Goal: Task Accomplishment & Management: Complete application form

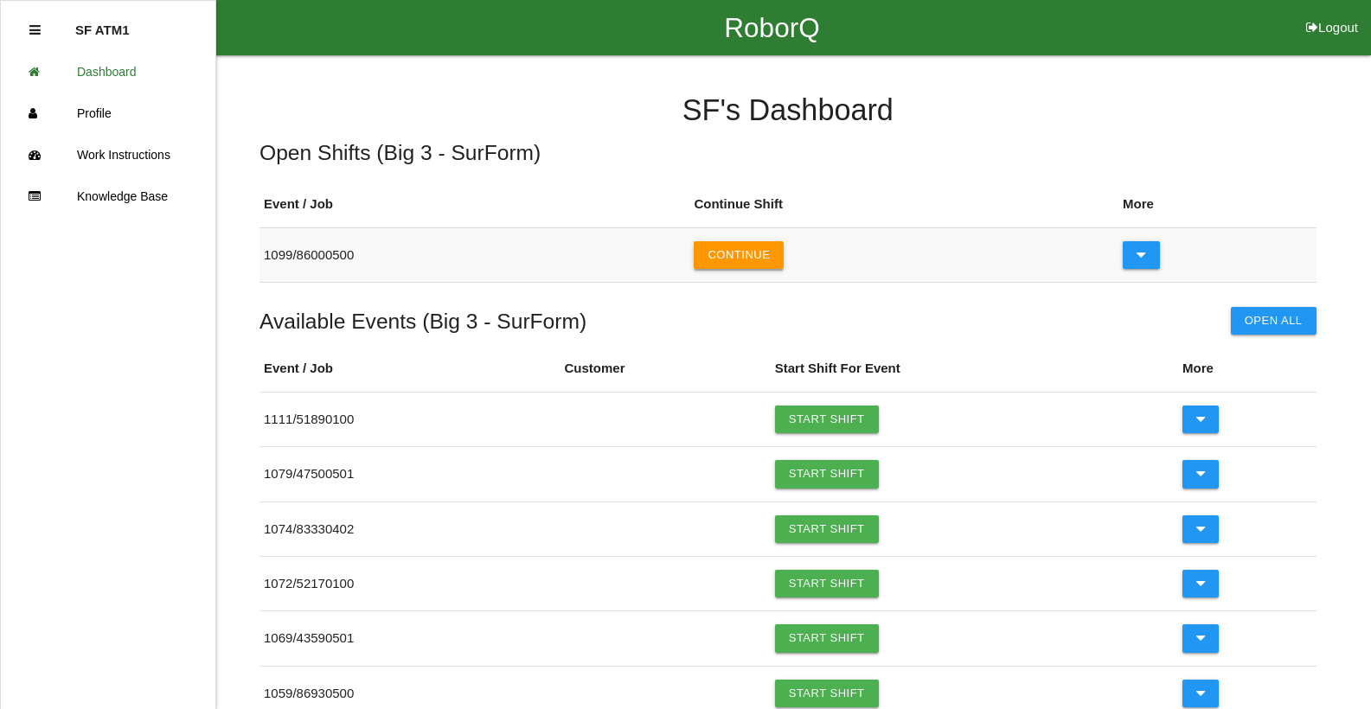
click at [768, 260] on button "Continue" at bounding box center [739, 255] width 90 height 28
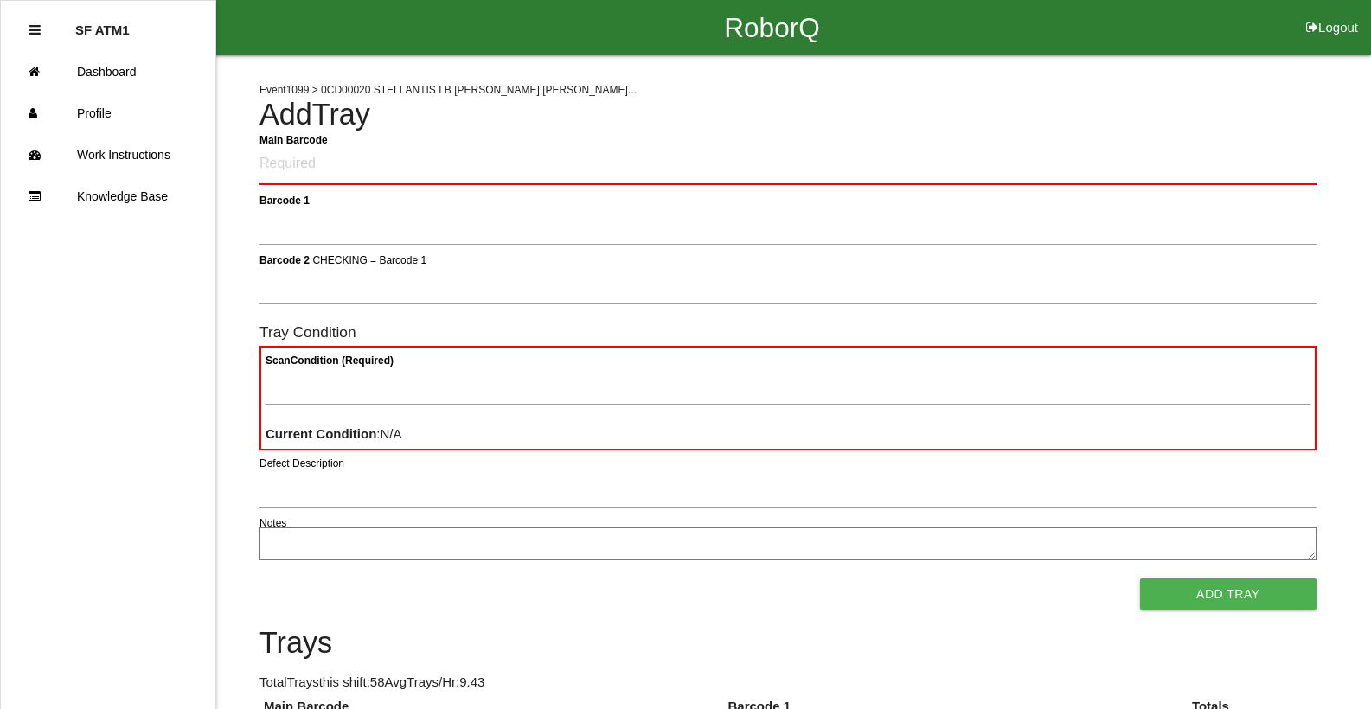
click at [375, 172] on Barcode "Main Barcode" at bounding box center [788, 164] width 1057 height 41
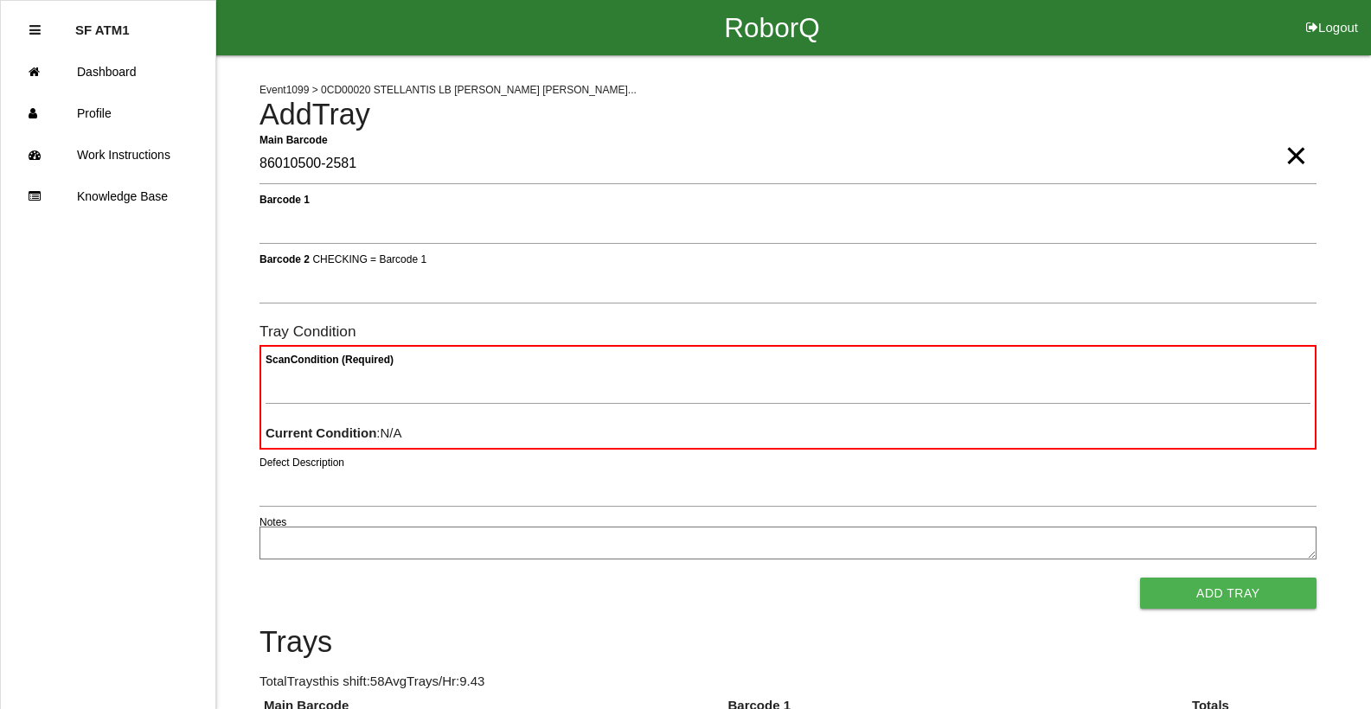
type Barcode "86010500-2581"
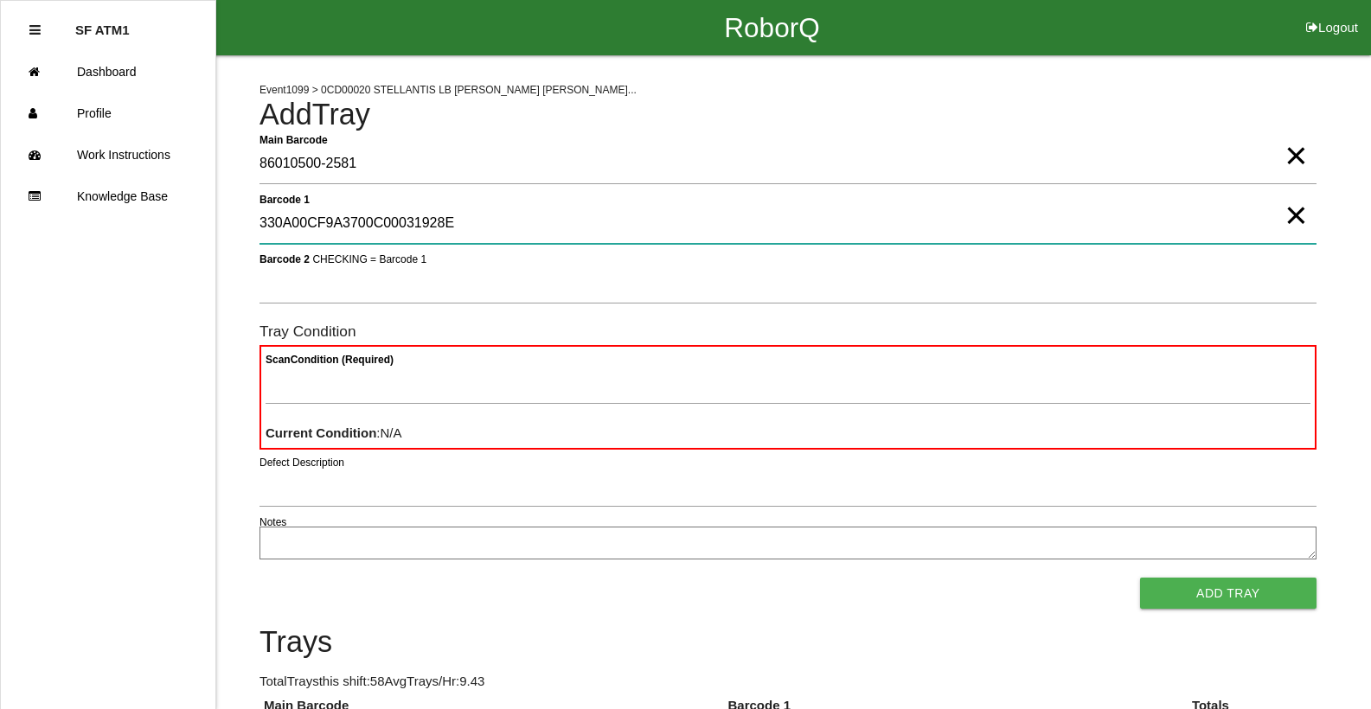
type 1 "330A00CF9A3700C00031928E"
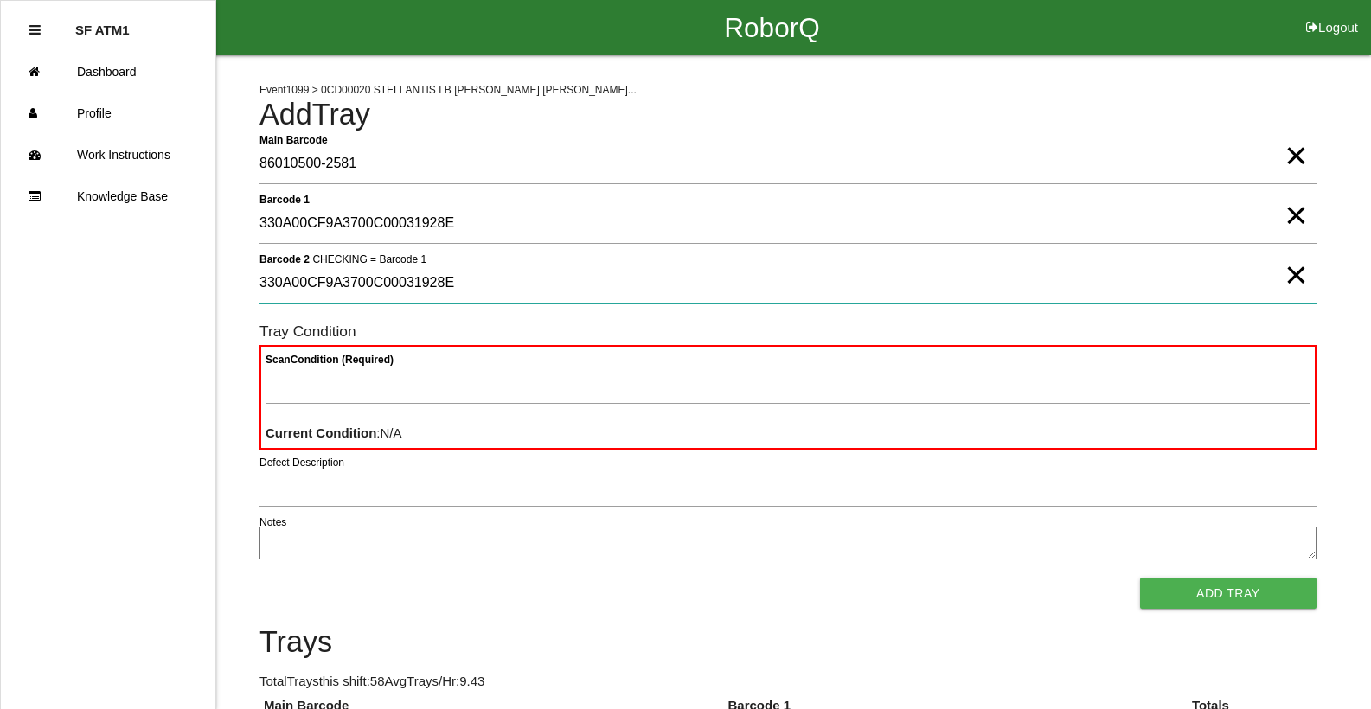
type 2 "330A00CF9A3700C00031928E"
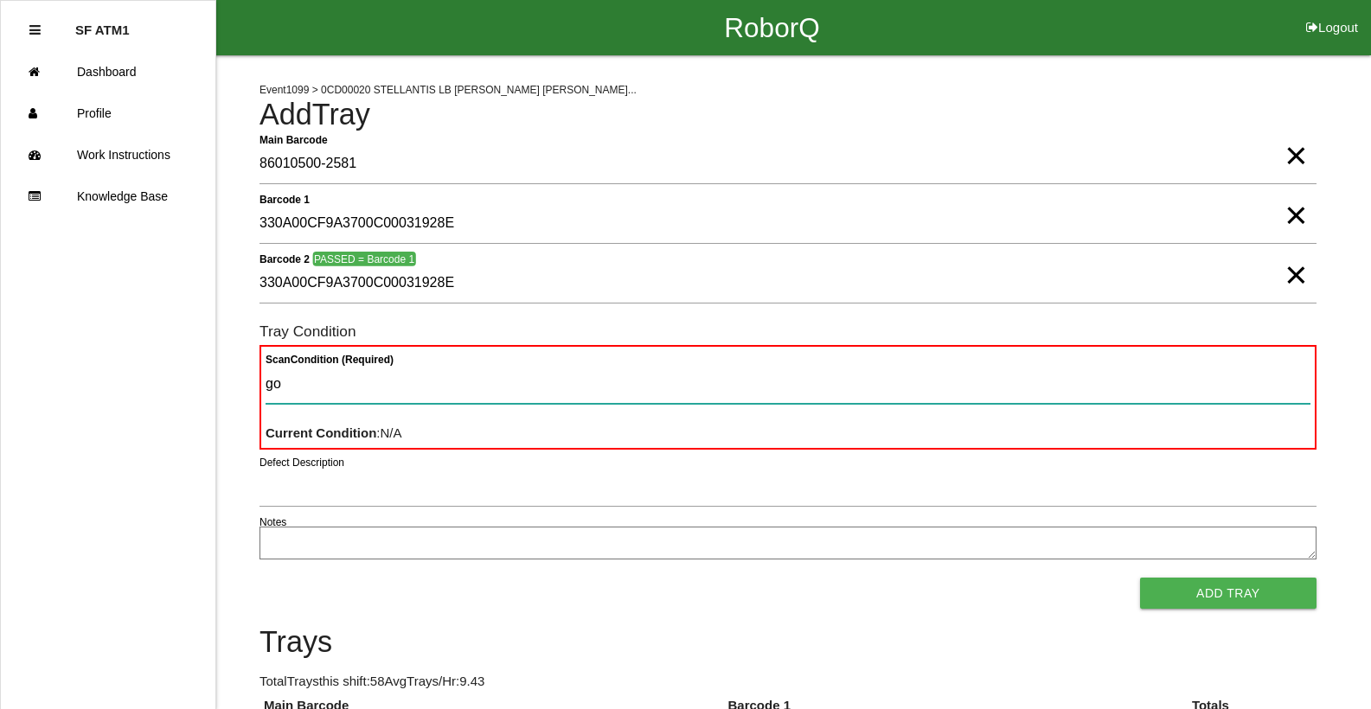
type Condition "goo"
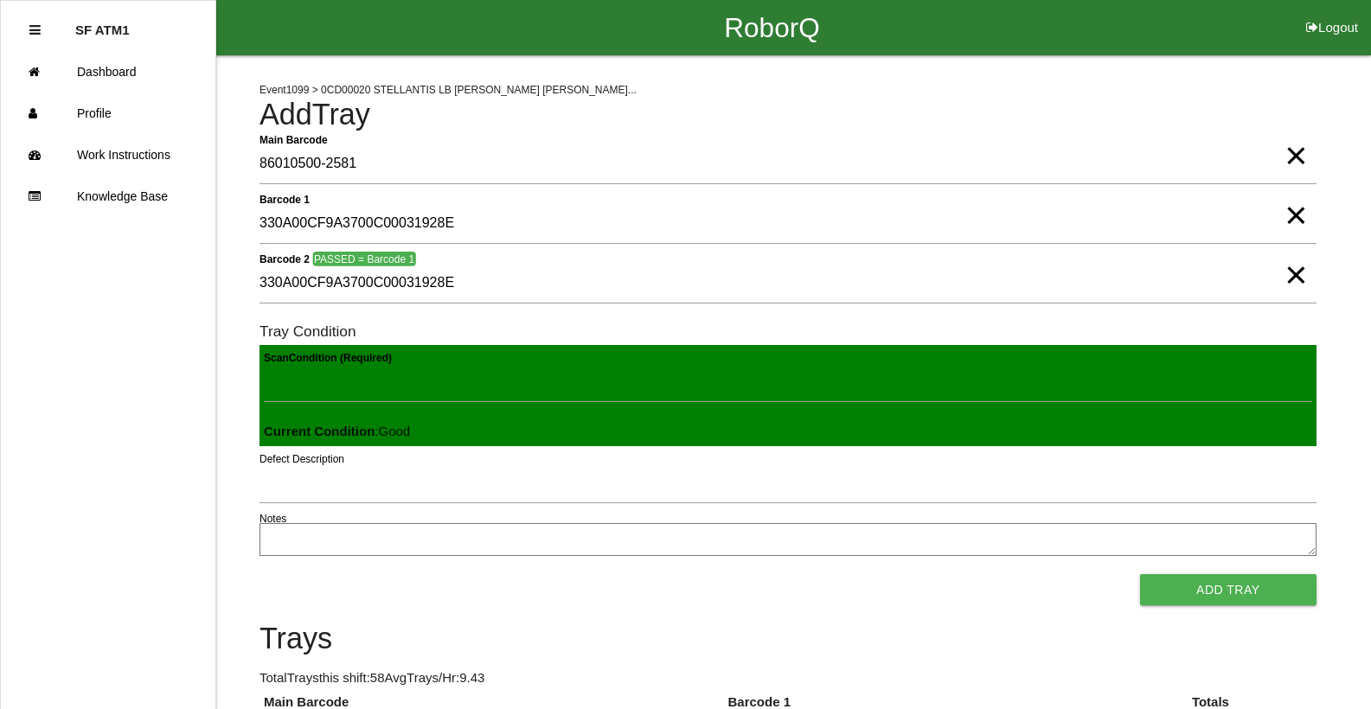
click at [1140, 574] on button "Add Tray" at bounding box center [1228, 589] width 176 height 31
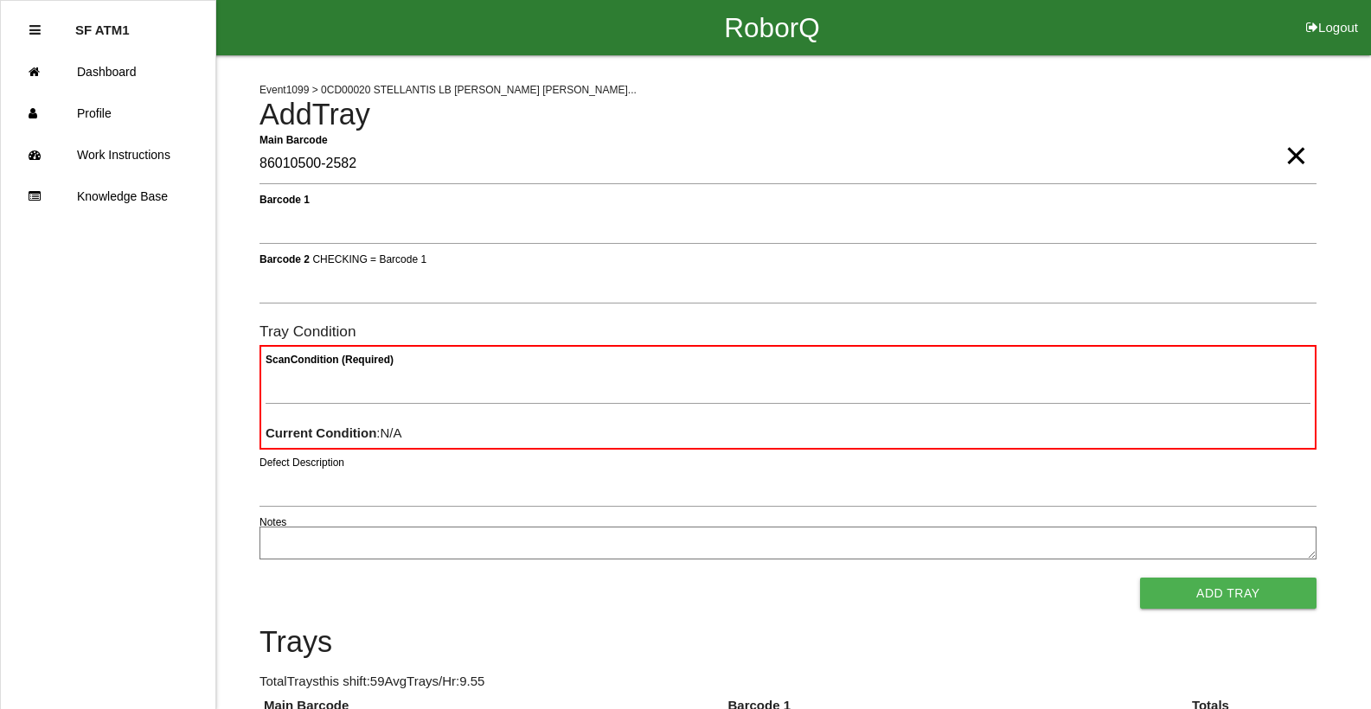
type Barcode "86010500-2582"
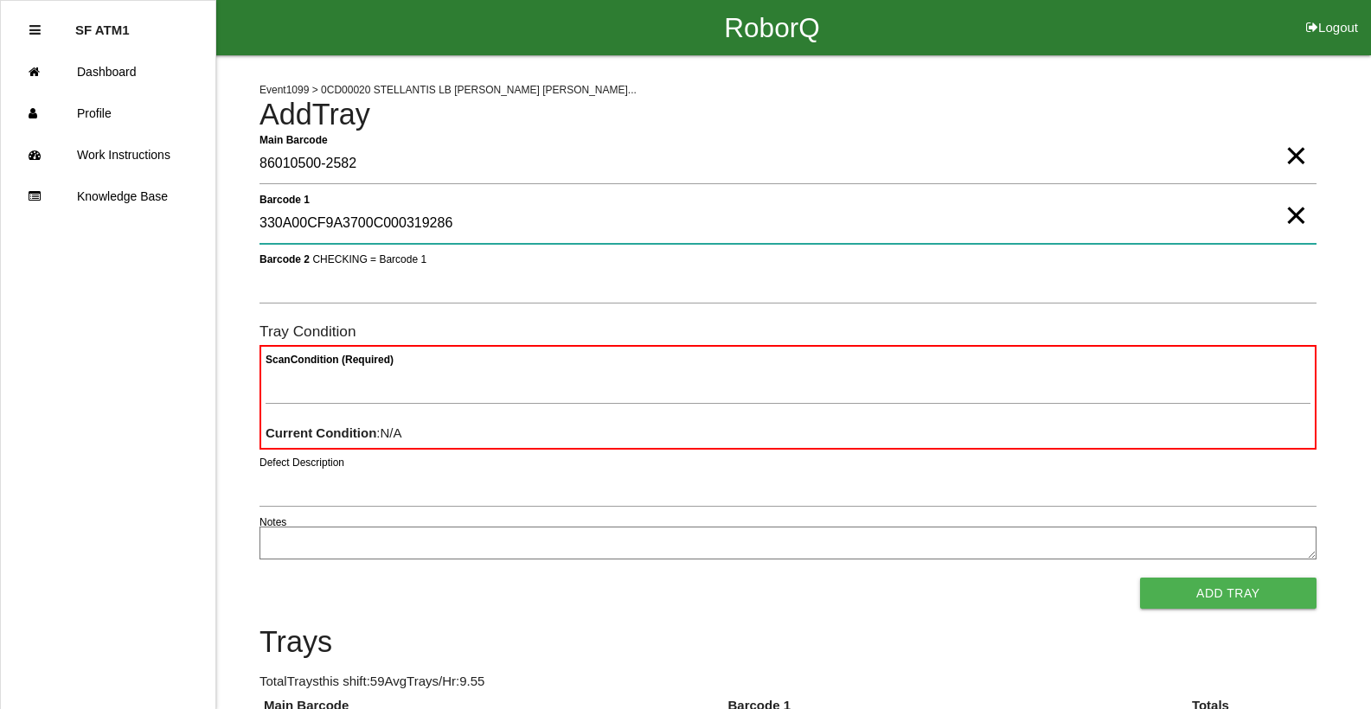
type 1 "330A00CF9A3700C000319286"
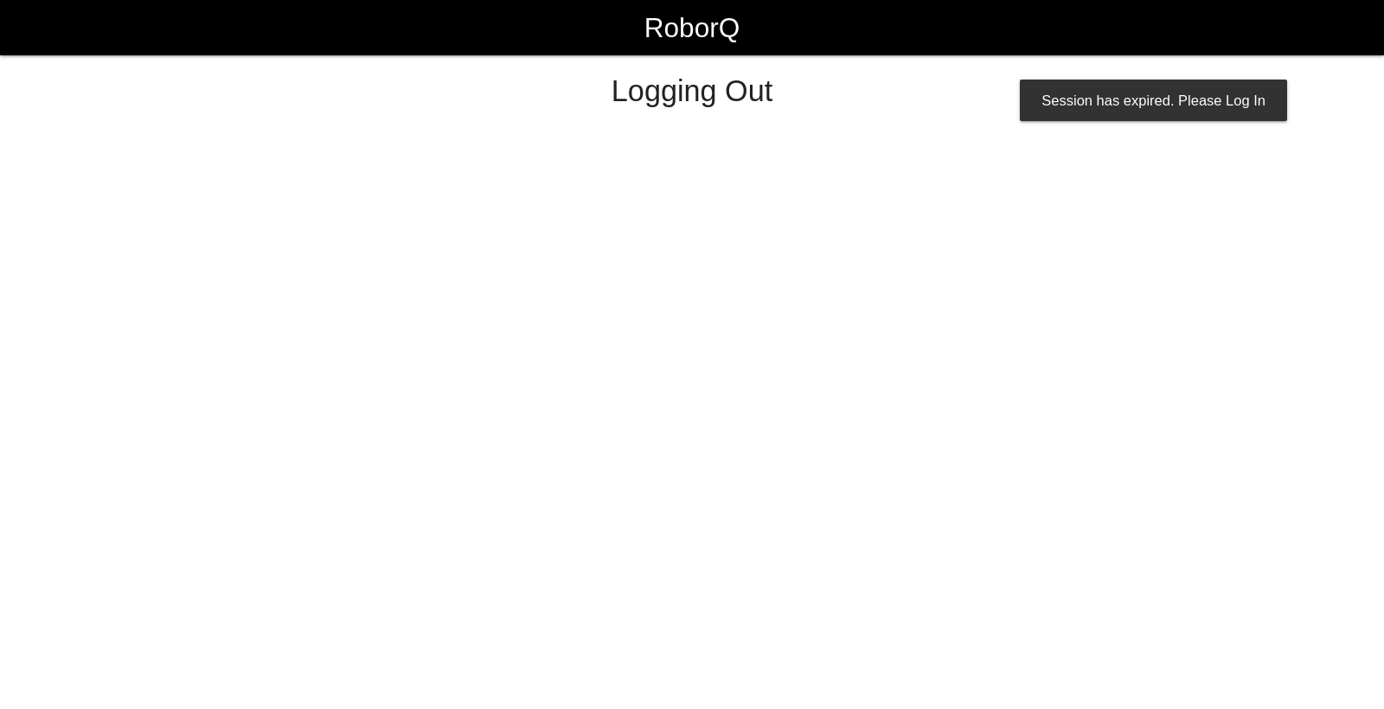
select select "Worker"
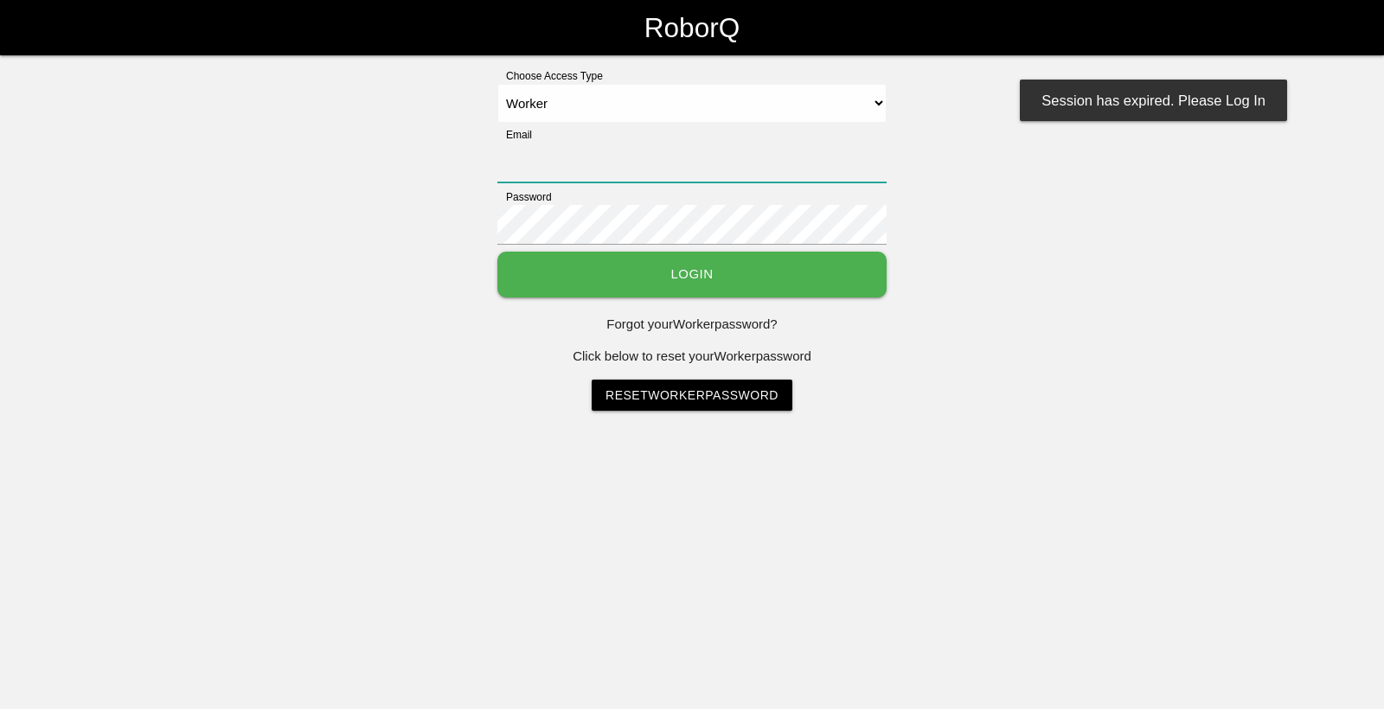
type input "[EMAIL_ADDRESS][DOMAIN_NAME]"
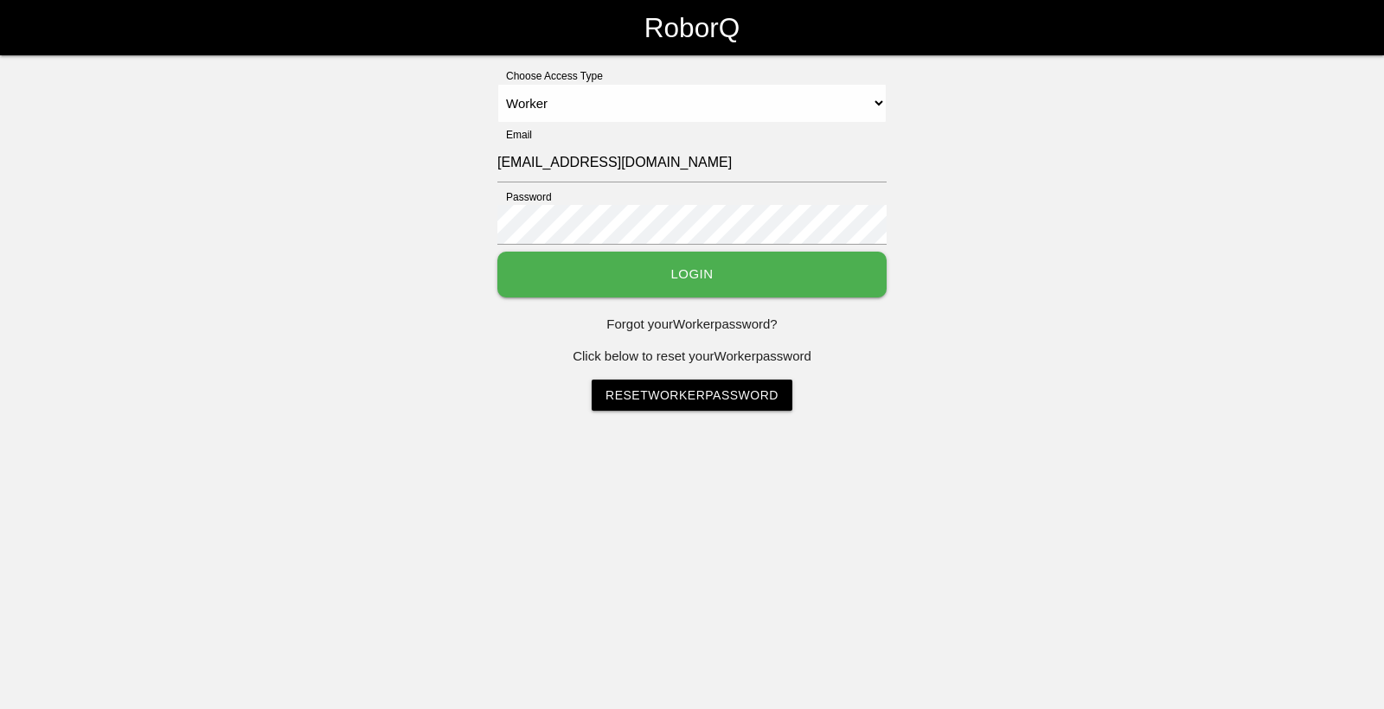
click at [695, 272] on button "Login" at bounding box center [691, 275] width 389 height 46
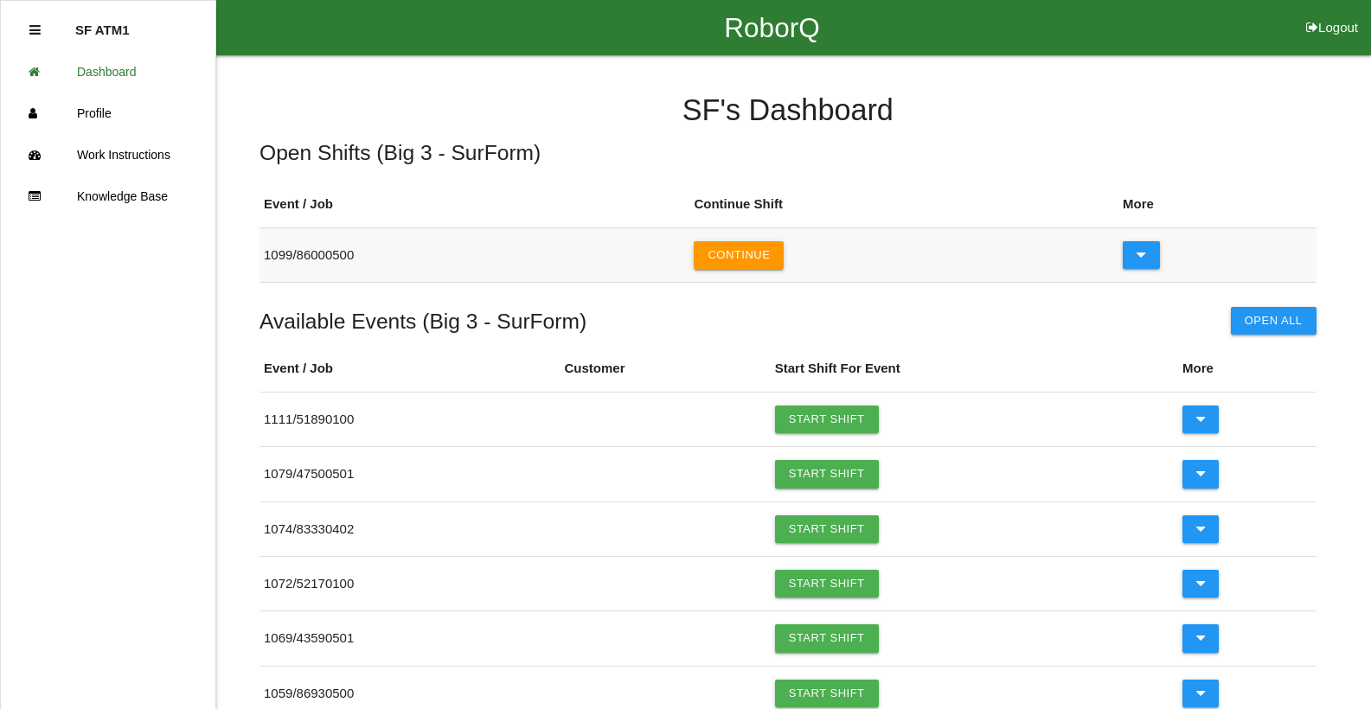
click at [759, 265] on button "Continue" at bounding box center [739, 255] width 90 height 28
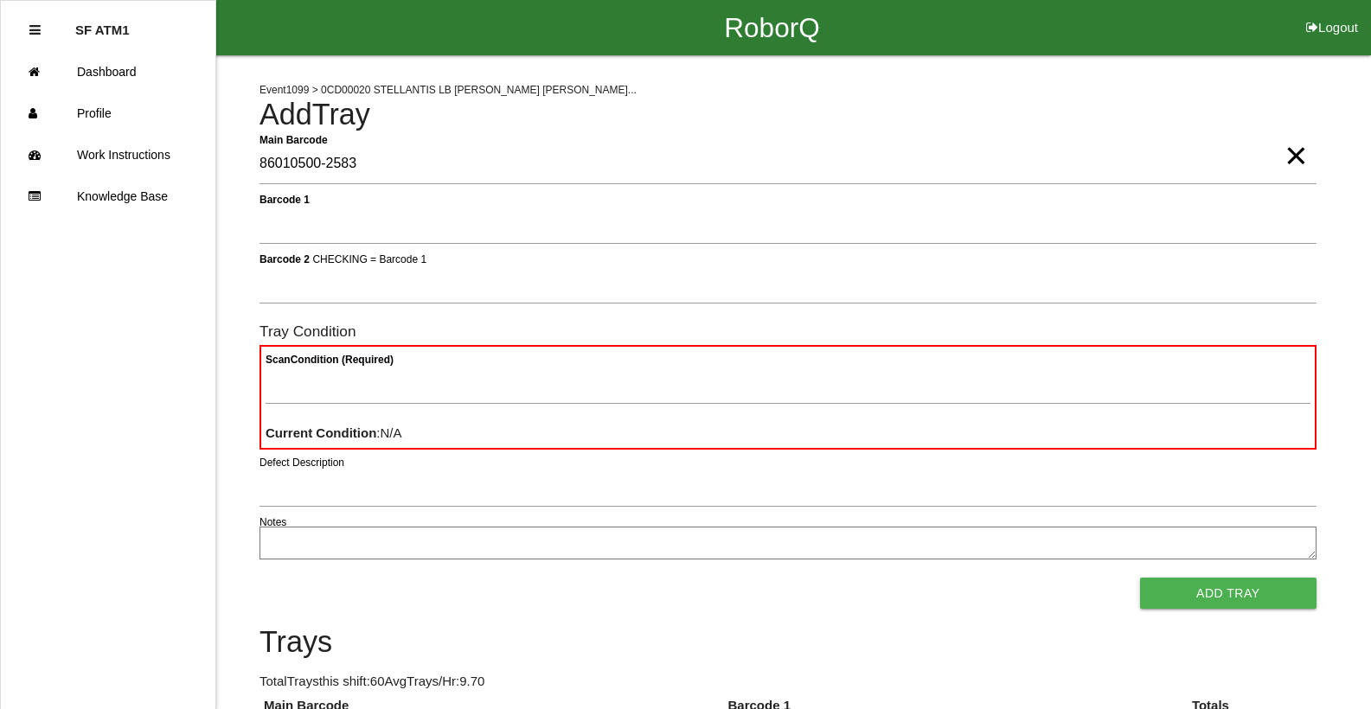
type Barcode "86010500-2583"
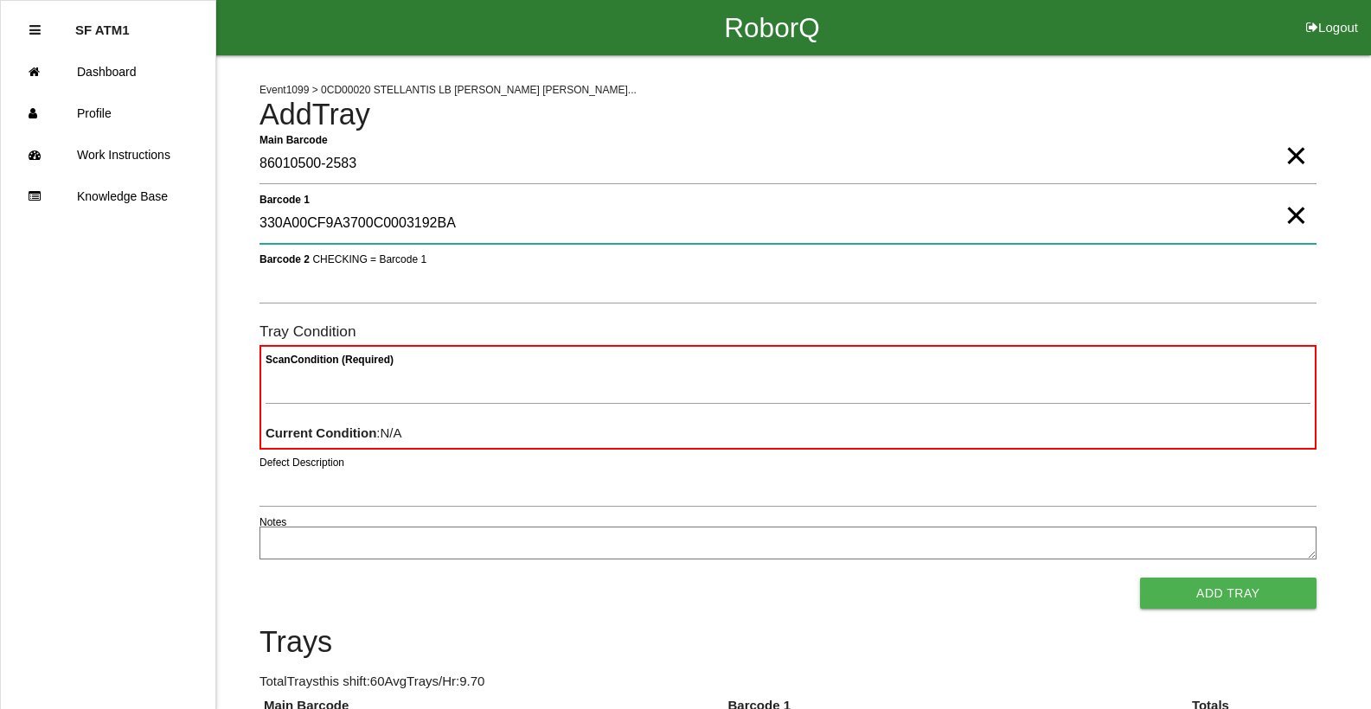
type 1 "330A00CF9A3700C0003192BA"
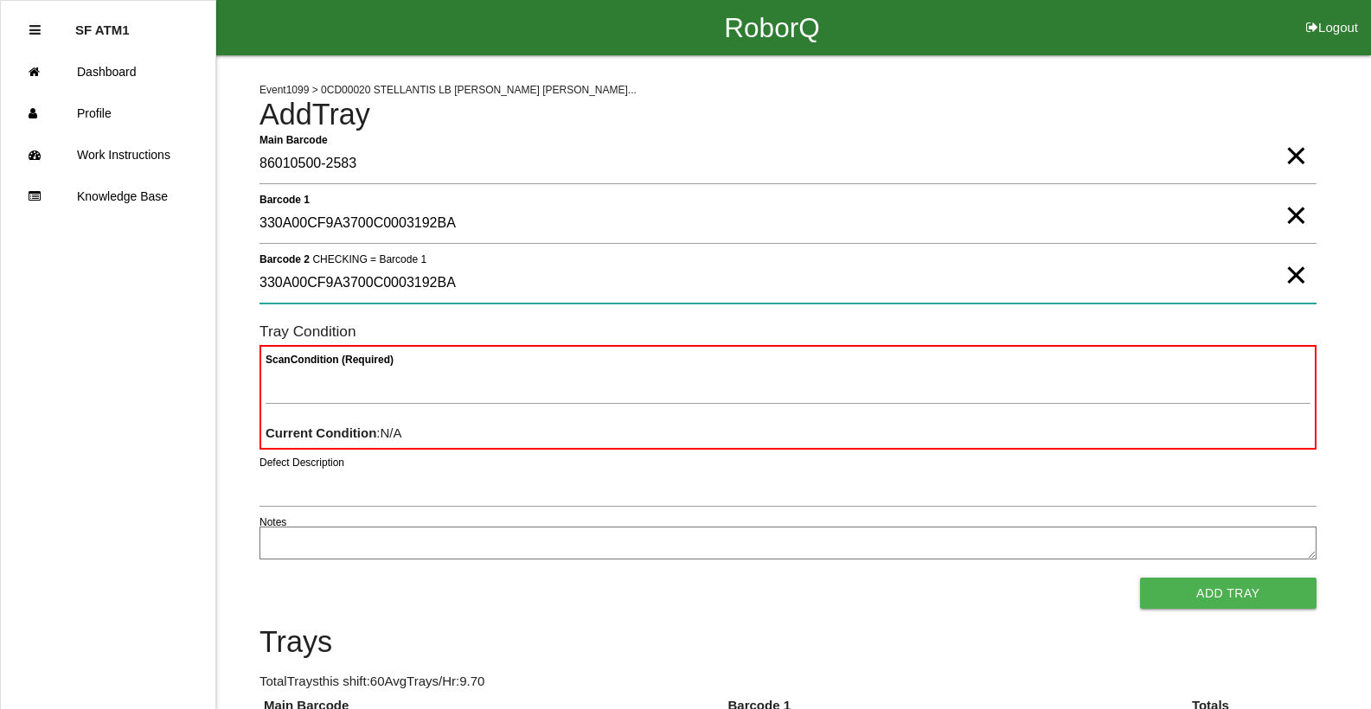
type 2 "330A00CF9A3700C0003192BA"
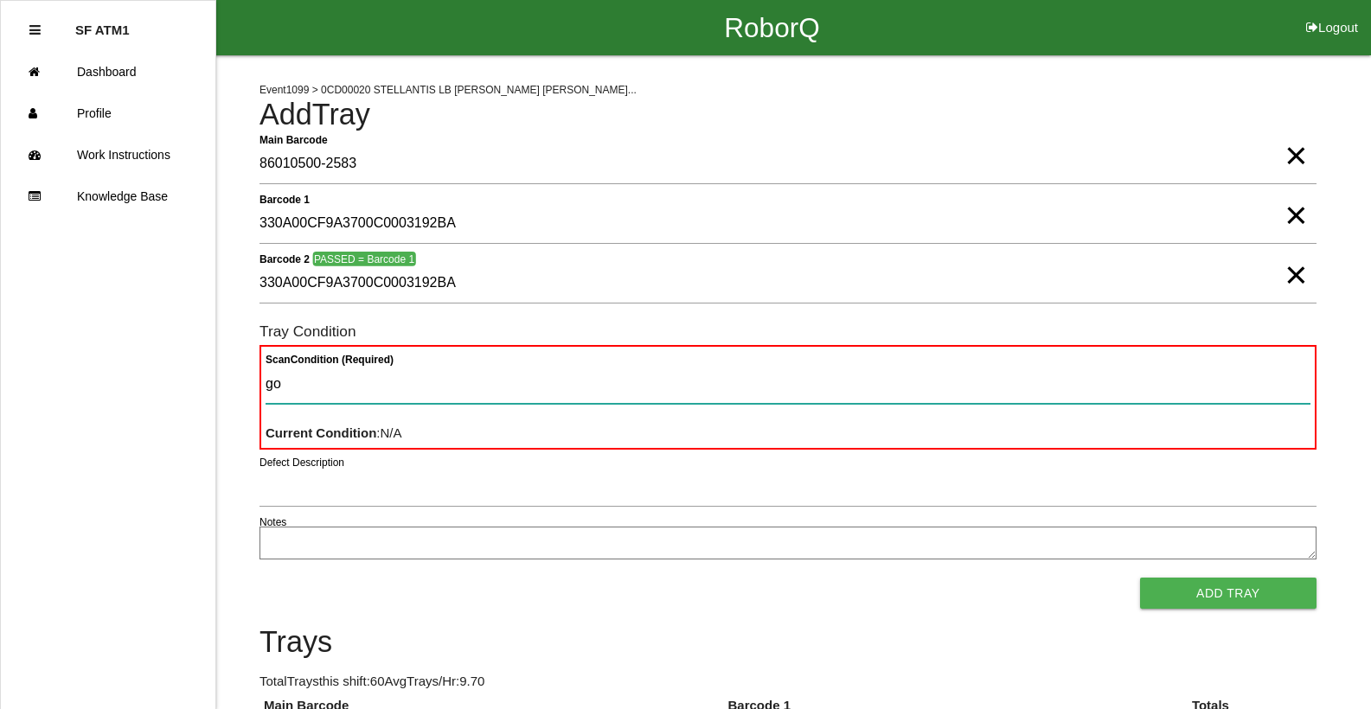
type Condition "goo"
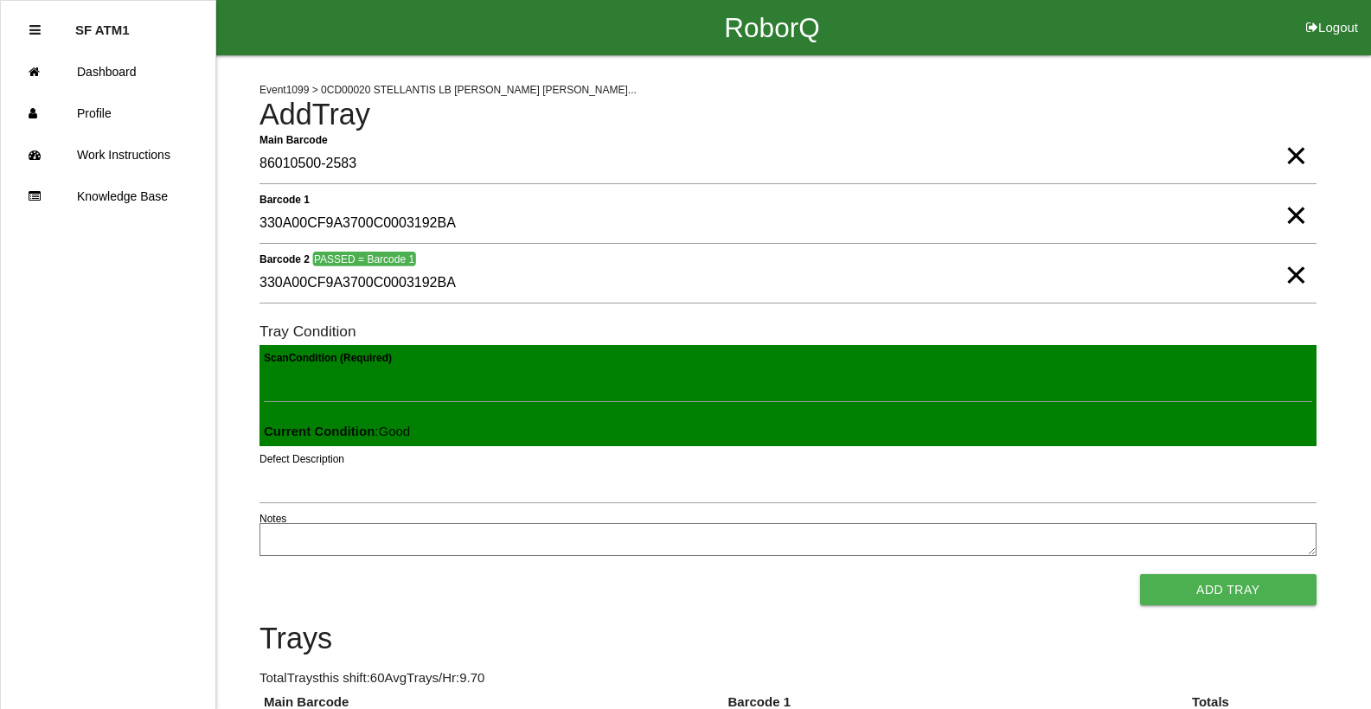
click at [1140, 574] on button "Add Tray" at bounding box center [1228, 589] width 176 height 31
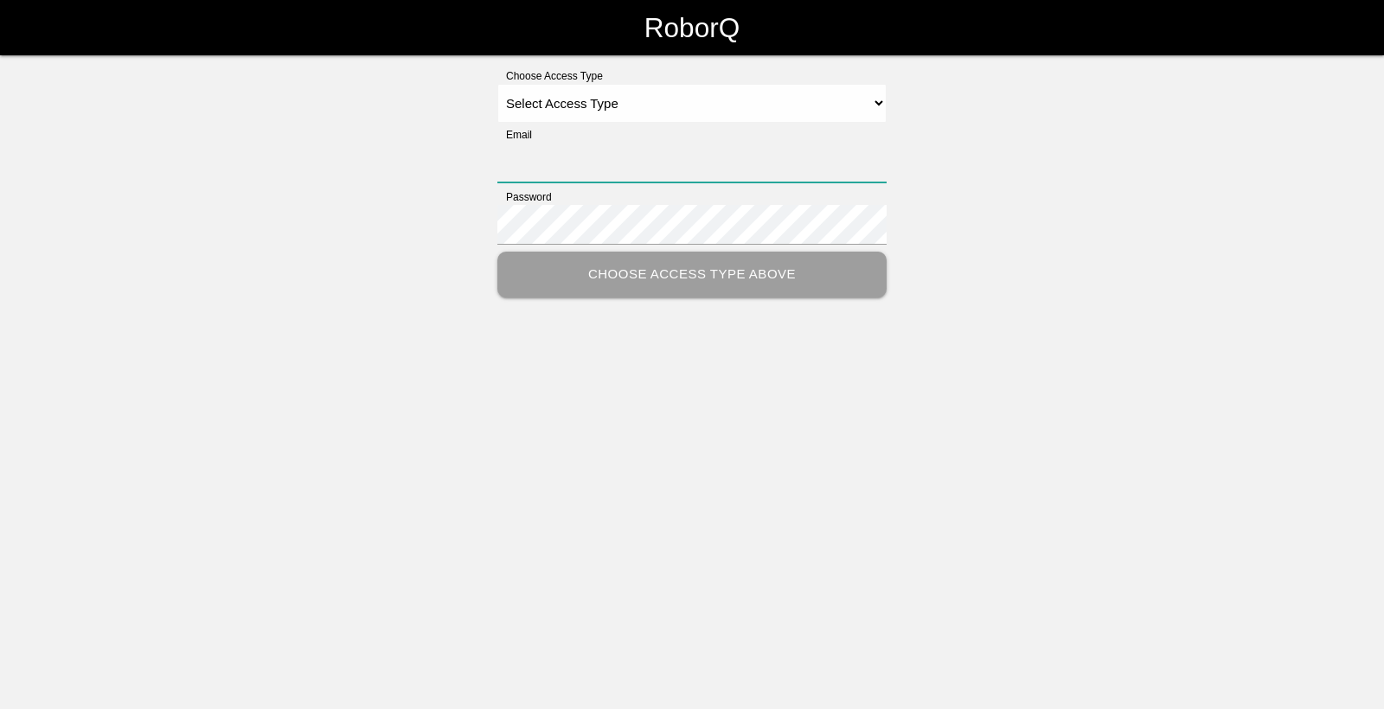
type input "[EMAIL_ADDRESS][DOMAIN_NAME]"
click at [815, 94] on select "Select Access Type Admin Customer Supervisor Worker" at bounding box center [691, 103] width 389 height 39
select select "Worker"
click at [497, 84] on select "Select Access Type Admin Customer Supervisor Worker" at bounding box center [691, 103] width 389 height 39
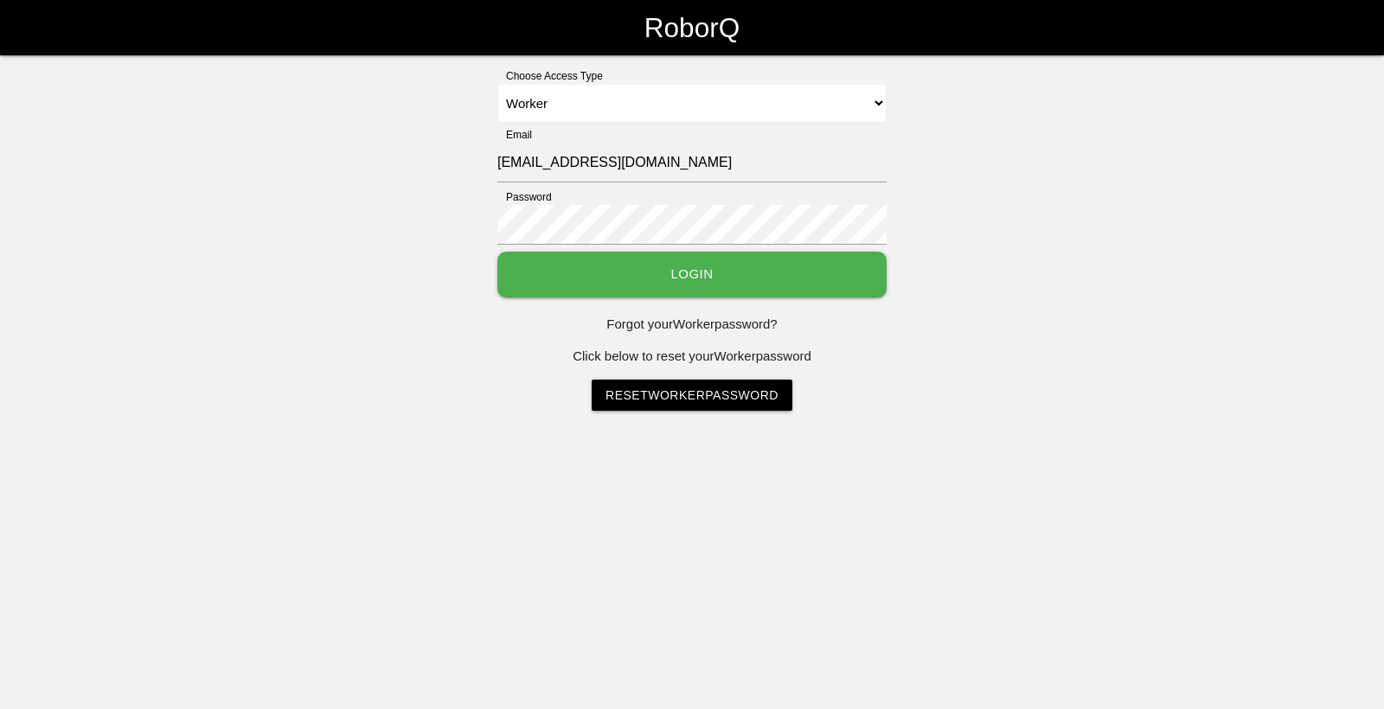
click at [634, 280] on button "Login" at bounding box center [691, 275] width 389 height 46
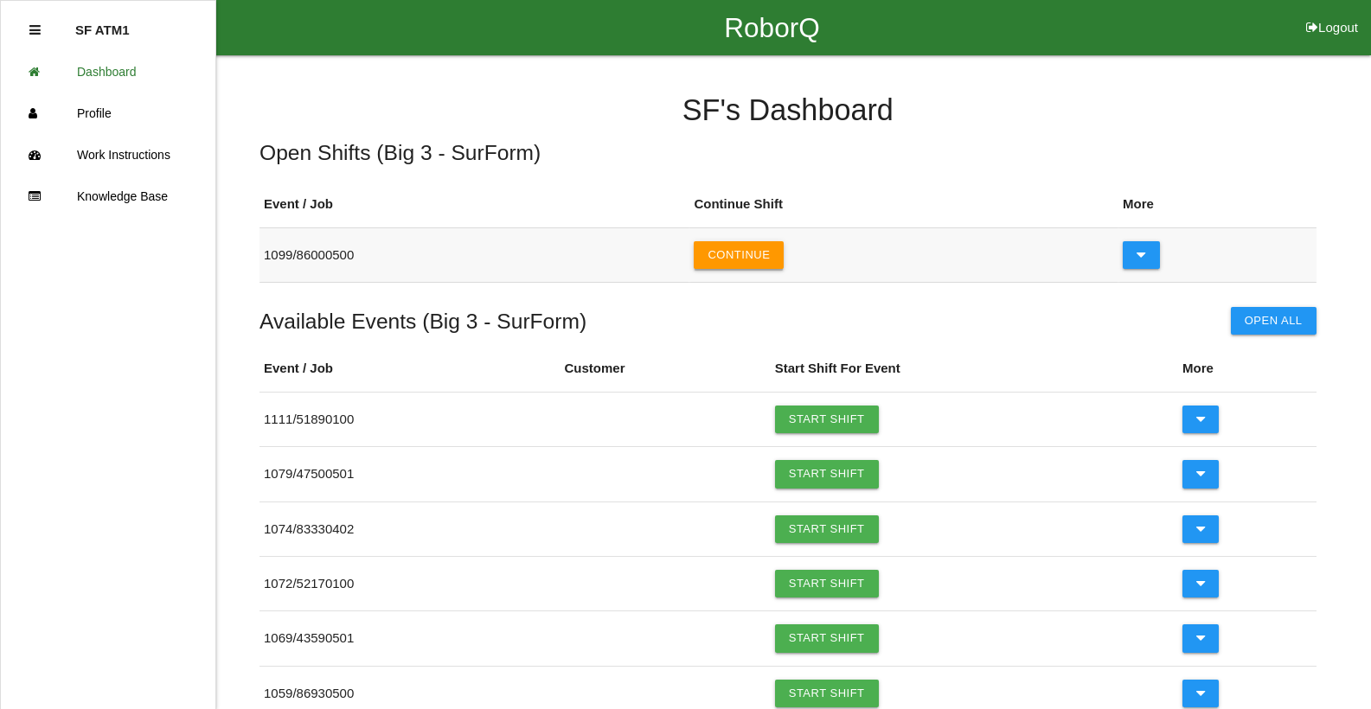
click at [760, 264] on button "Continue" at bounding box center [739, 255] width 90 height 28
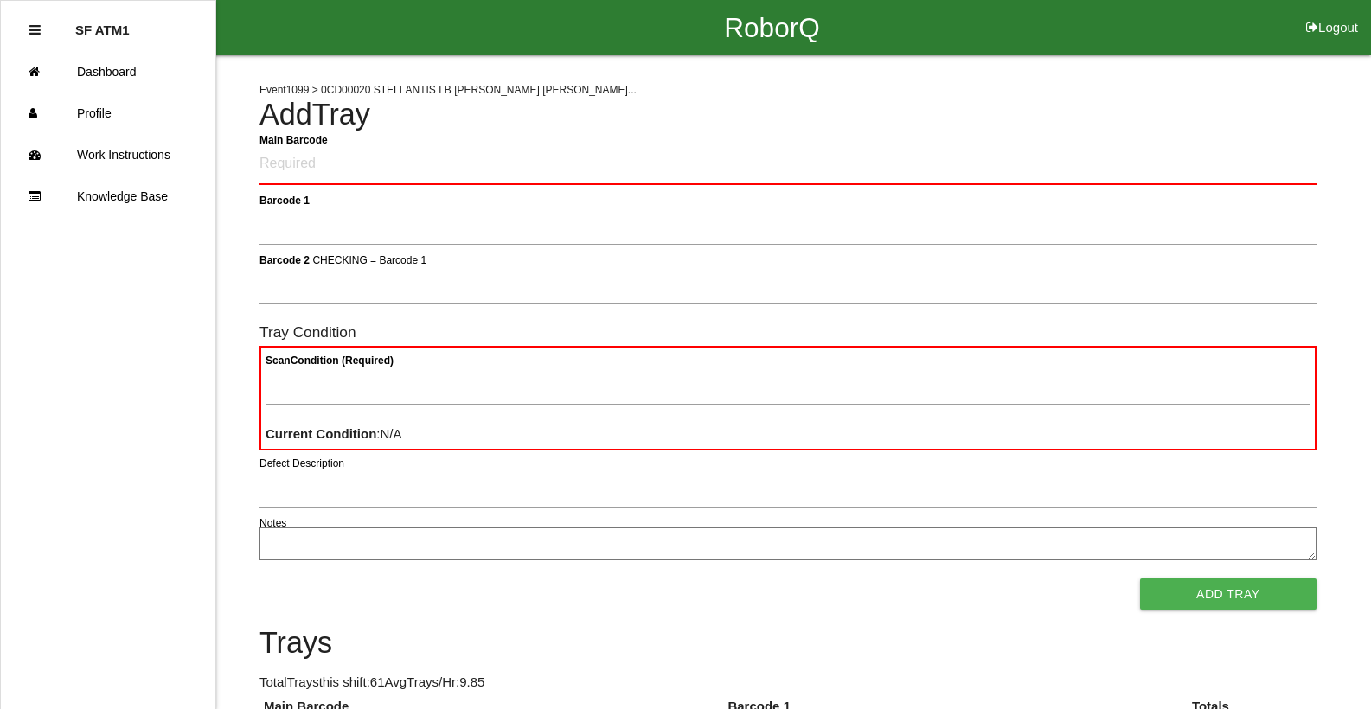
click at [596, 177] on Barcode "Main Barcode" at bounding box center [788, 164] width 1057 height 41
click at [596, 176] on Barcode "Main Barcode" at bounding box center [788, 164] width 1057 height 41
click at [131, 72] on link "Dashboard" at bounding box center [108, 72] width 215 height 42
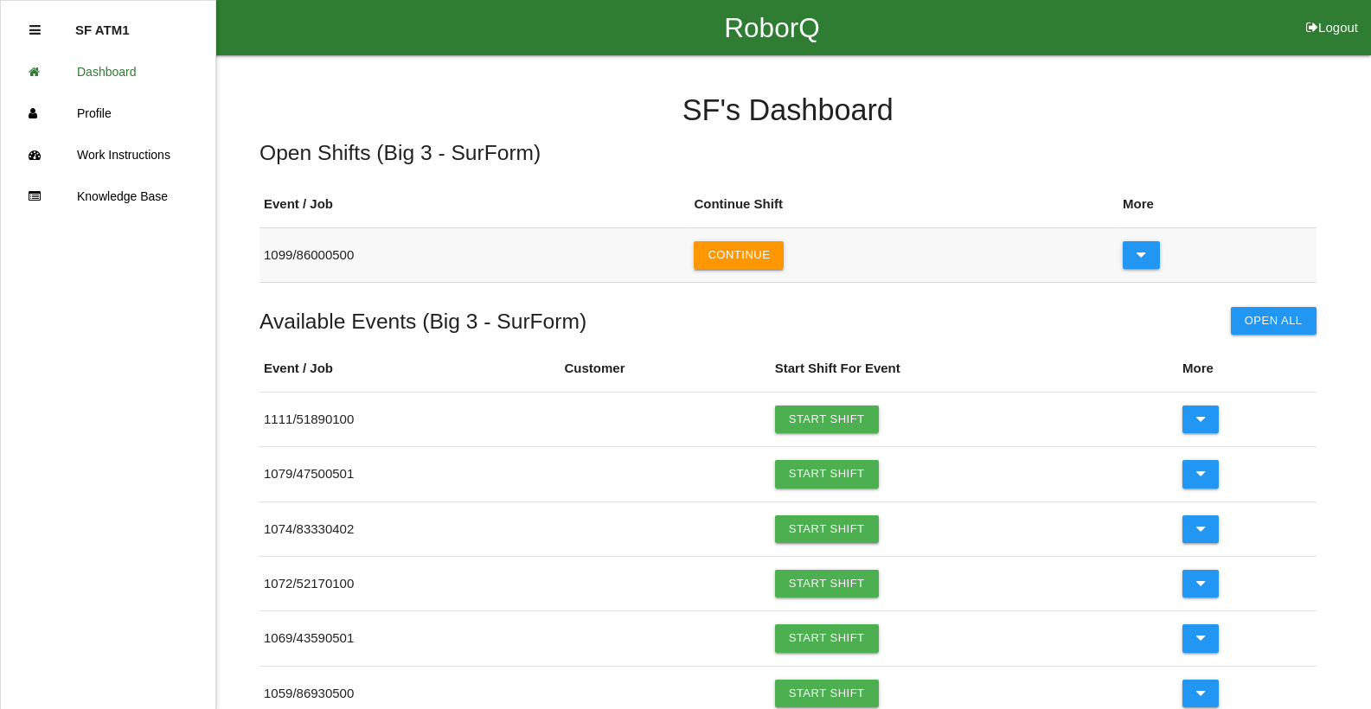
click at [771, 252] on button "Continue" at bounding box center [739, 255] width 90 height 28
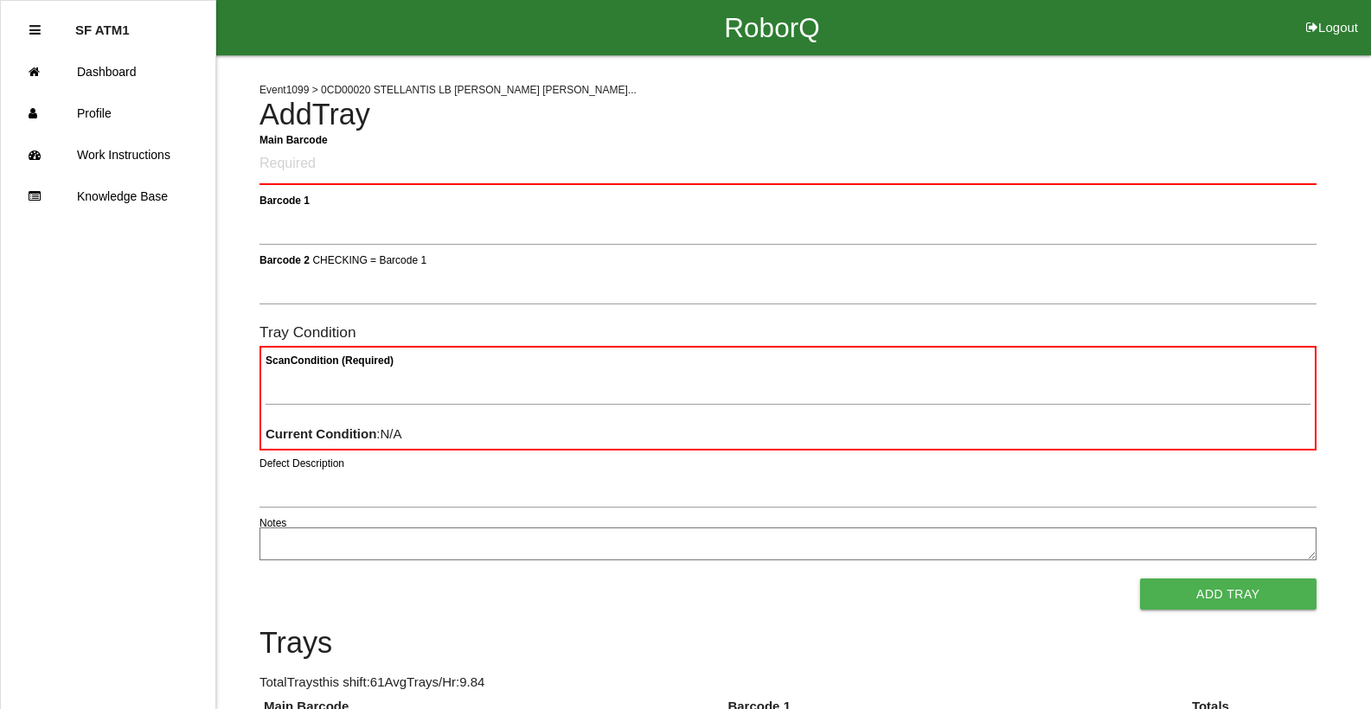
click at [631, 158] on Barcode "Main Barcode" at bounding box center [788, 164] width 1057 height 41
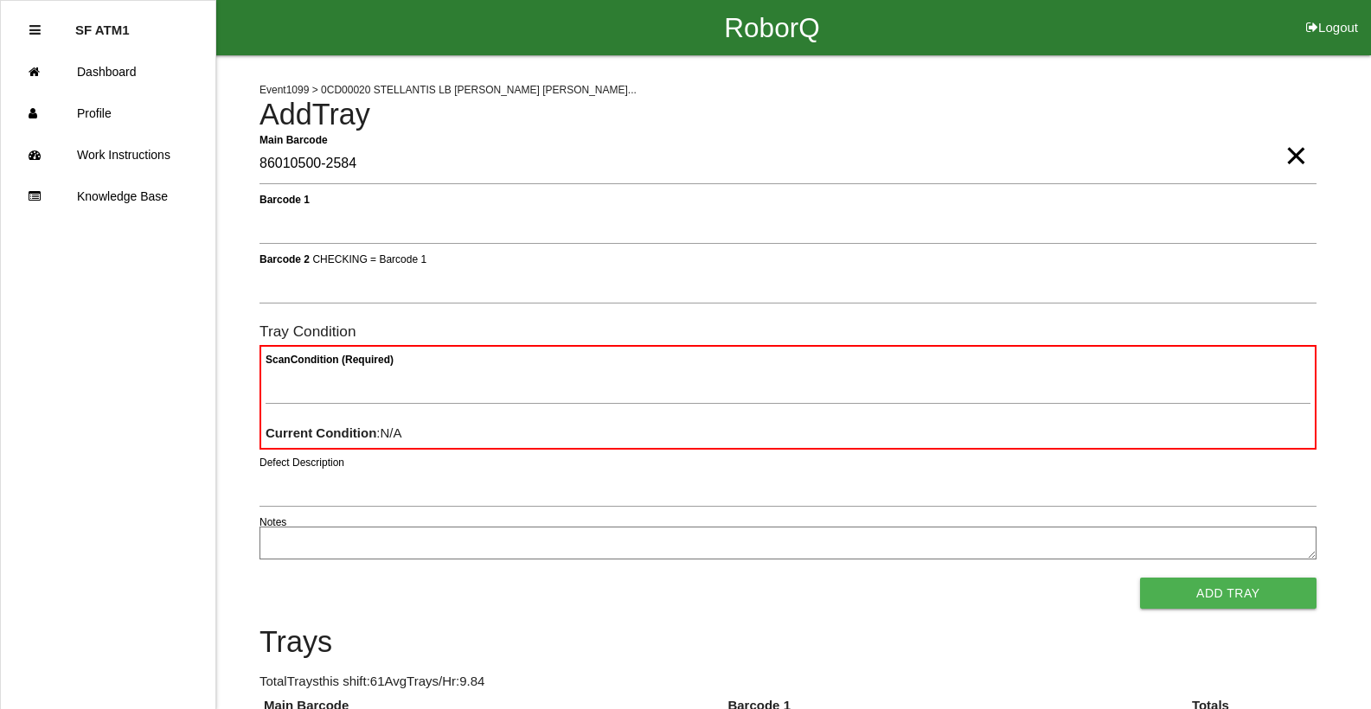
type Barcode "86010500-2584"
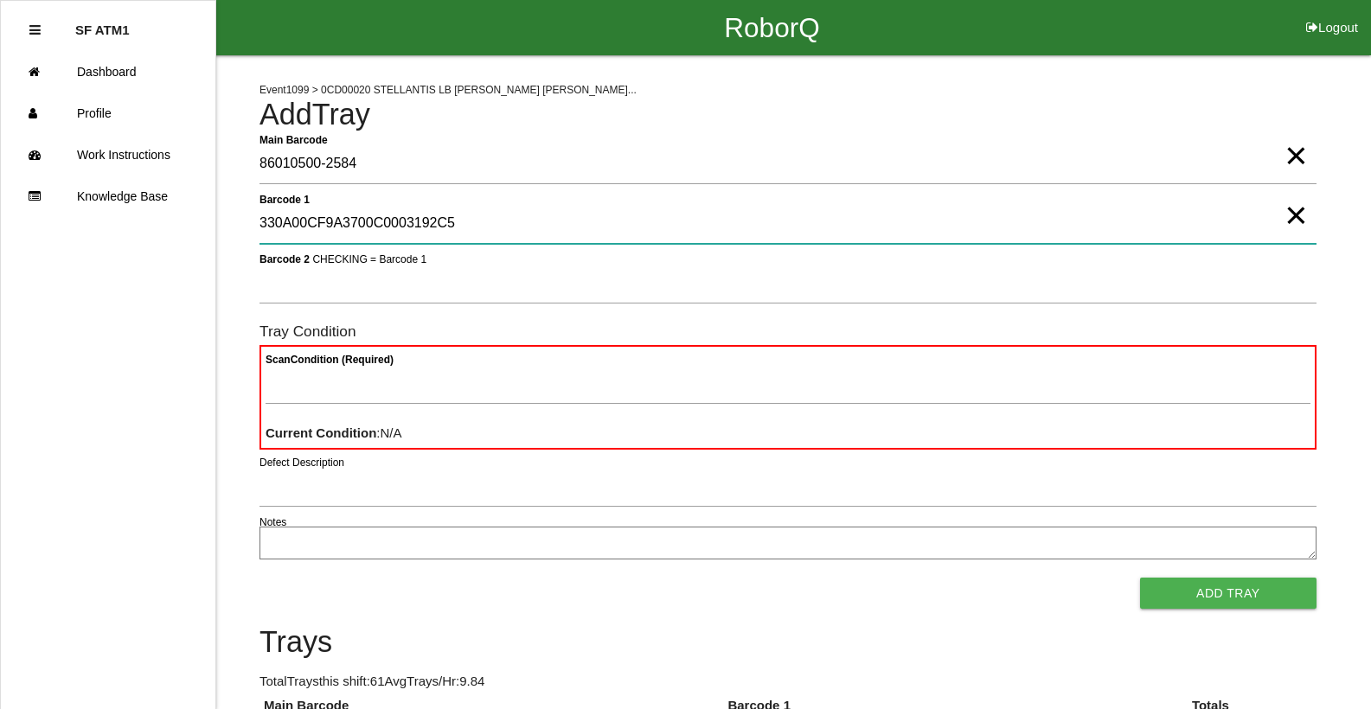
type 1 "330A00CF9A3700C0003192C5"
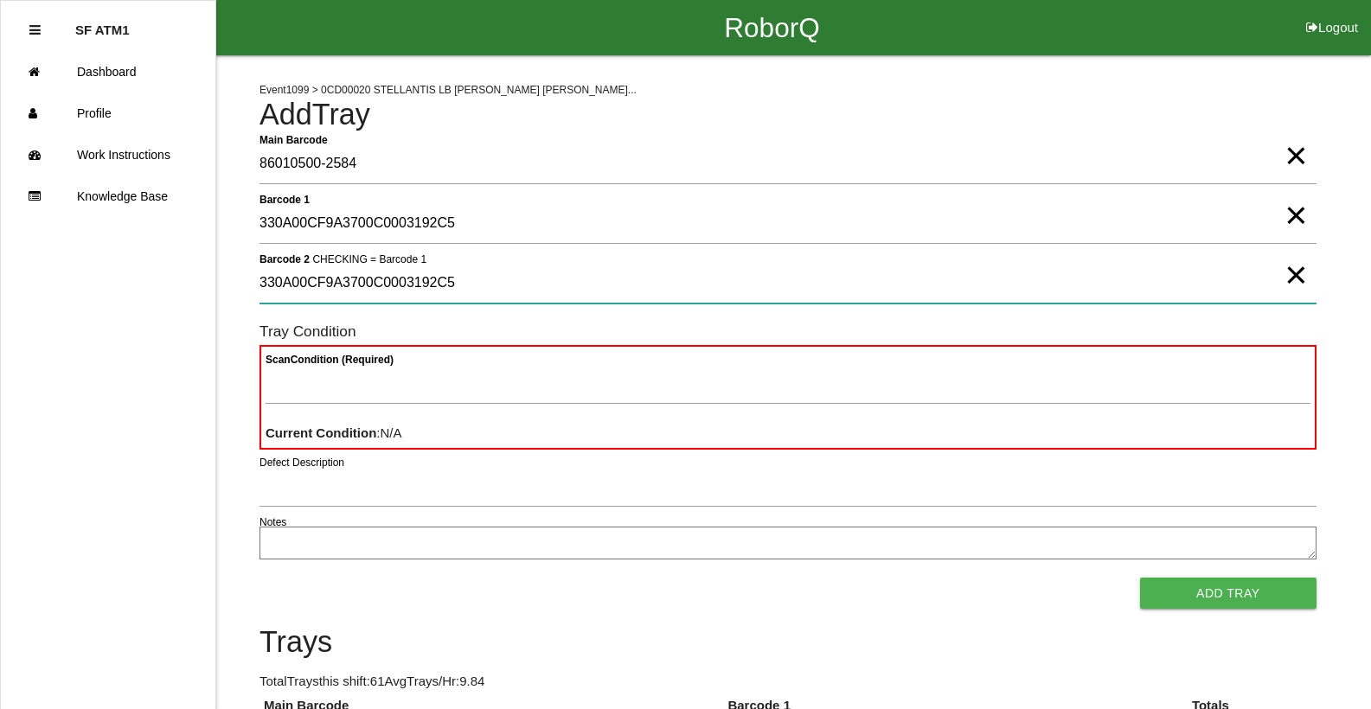
type 2 "330A00CF9A3700C0003192C5"
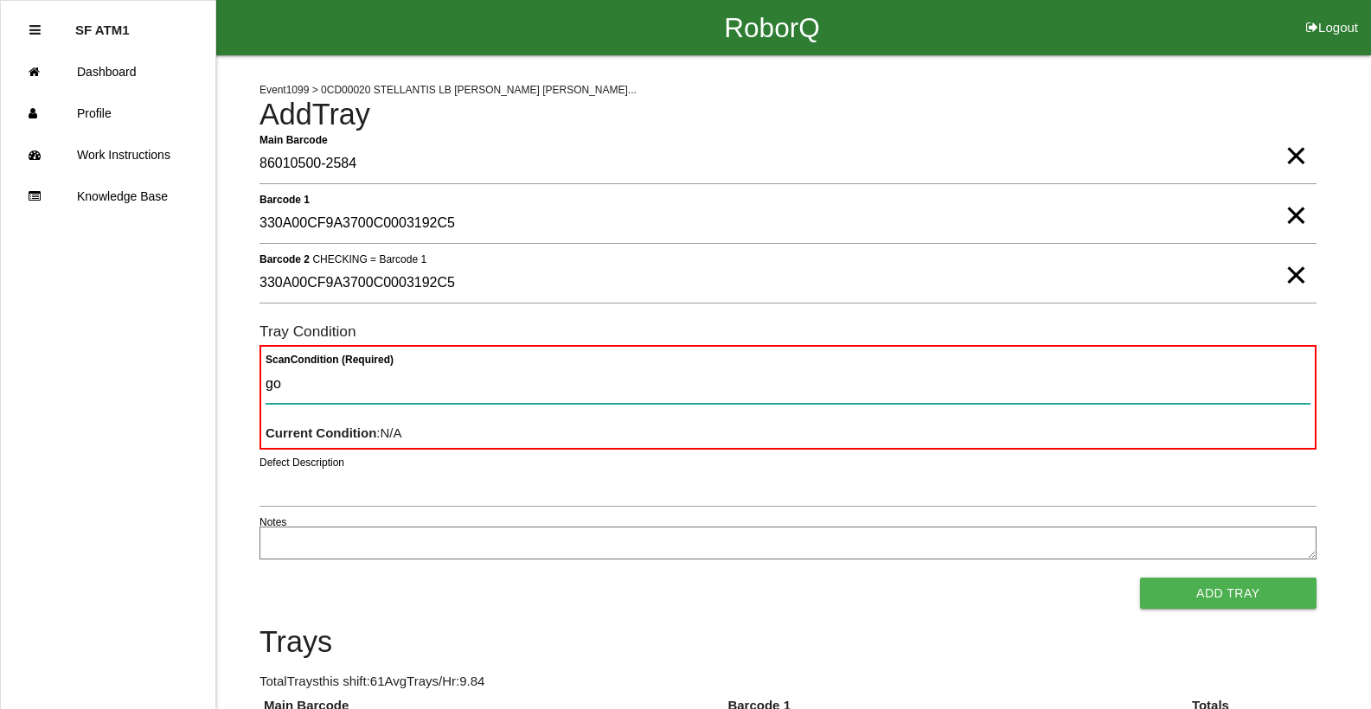
type Condition "goo"
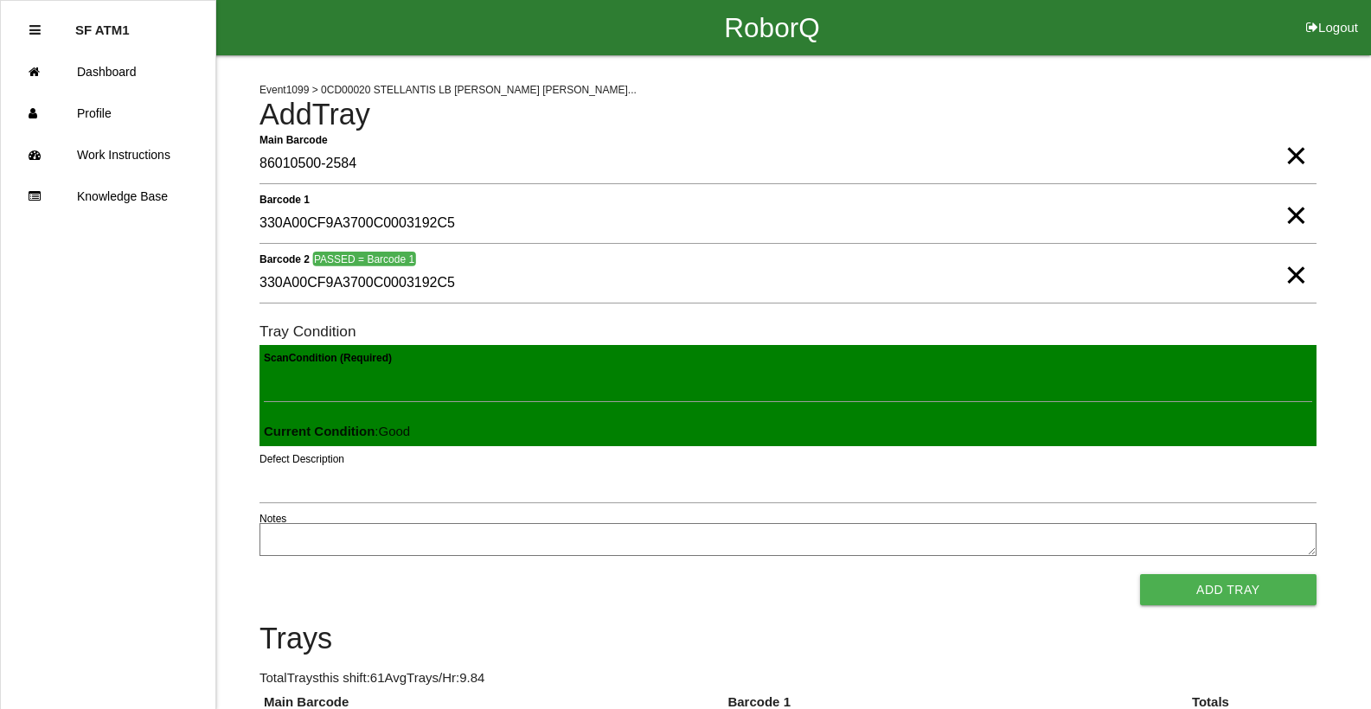
click at [1140, 574] on button "Add Tray" at bounding box center [1228, 589] width 176 height 31
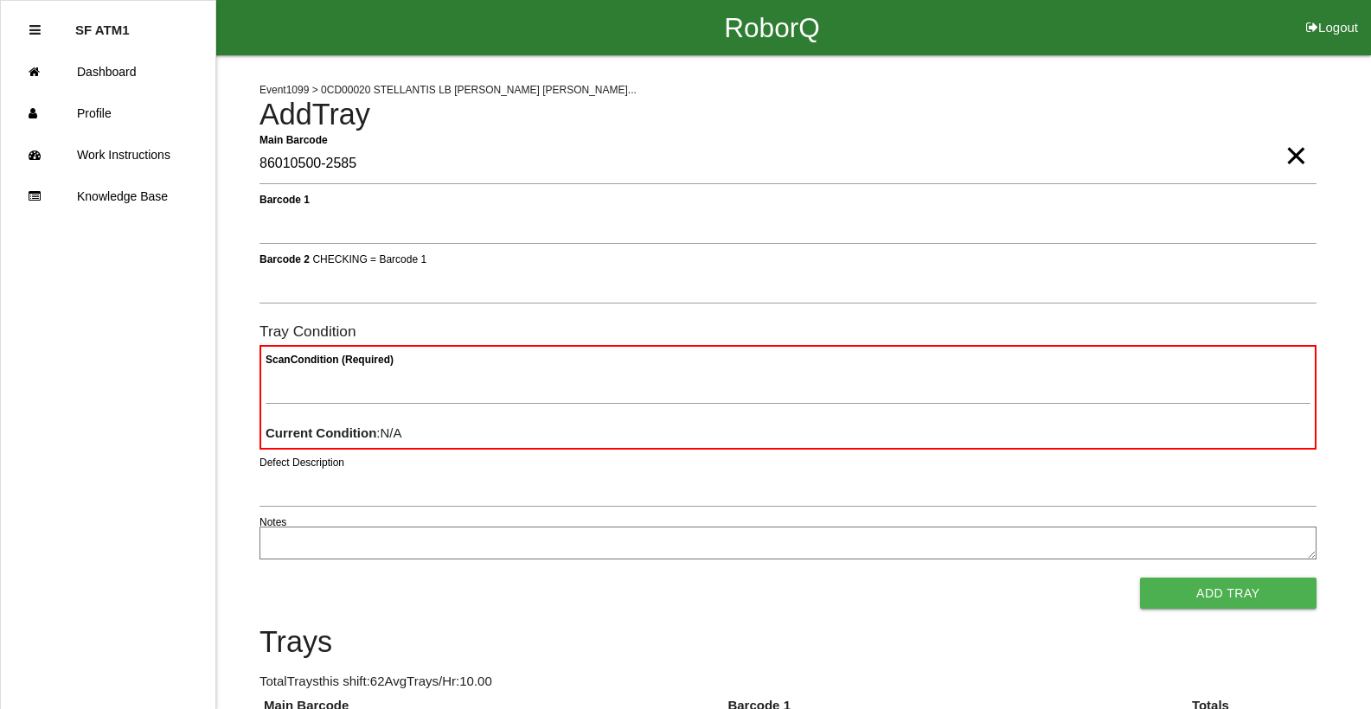
type Barcode "86010500-2585"
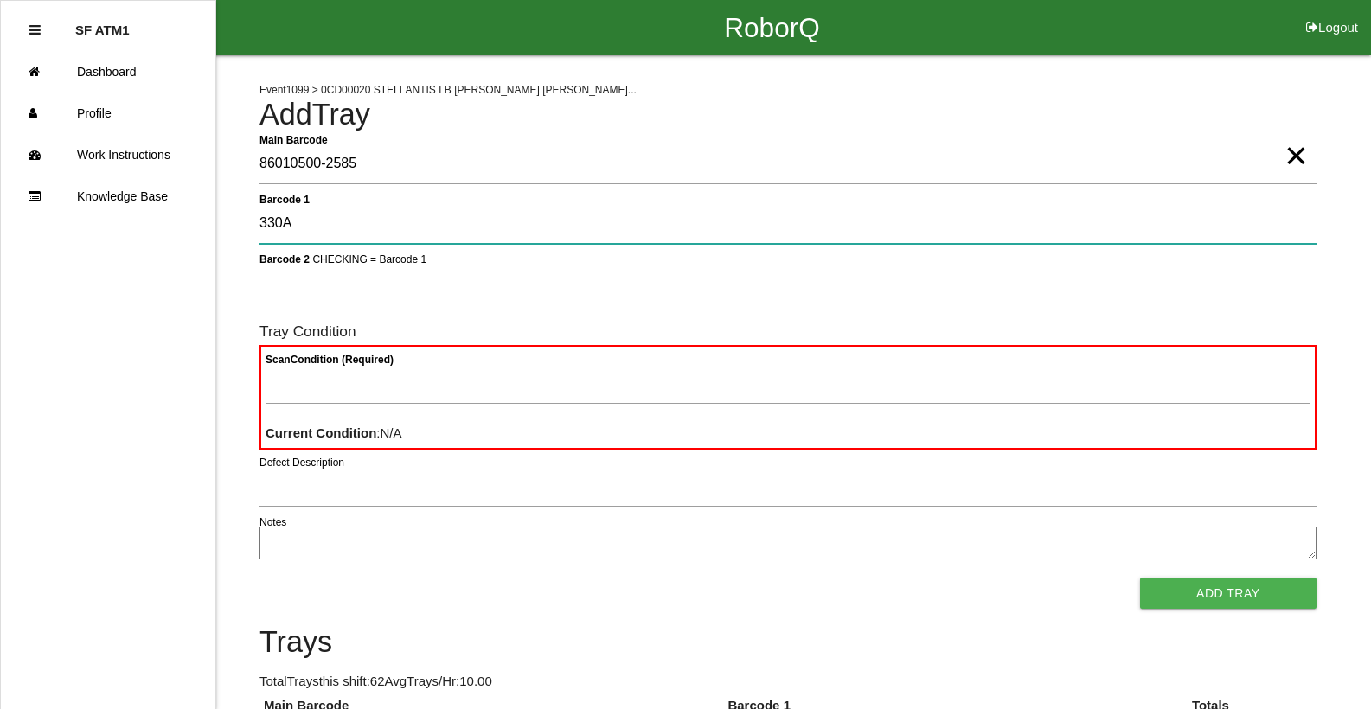
type 1 "330A0"
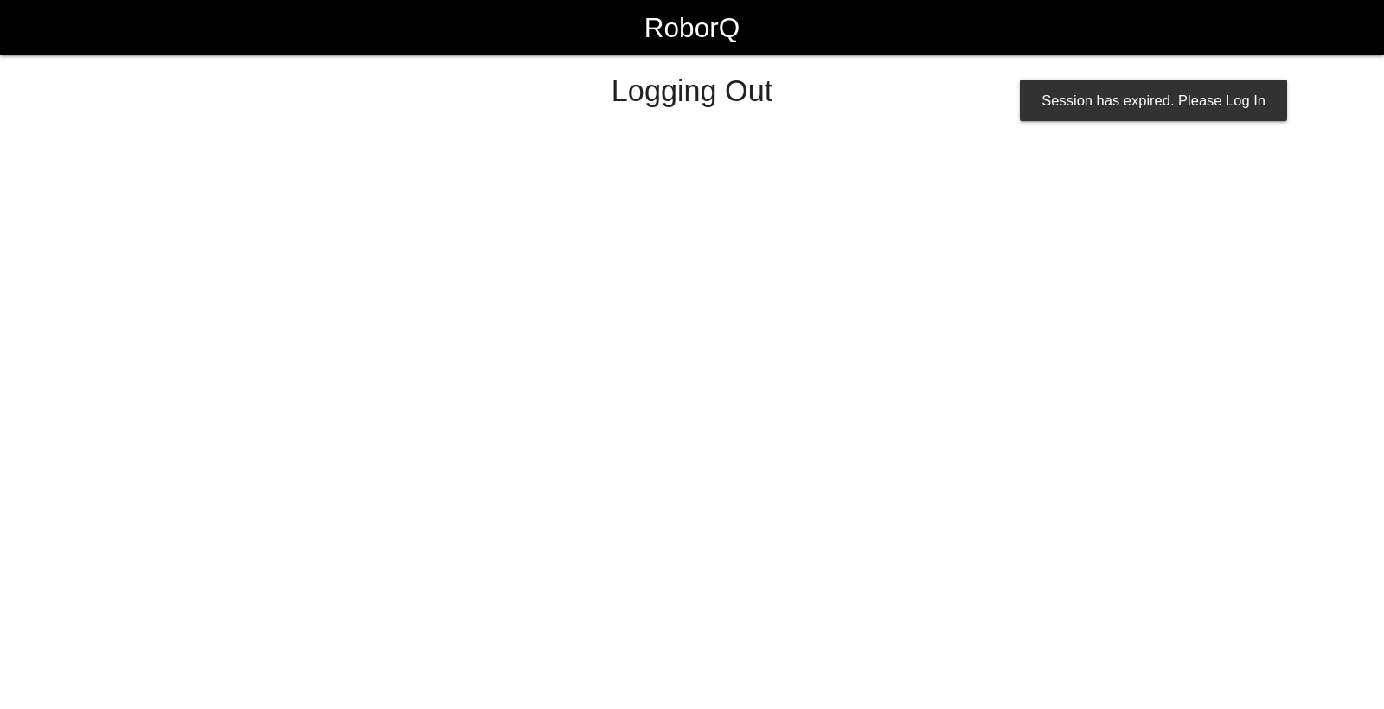
select select "Worker"
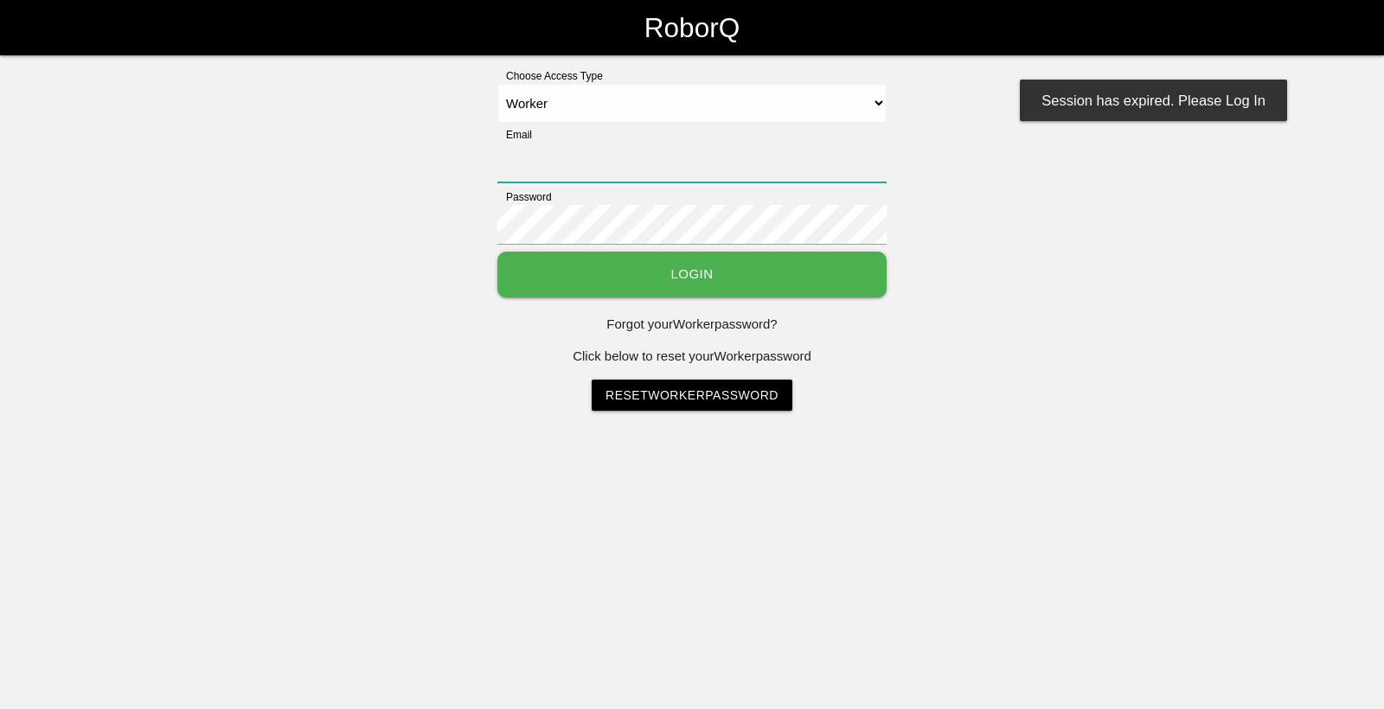
type input "[EMAIL_ADDRESS][DOMAIN_NAME]"
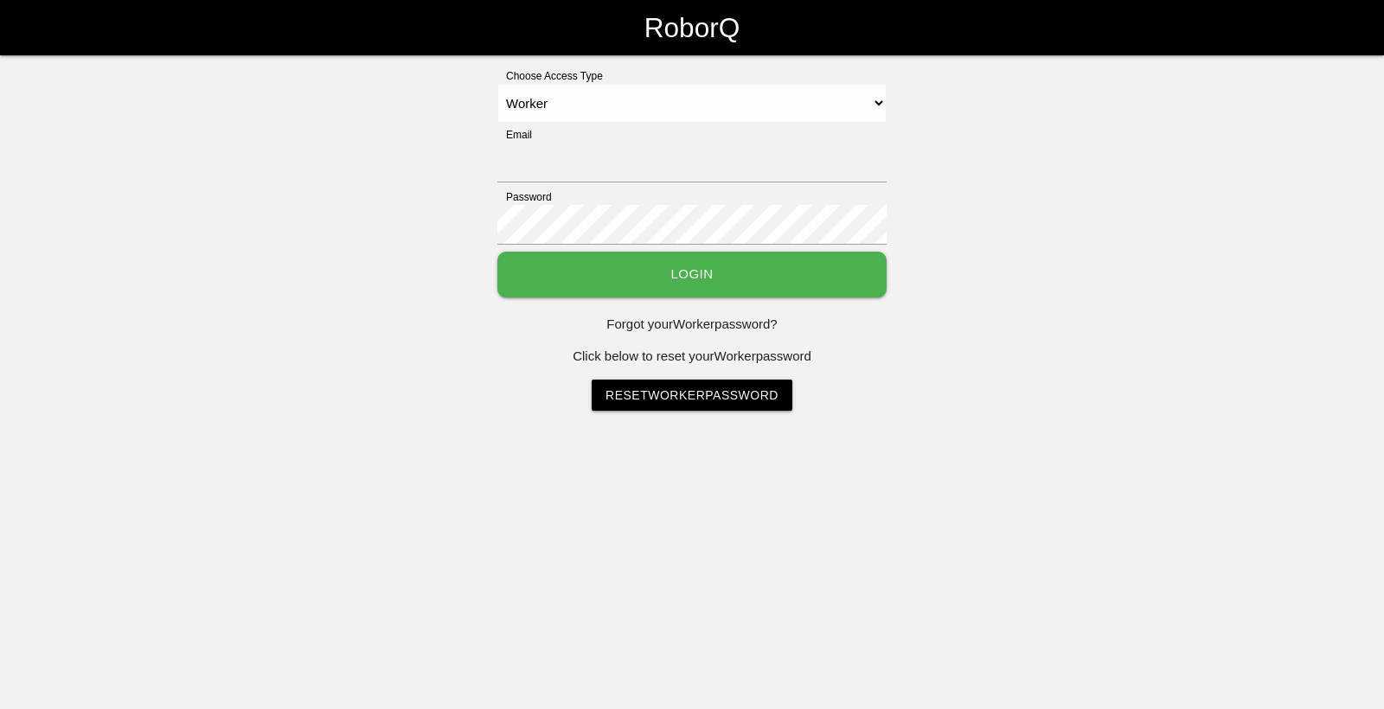
click at [729, 281] on button "Login" at bounding box center [691, 275] width 389 height 46
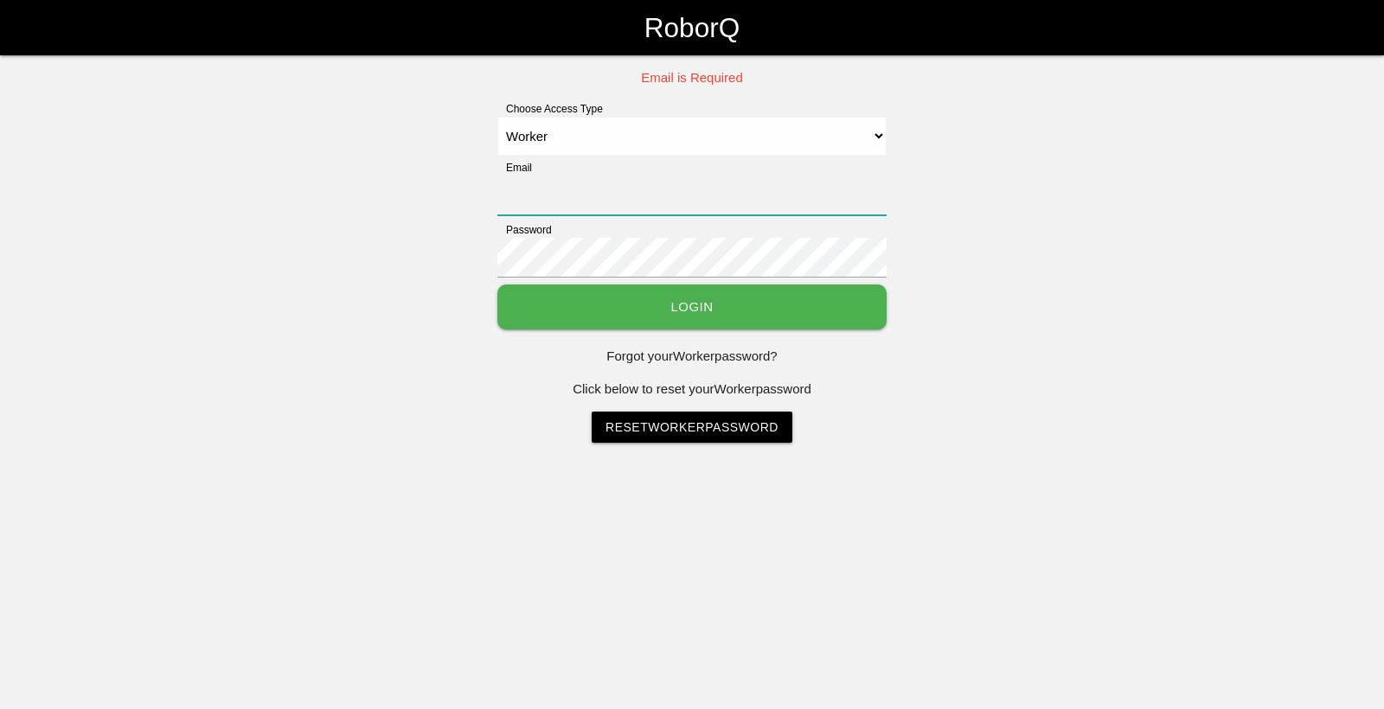
click at [610, 202] on input "Email" at bounding box center [691, 196] width 389 height 40
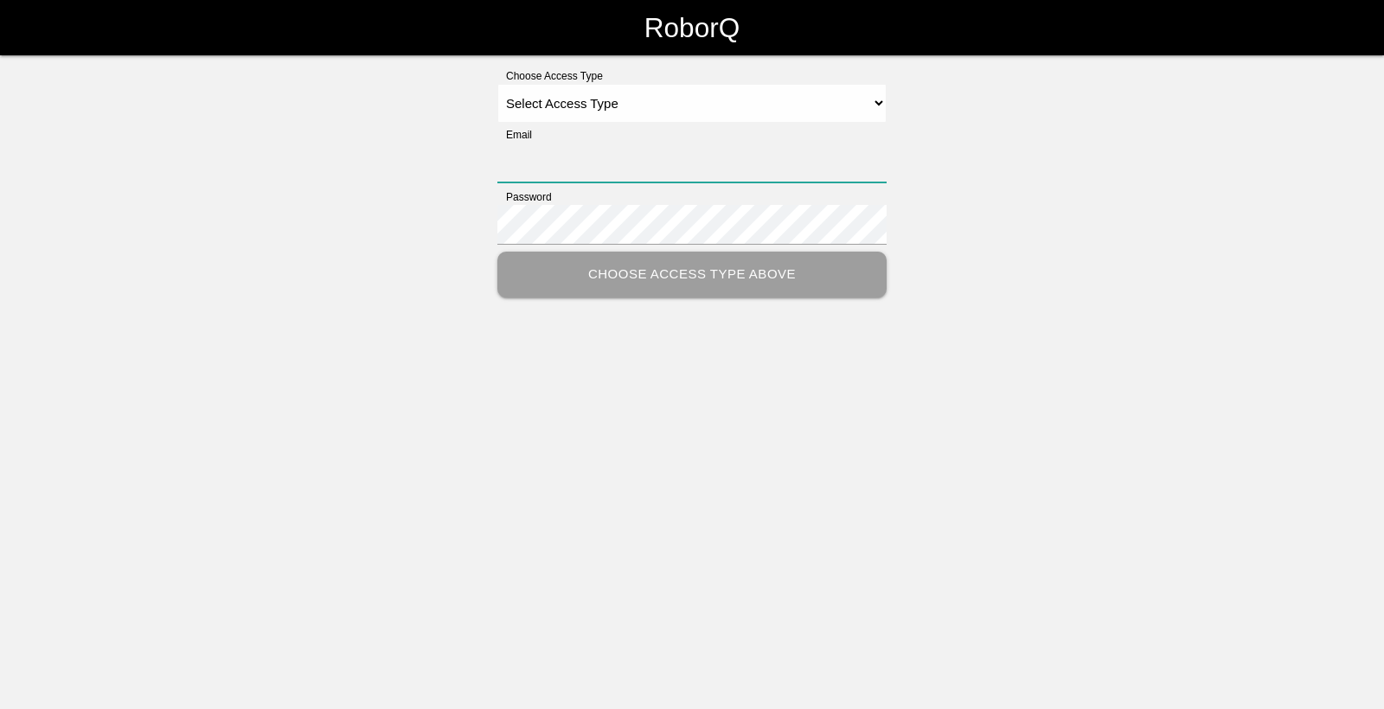
type input "[EMAIL_ADDRESS][DOMAIN_NAME]"
click at [792, 111] on select "Select Access Type Admin Customer Supervisor Worker" at bounding box center [691, 103] width 389 height 39
select select "Worker"
click at [497, 84] on select "Select Access Type Admin Customer Supervisor Worker" at bounding box center [691, 103] width 389 height 39
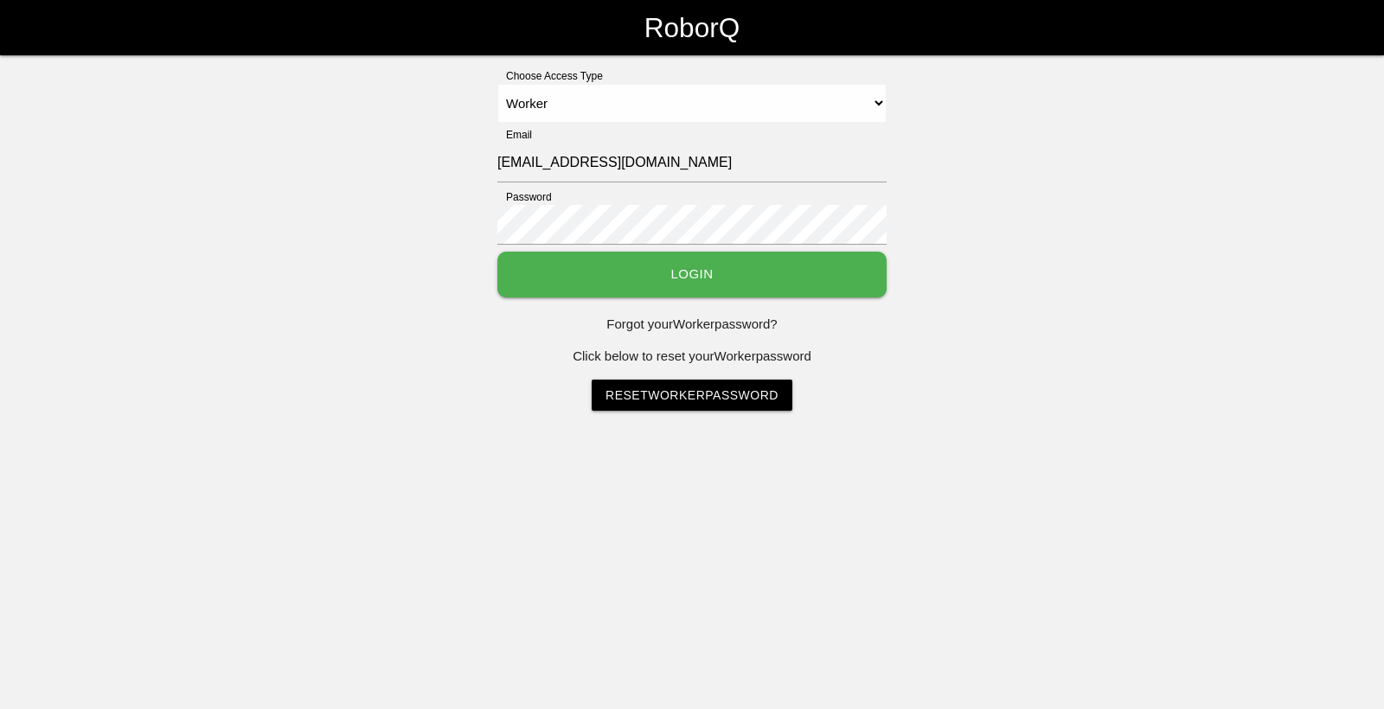
click at [777, 278] on button "Login" at bounding box center [691, 275] width 389 height 46
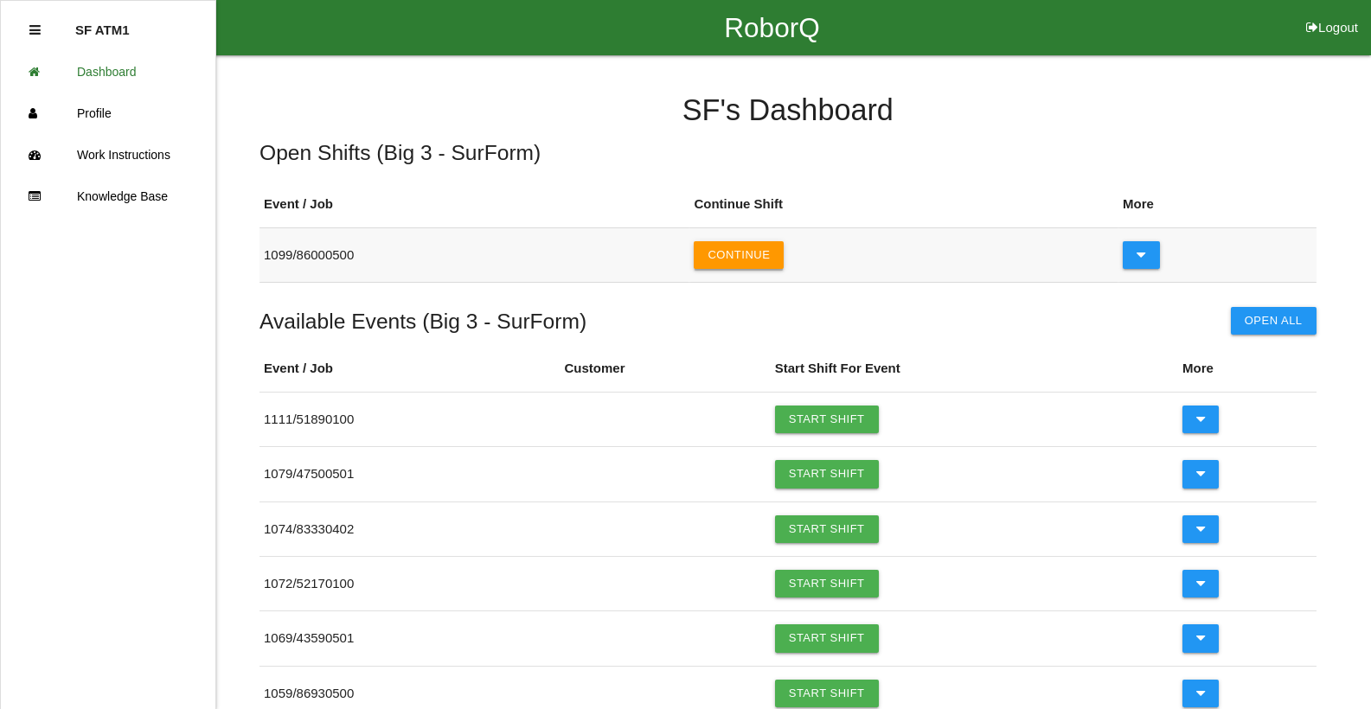
click at [757, 253] on button "Continue" at bounding box center [739, 255] width 90 height 28
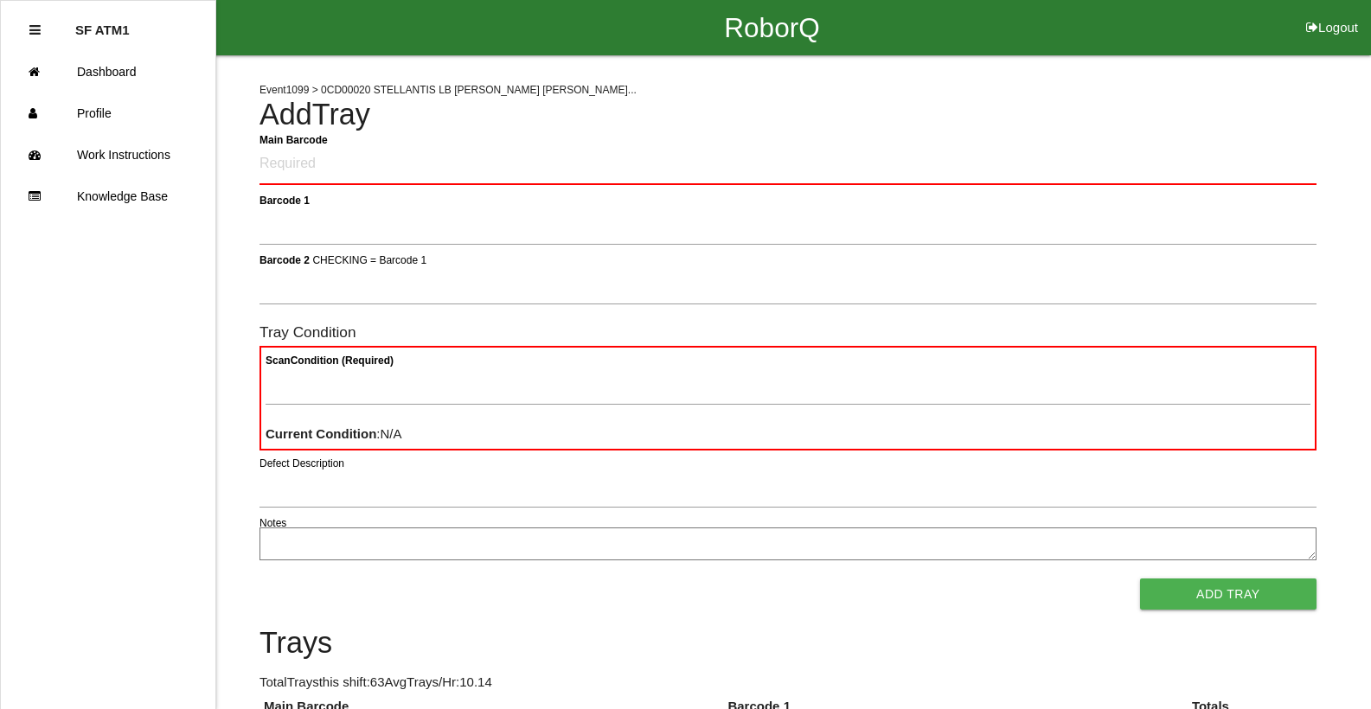
click at [350, 166] on Barcode "Main Barcode" at bounding box center [788, 164] width 1057 height 41
click at [350, 165] on Barcode "Main Barcode" at bounding box center [788, 164] width 1057 height 41
type Barcode "86010500-2585"
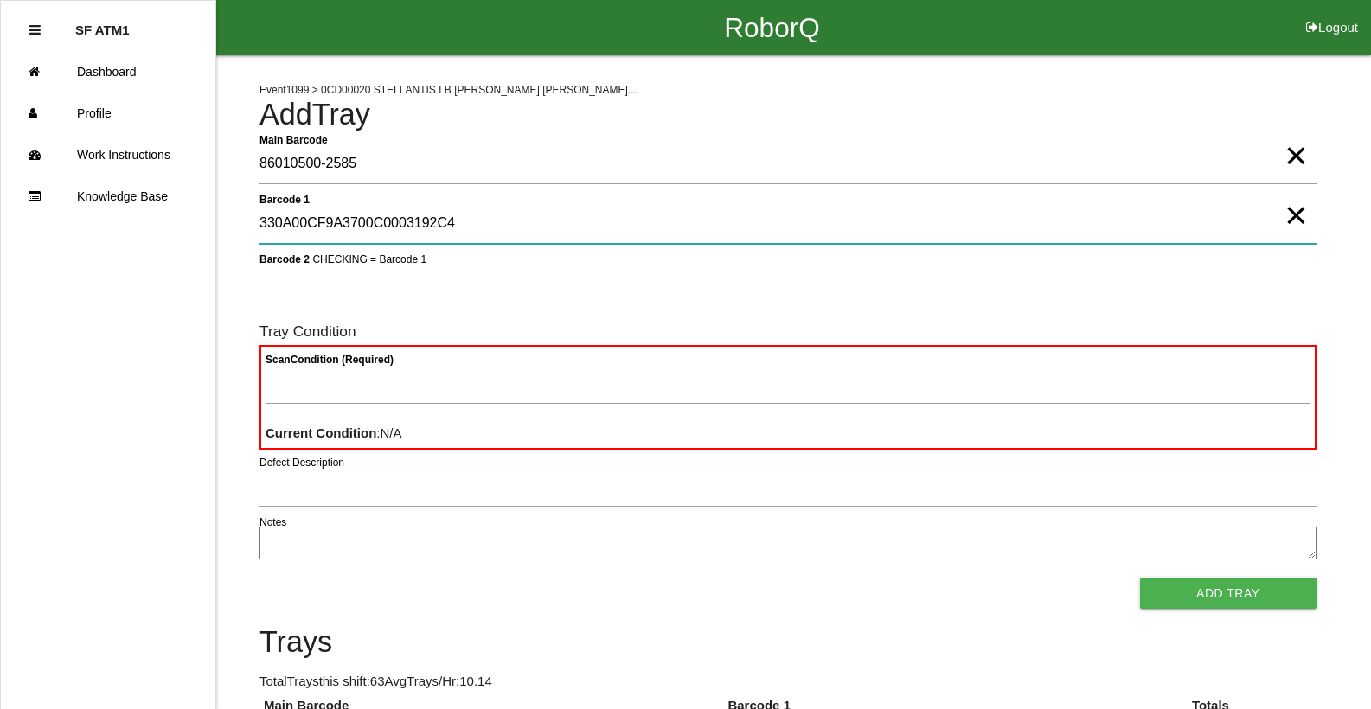
type 1 "330A00CF9A3700C0003192C4"
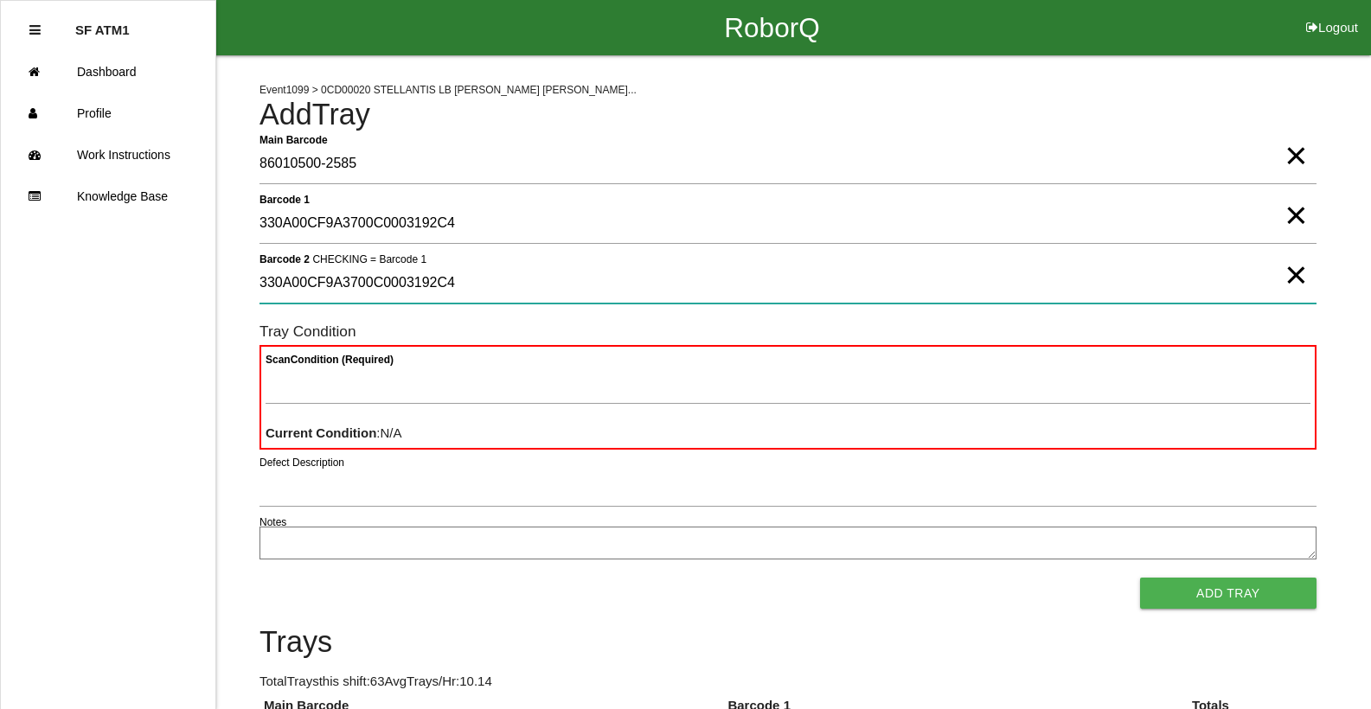
type 2 "330A00CF9A3700C0003192C4"
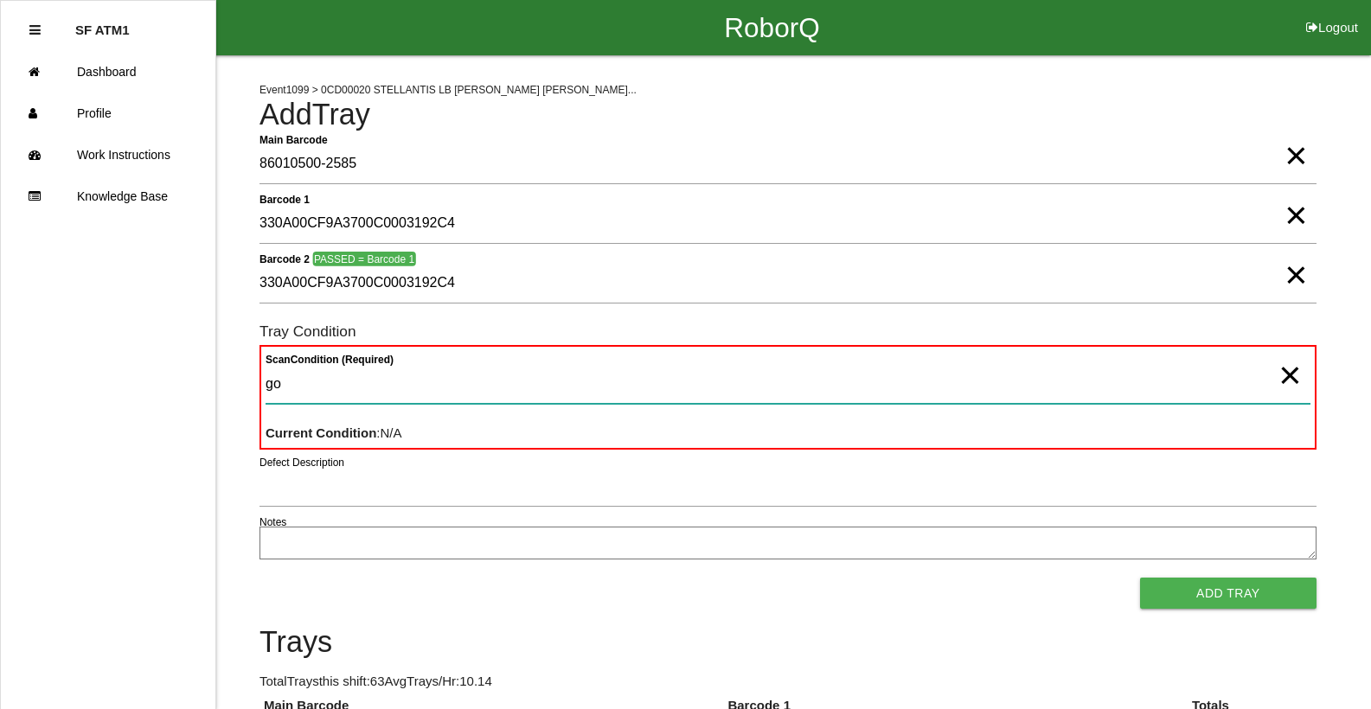
type Condition "goo"
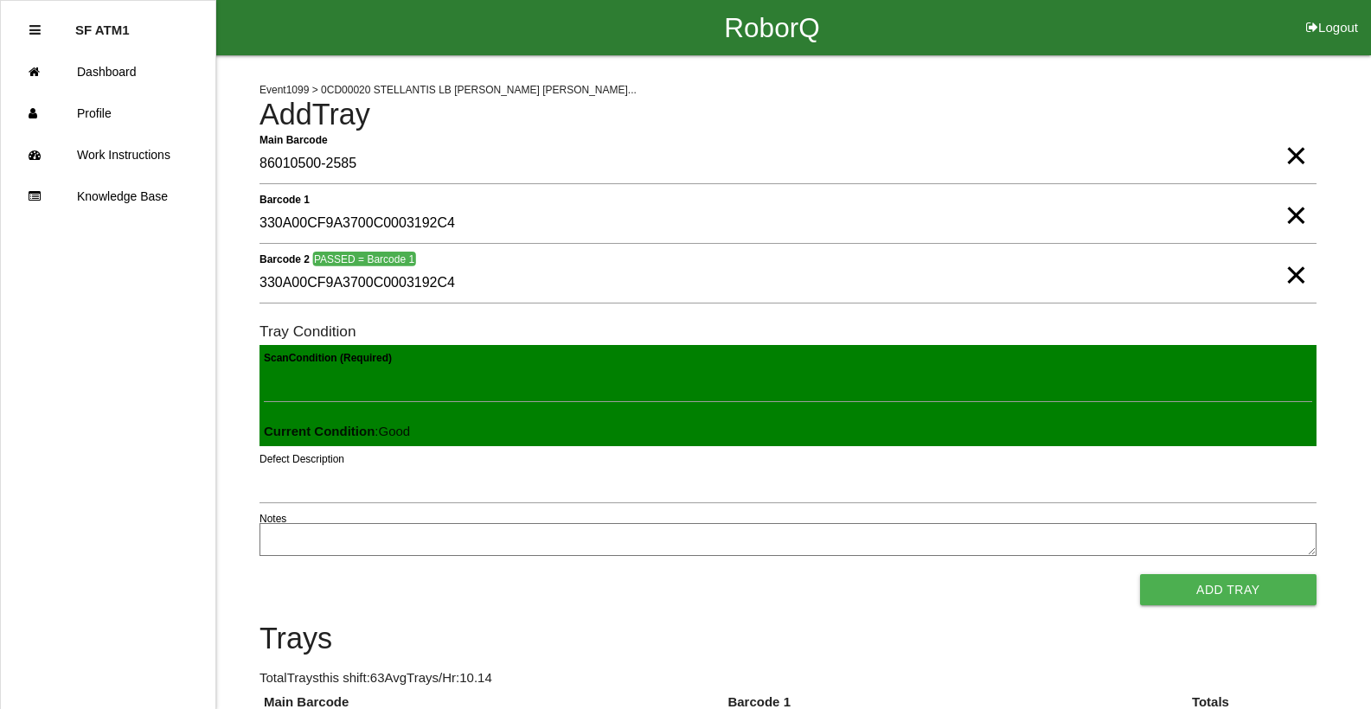
click at [1140, 574] on button "Add Tray" at bounding box center [1228, 589] width 176 height 31
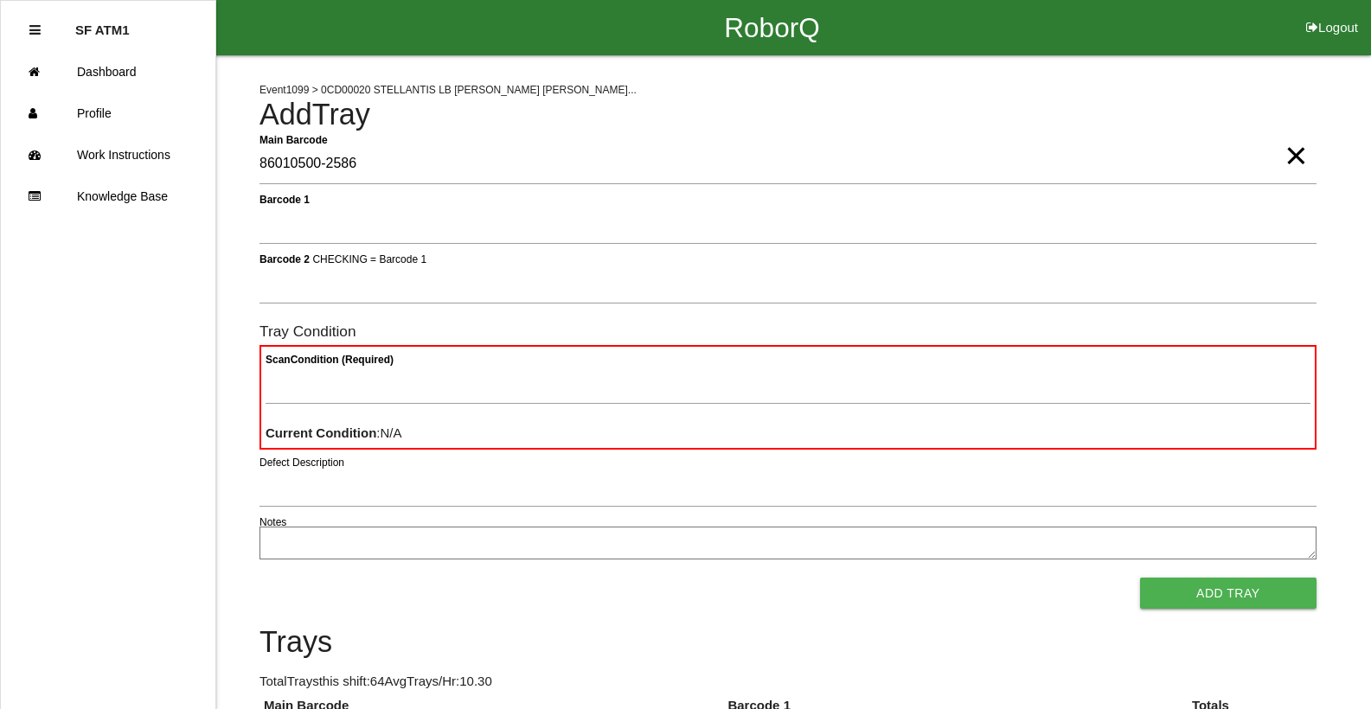
type Barcode "86010500-2586"
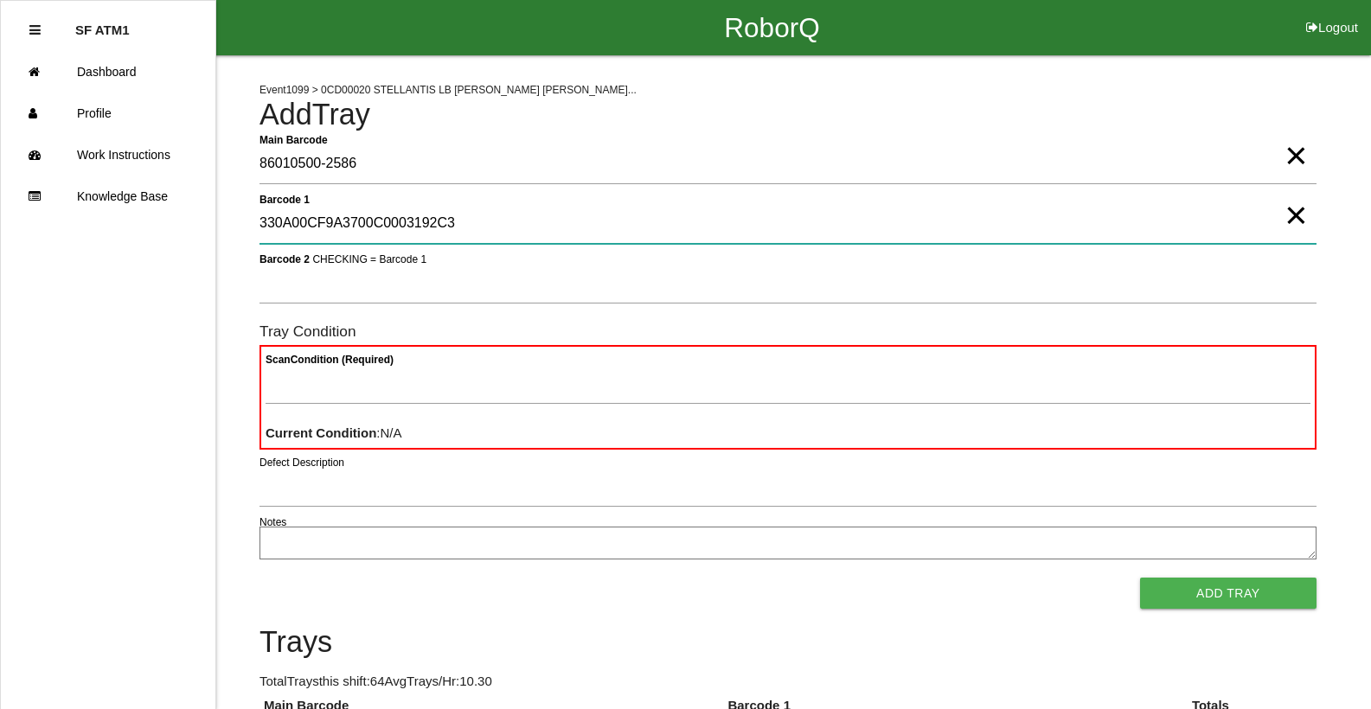
type 1 "330A00CF9A3700C0003192C3"
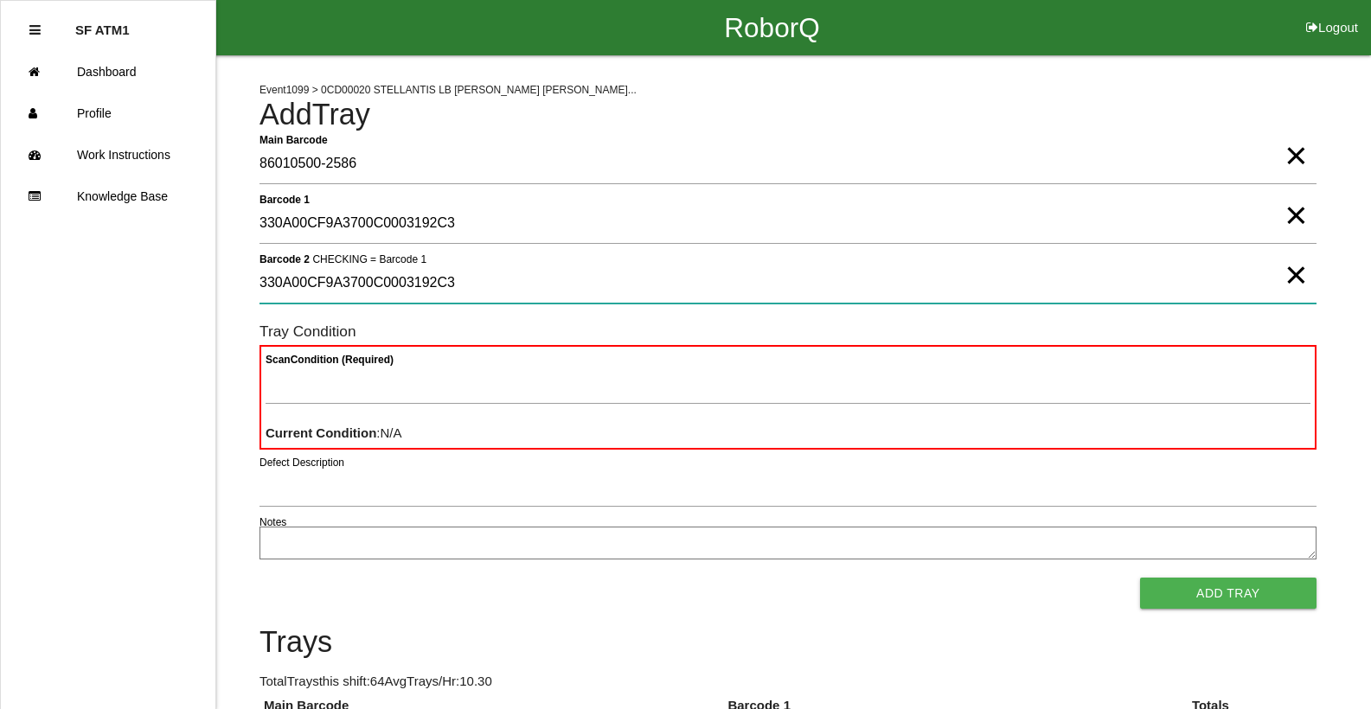
type 2 "330A00CF9A3700C0003192C3"
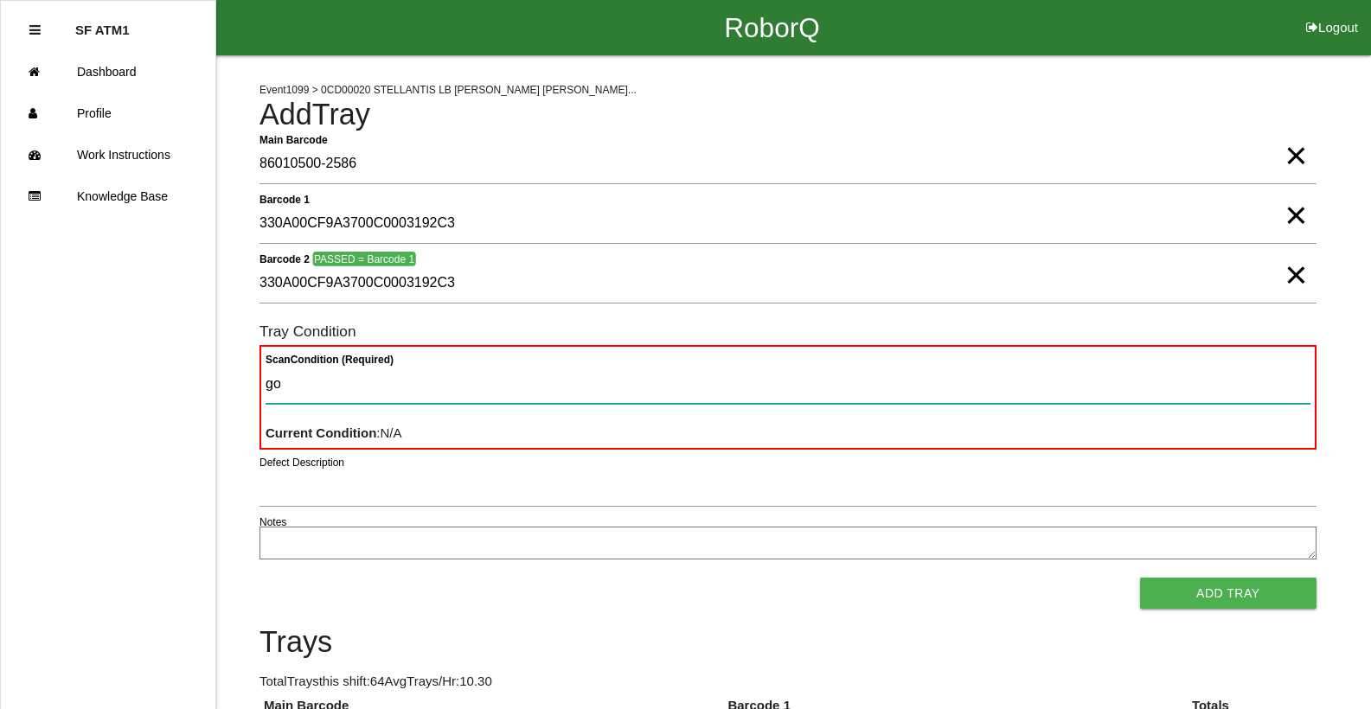
type Condition "goo"
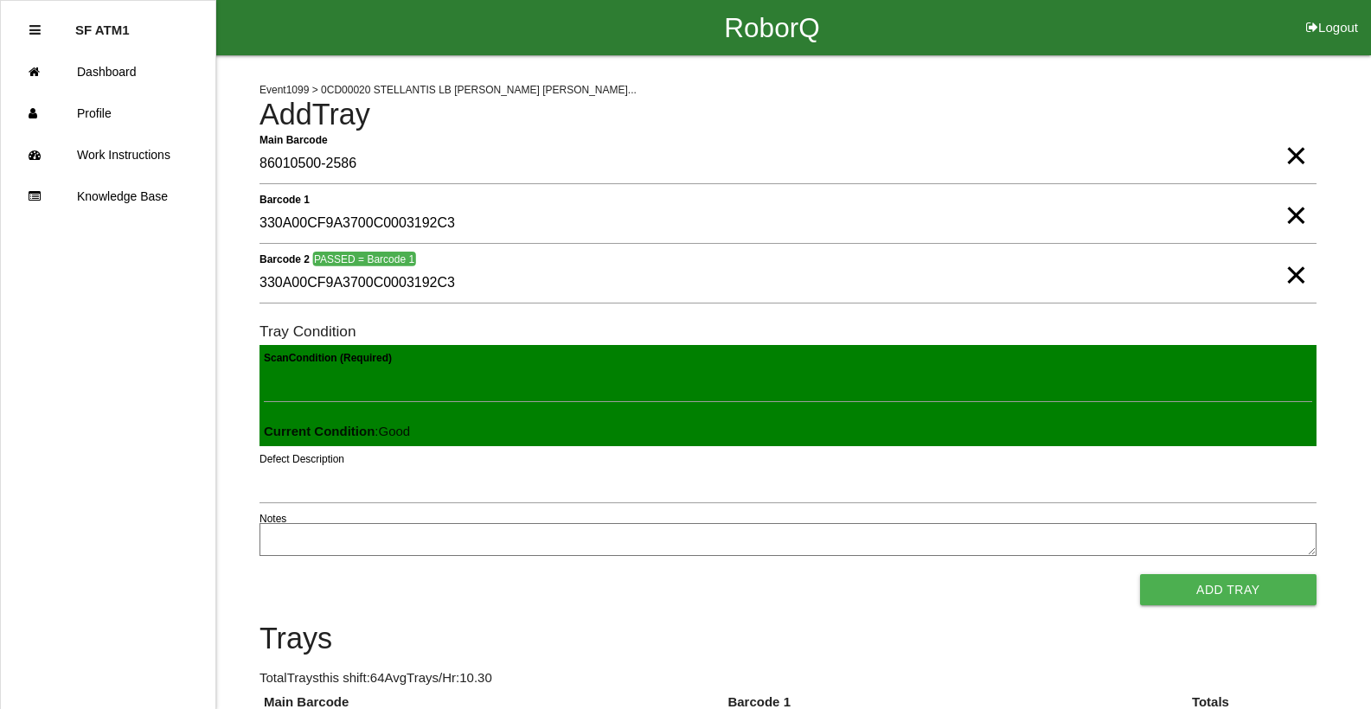
click at [1140, 574] on button "Add Tray" at bounding box center [1228, 589] width 176 height 31
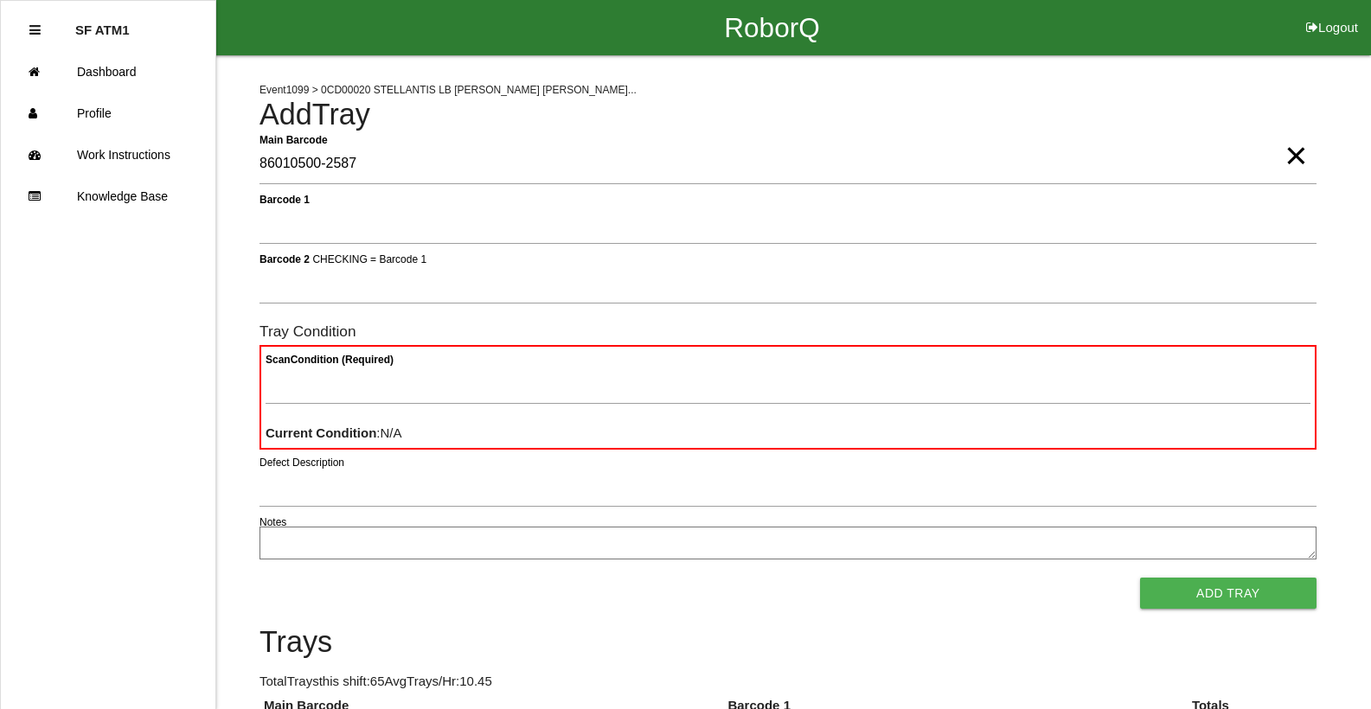
type Barcode "86010500-2587"
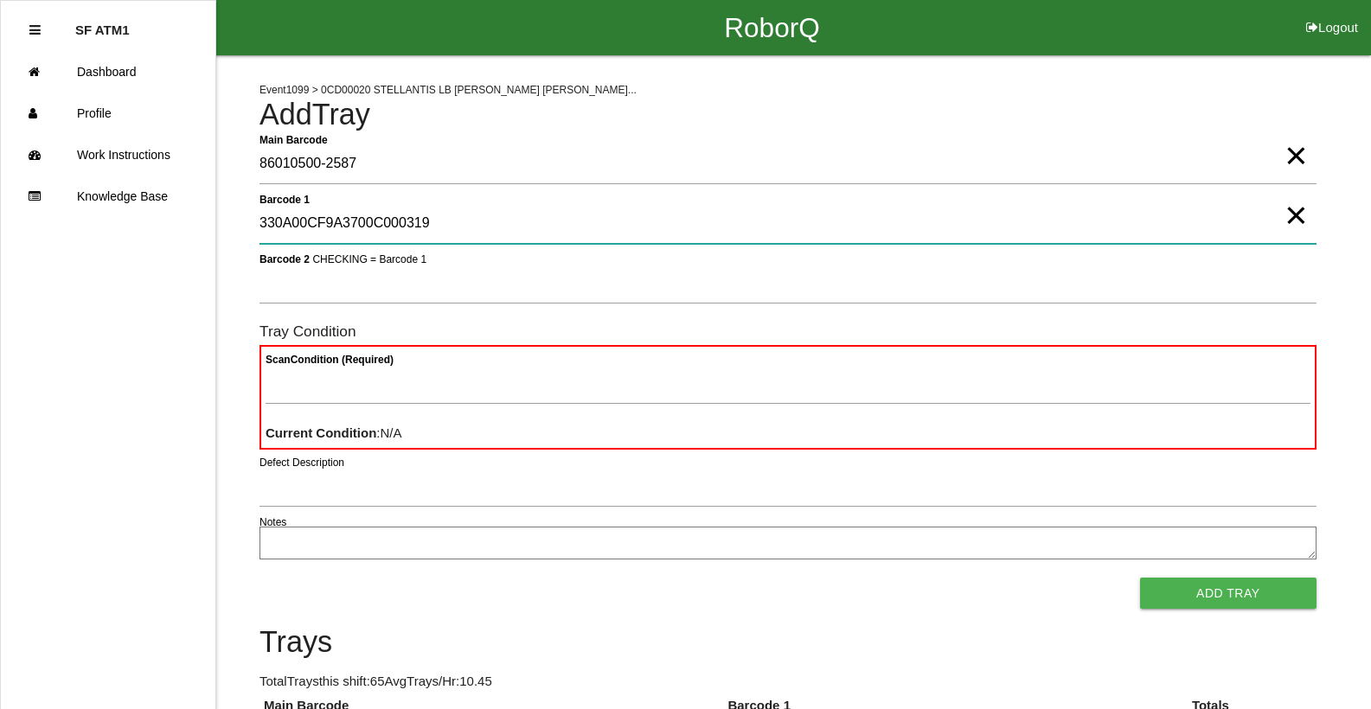
type 1 "330A00CF9A3700C000319"
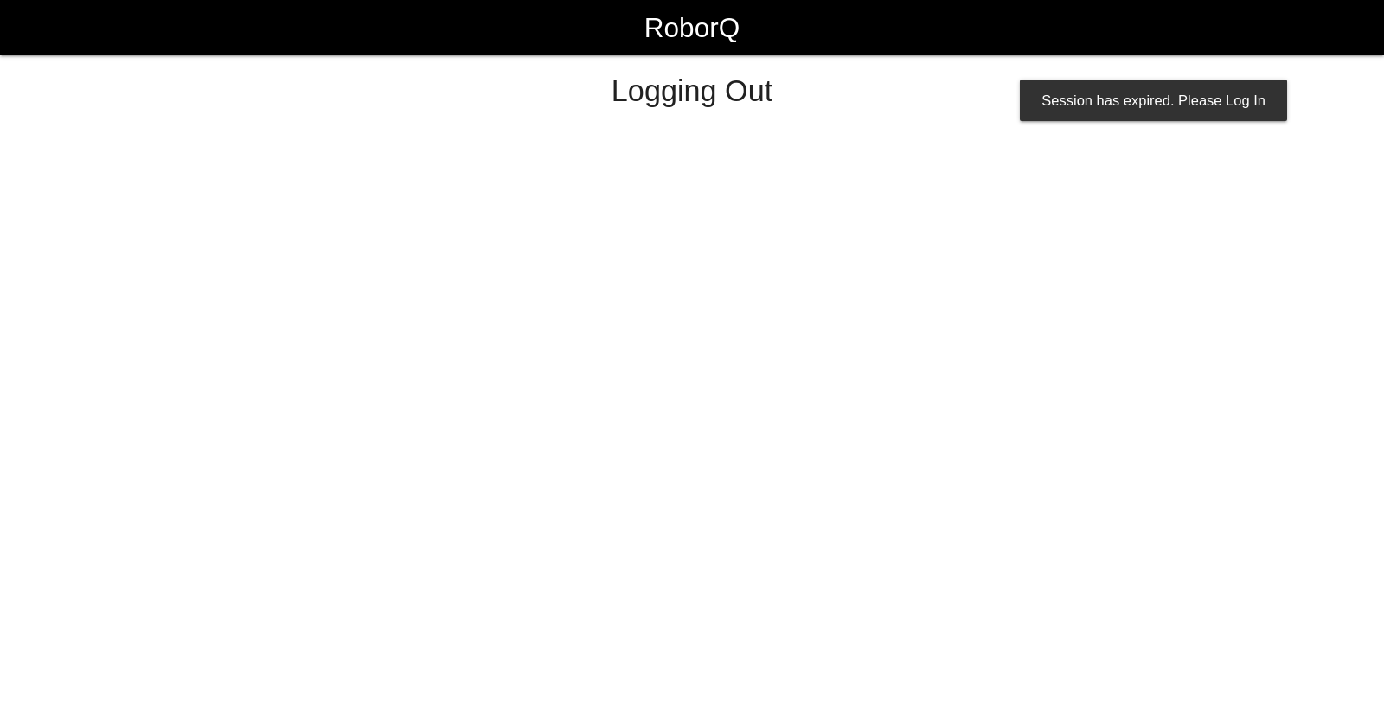
select select "Worker"
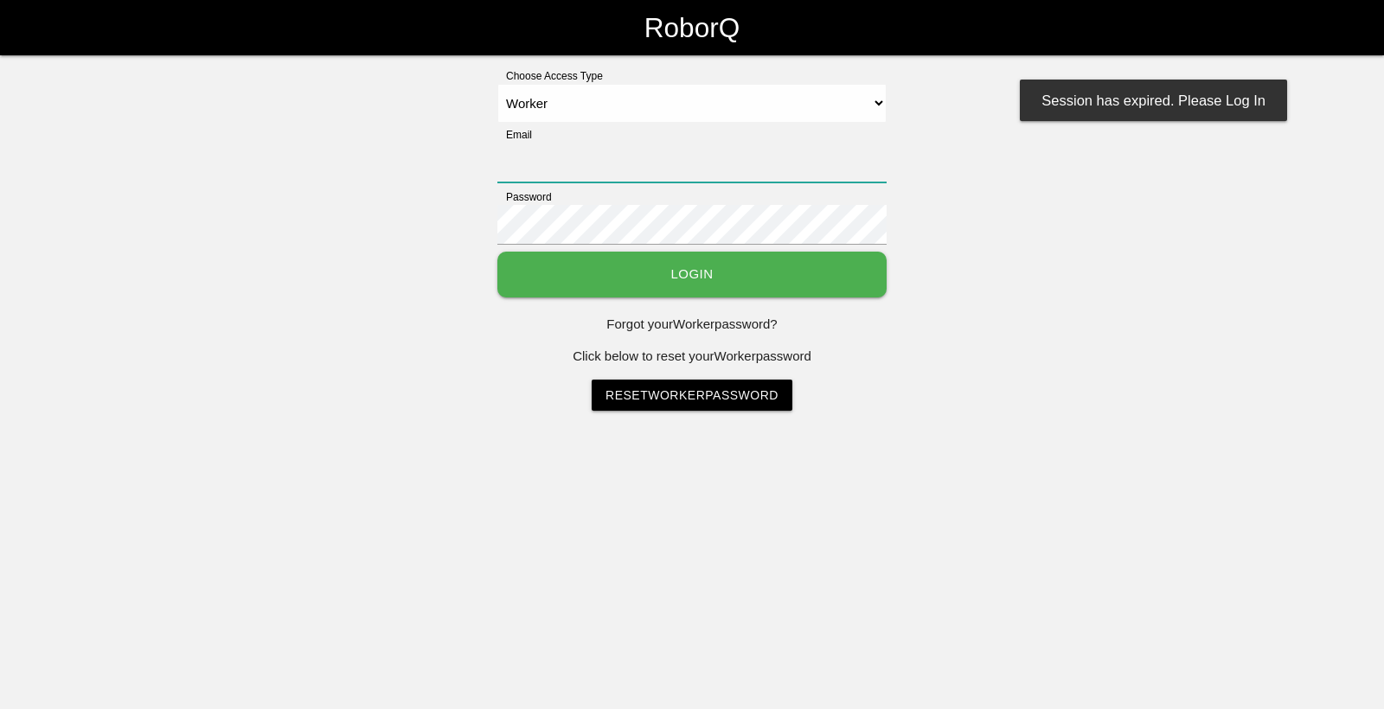
type input "[EMAIL_ADDRESS][DOMAIN_NAME]"
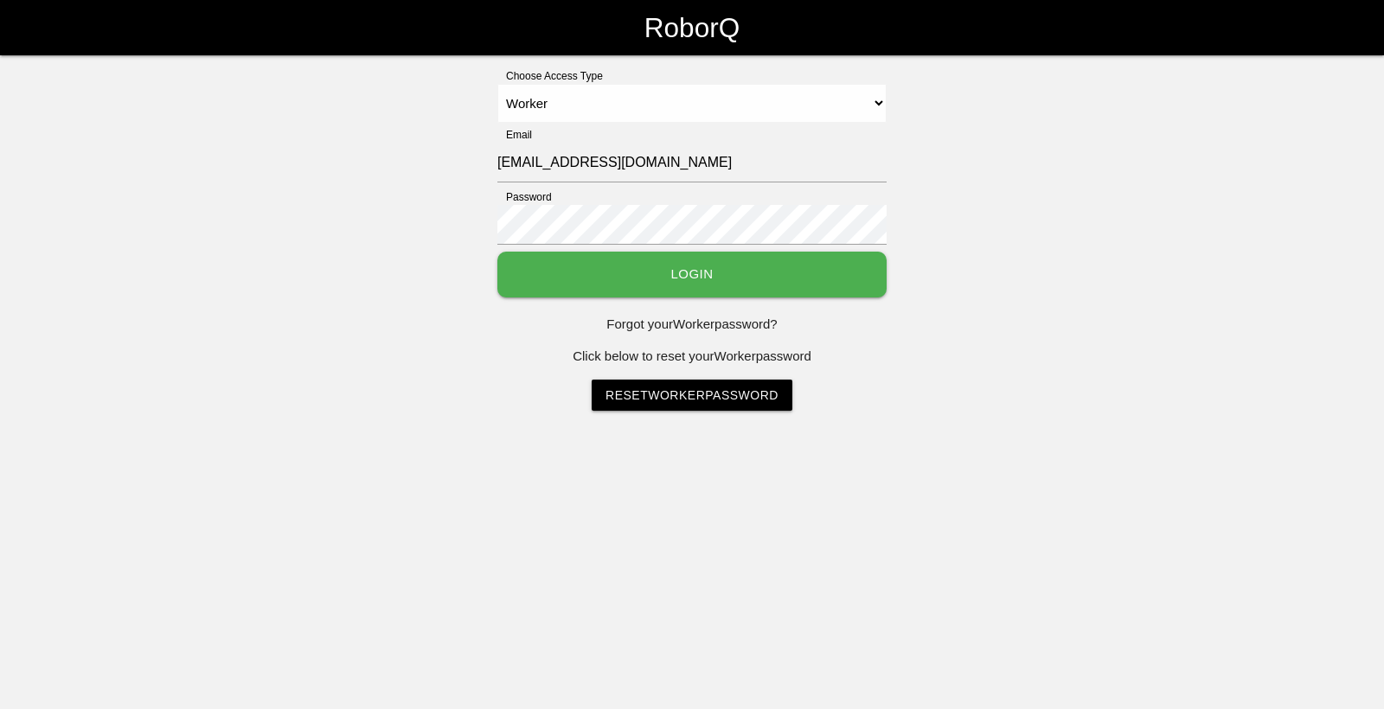
click at [750, 262] on button "Login" at bounding box center [691, 275] width 389 height 46
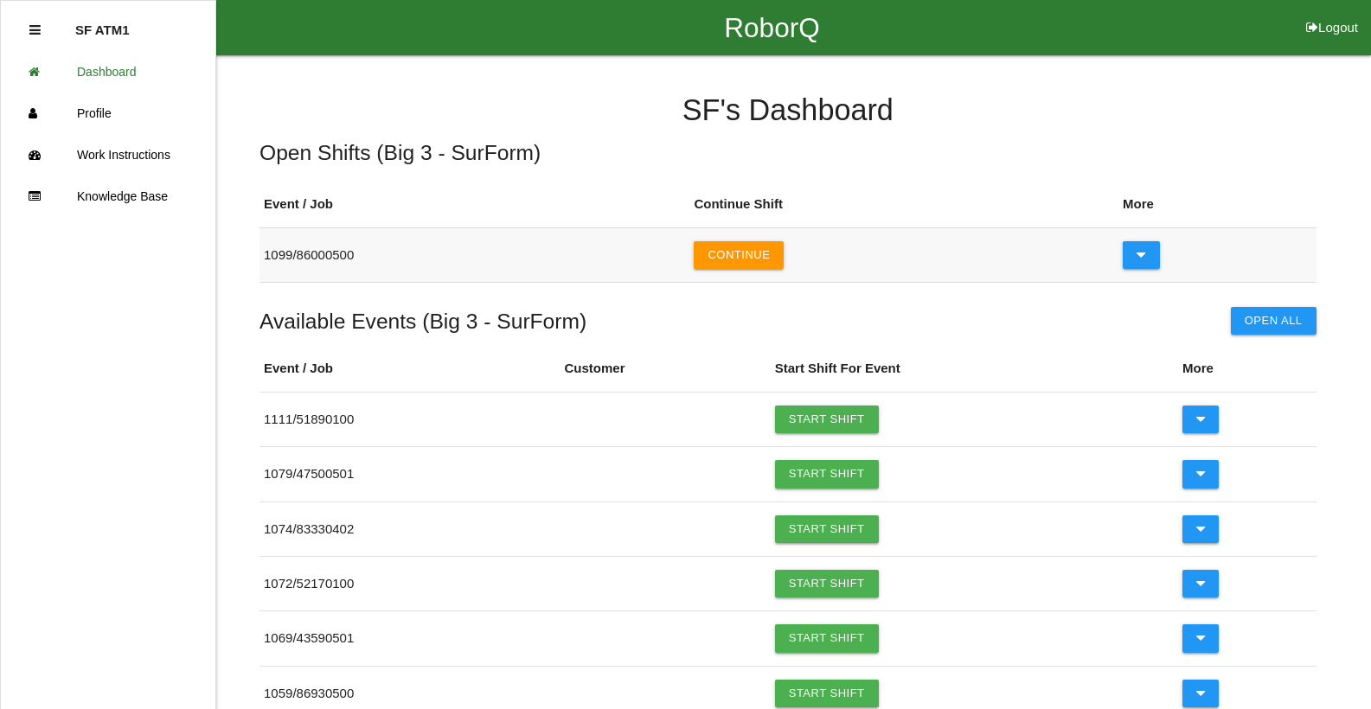
click at [763, 270] on td "Continue" at bounding box center [903, 255] width 429 height 54
click at [767, 264] on button "Continue" at bounding box center [739, 255] width 90 height 28
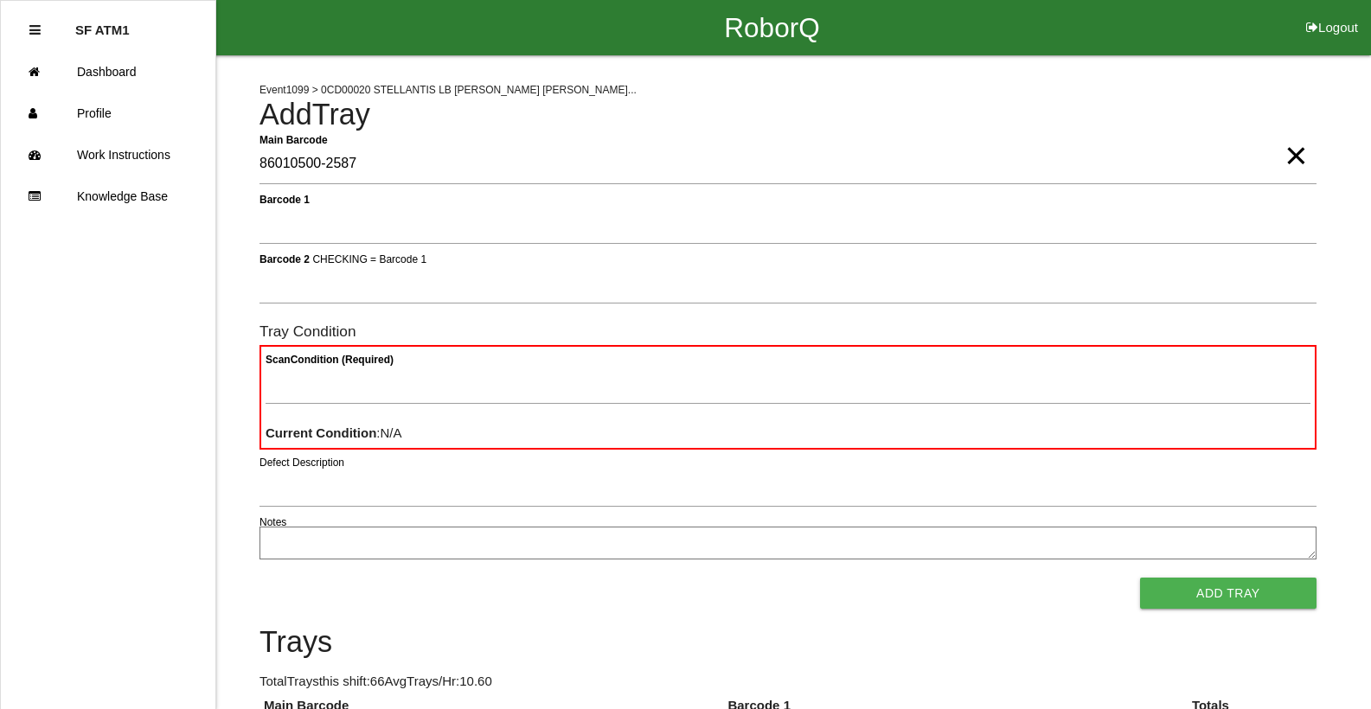
type Barcode "86010500-2587"
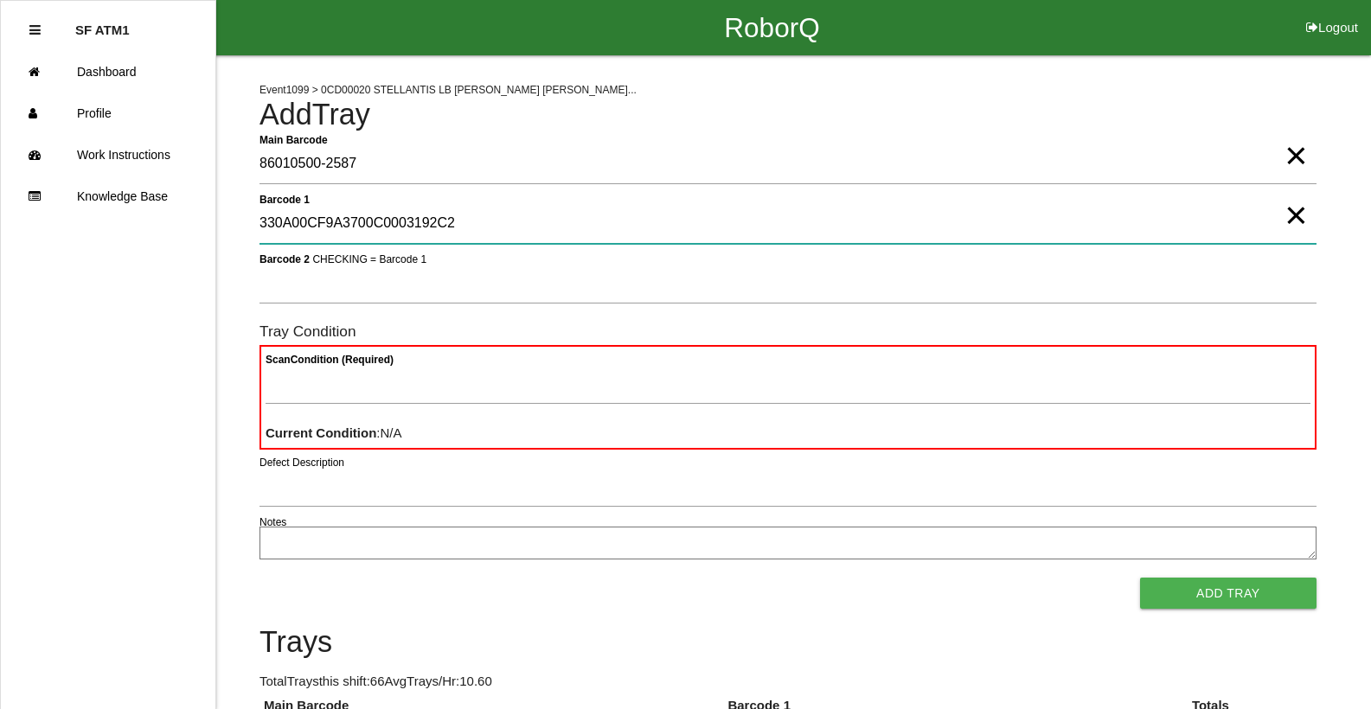
type 1 "330A00CF9A3700C0003192C2"
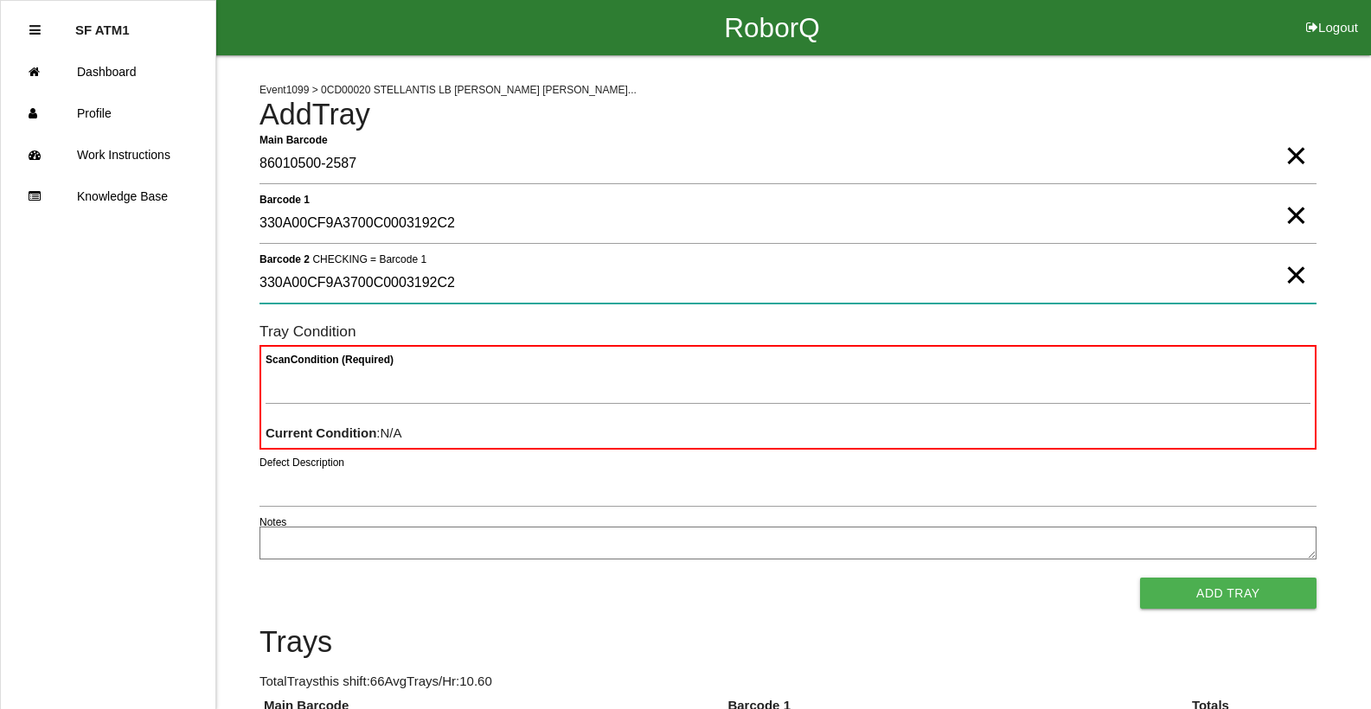
type 2 "330A00CF9A3700C0003192C2"
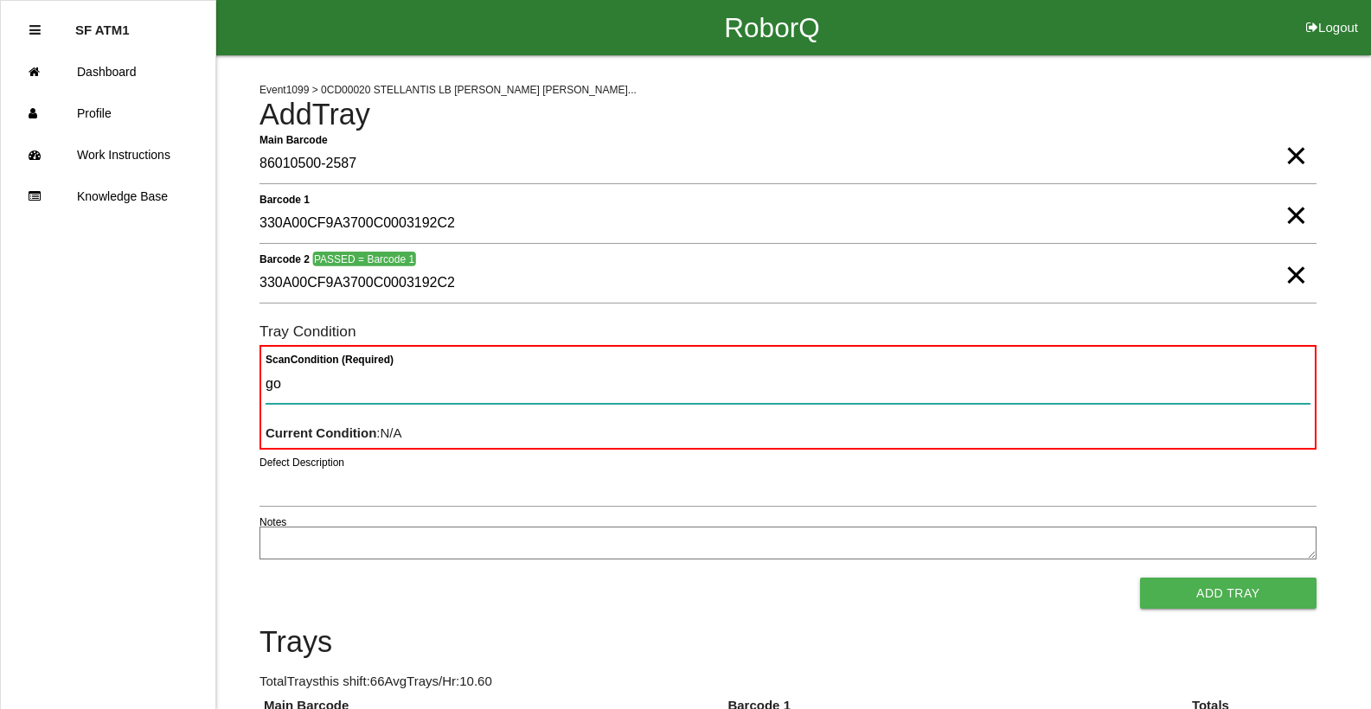
type Condition "goo"
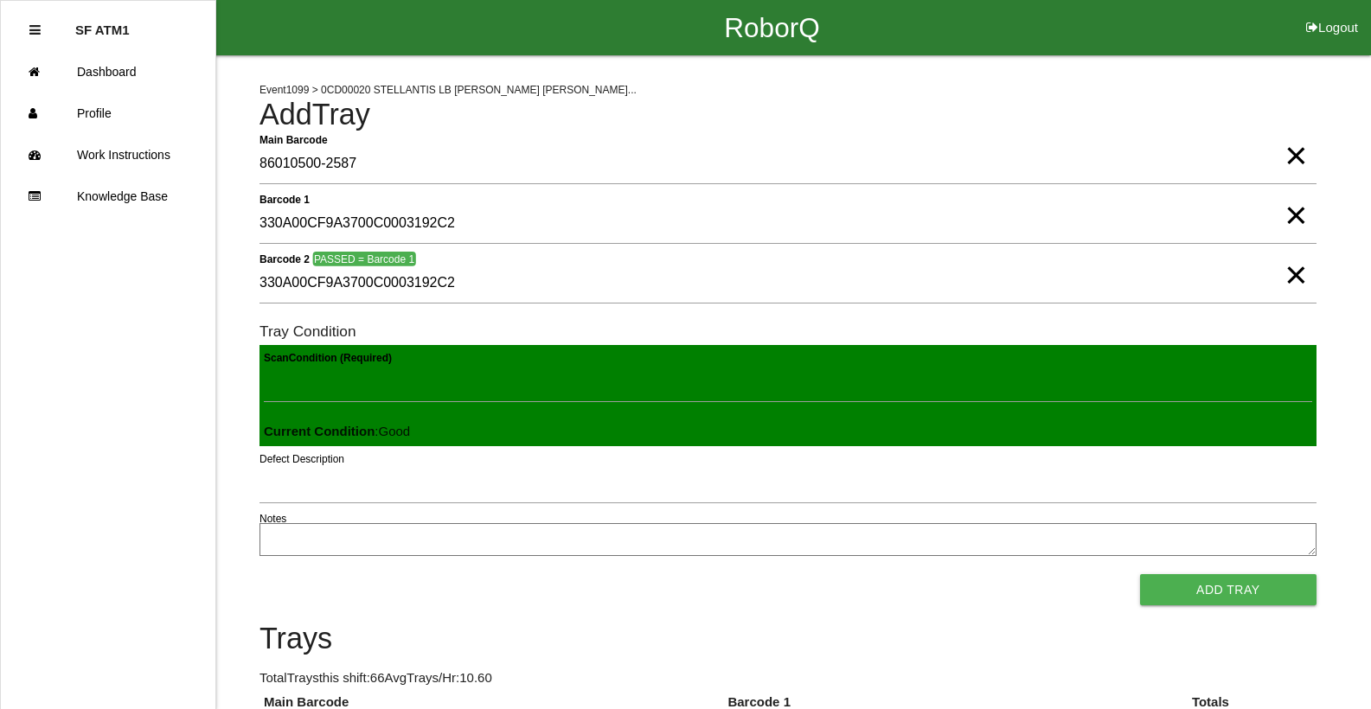
click at [1140, 574] on button "Add Tray" at bounding box center [1228, 589] width 176 height 31
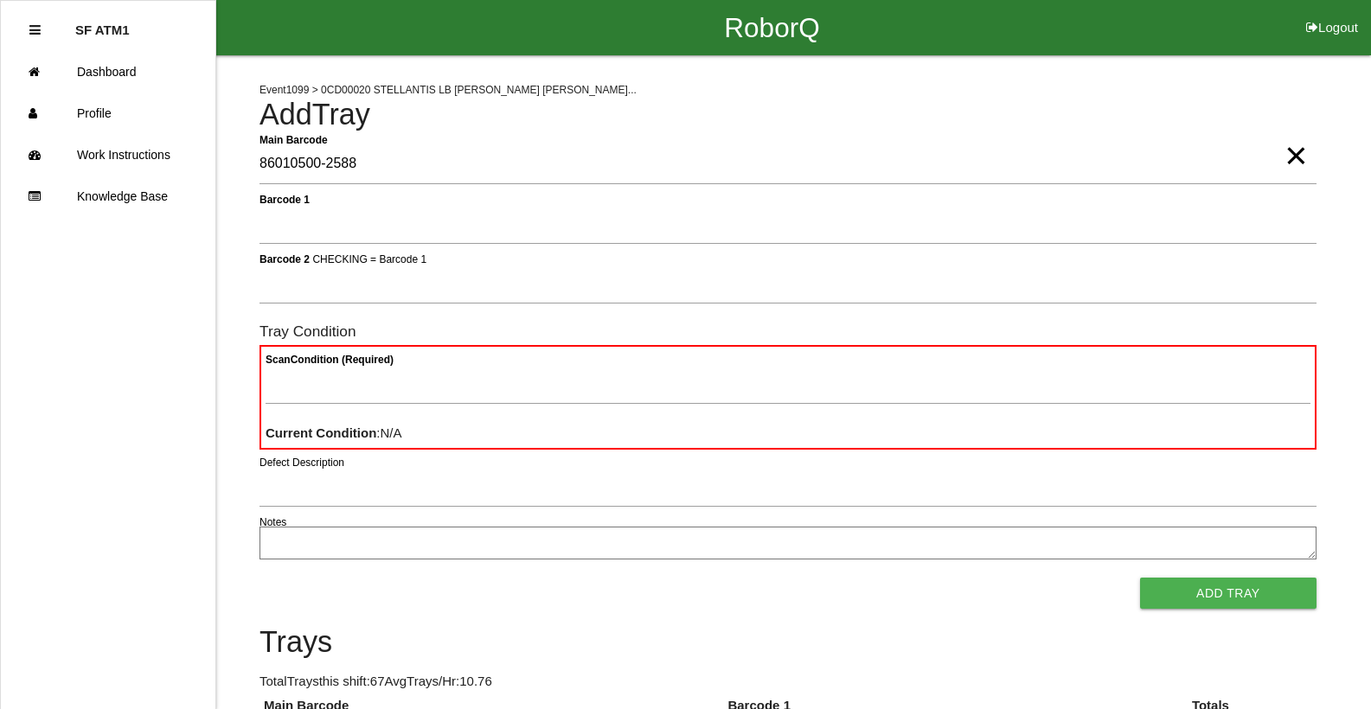
type Barcode "86010500-2588"
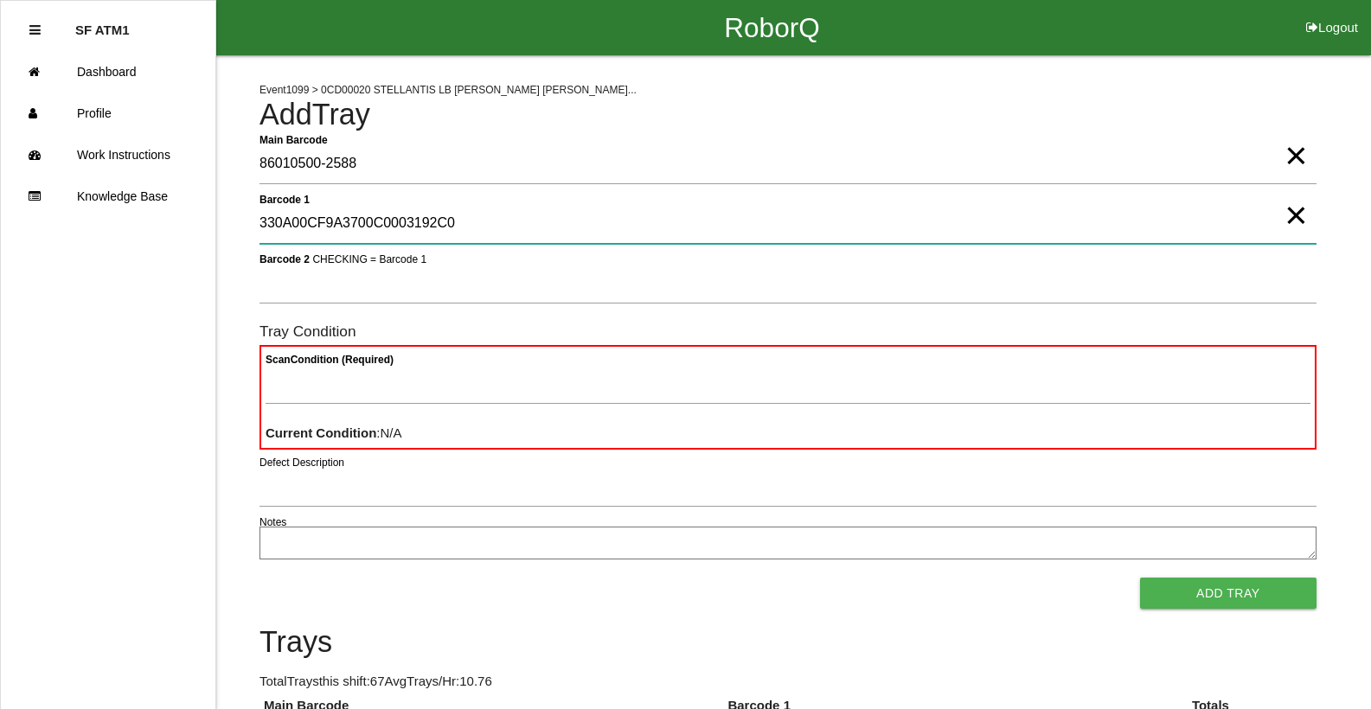
type 1 "330A00CF9A3700C0003192C0"
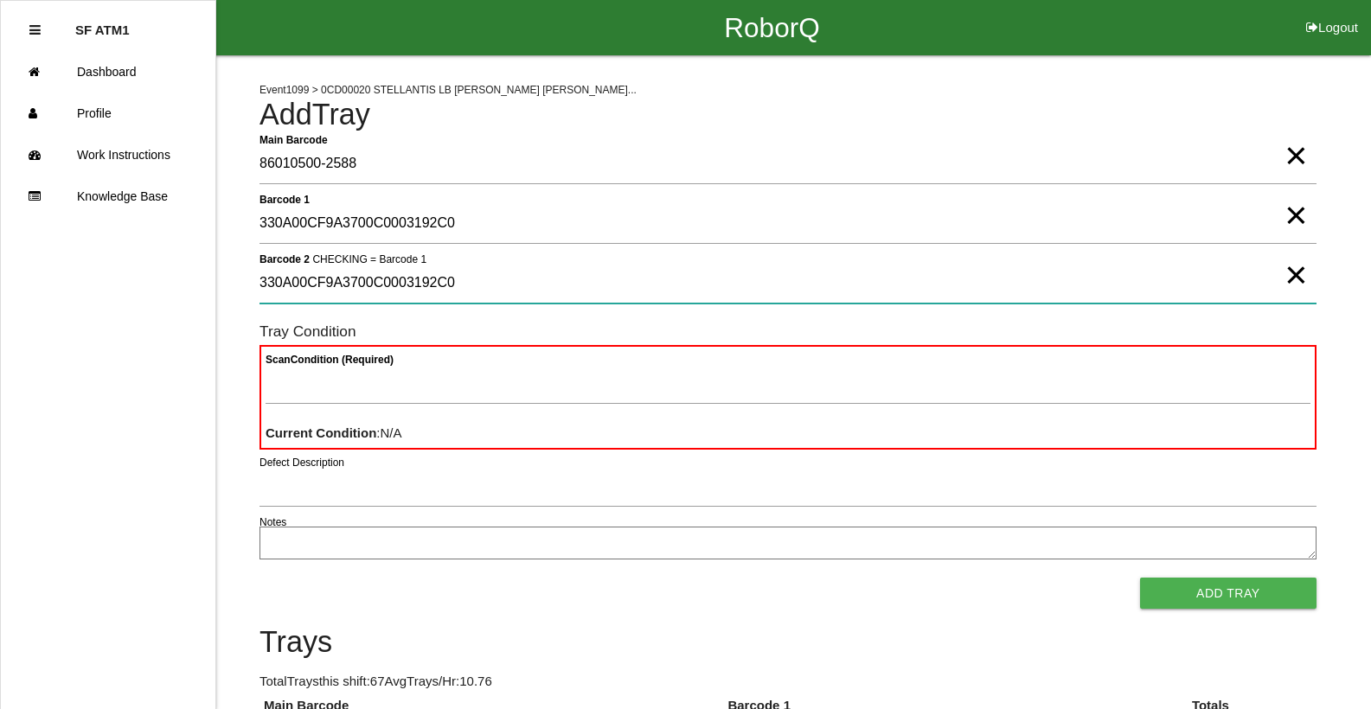
type 2 "330A00CF9A3700C0003192C0"
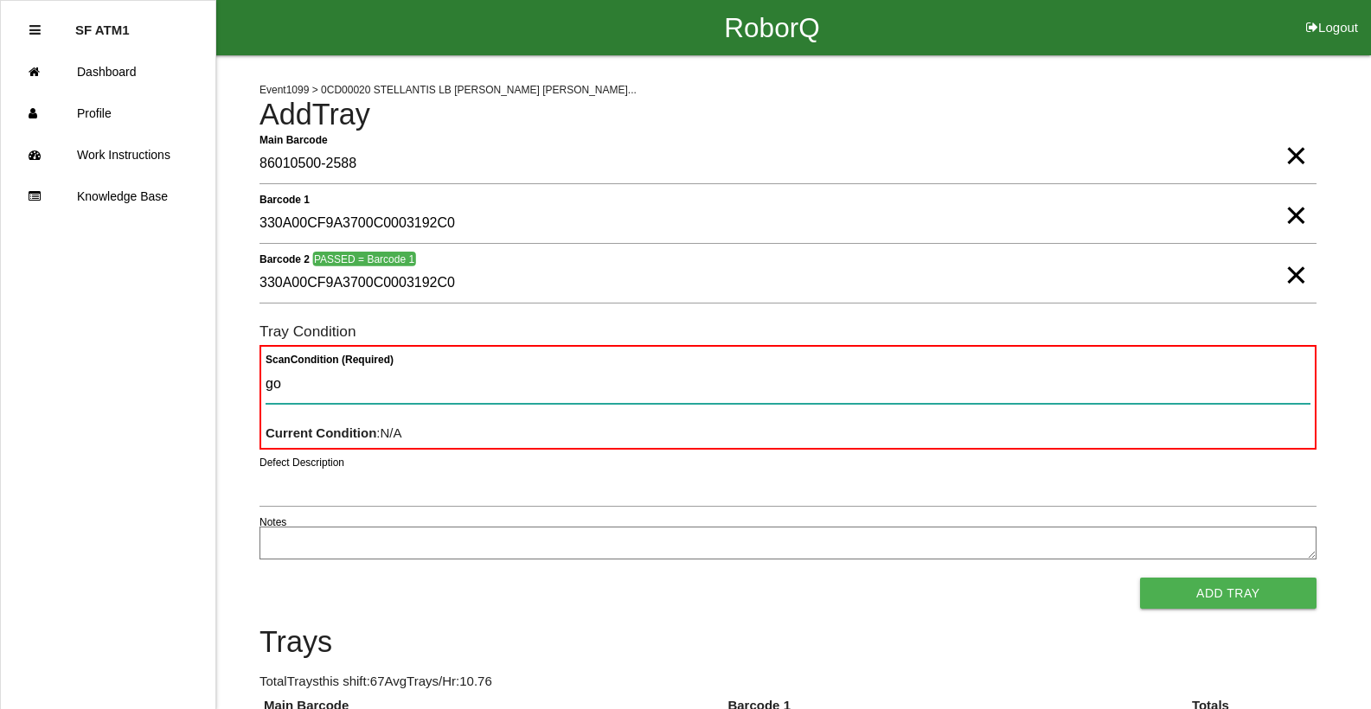
type Condition "goo"
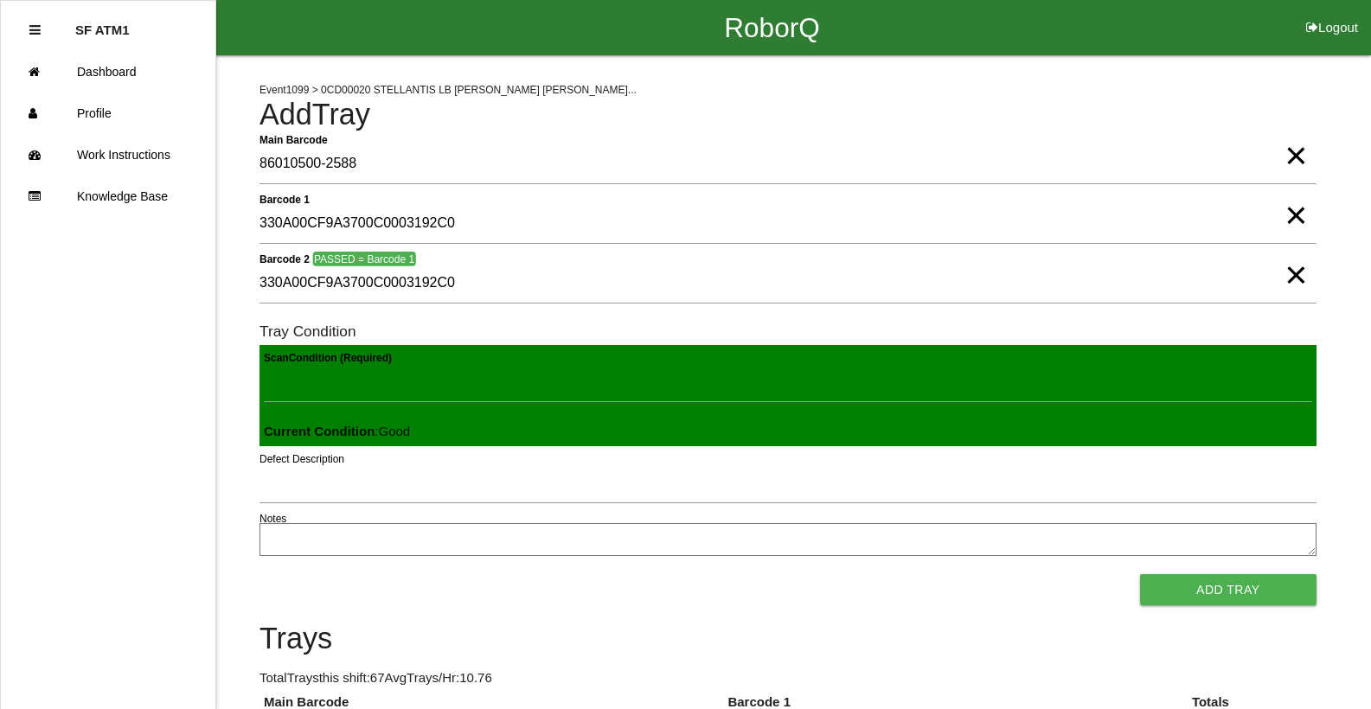
click at [1140, 574] on button "Add Tray" at bounding box center [1228, 589] width 176 height 31
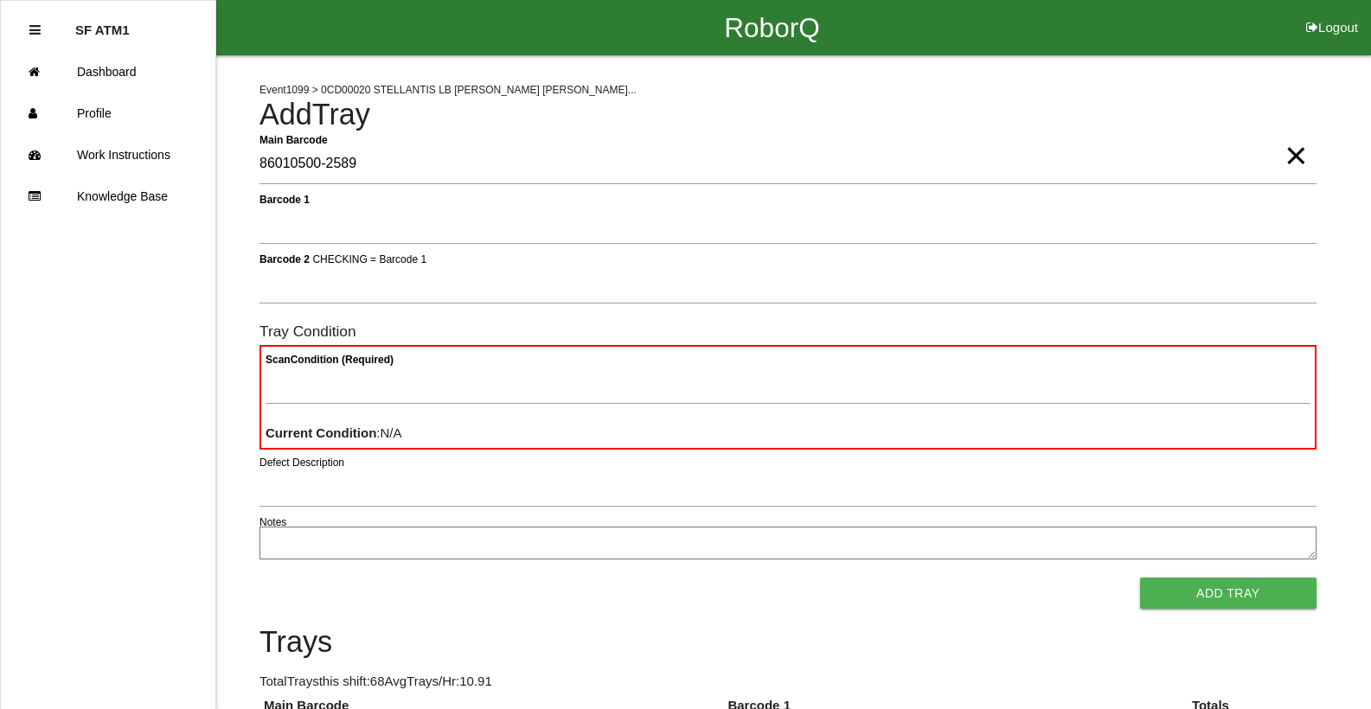
type Barcode "86010500-2589"
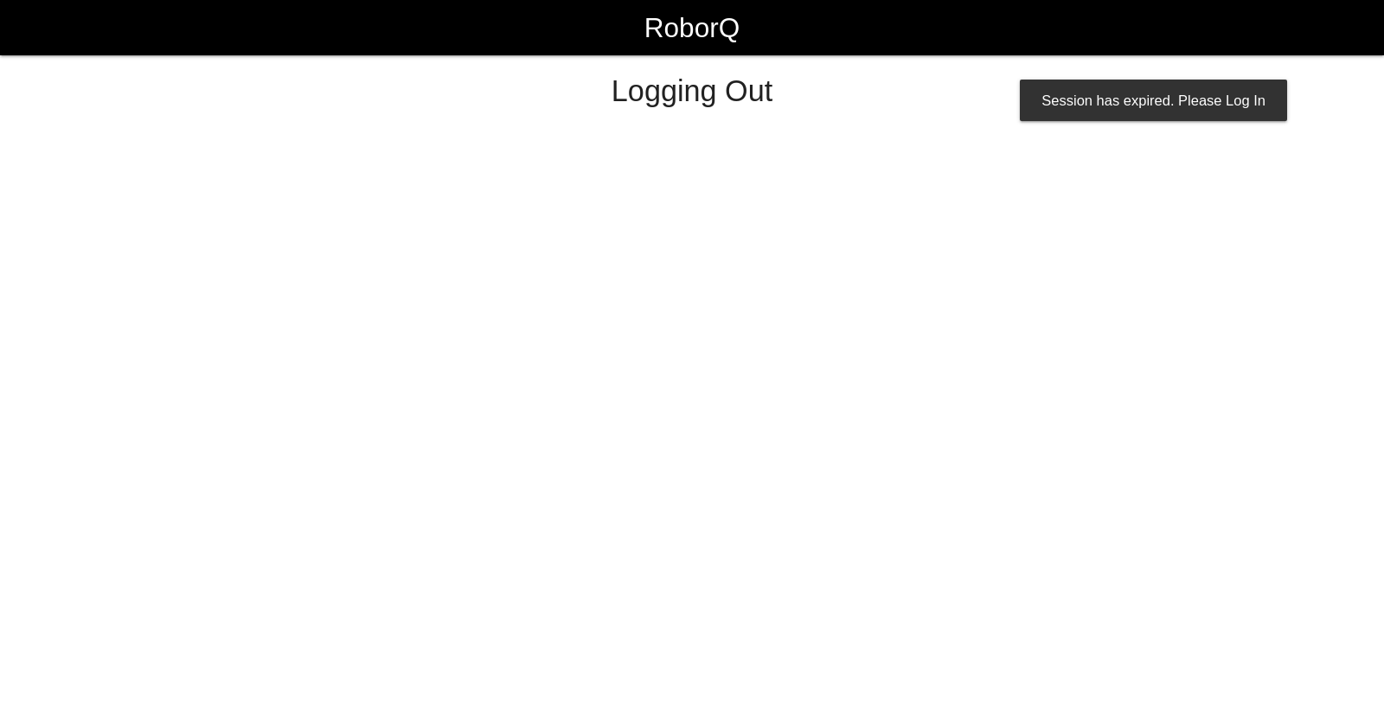
select select "Worker"
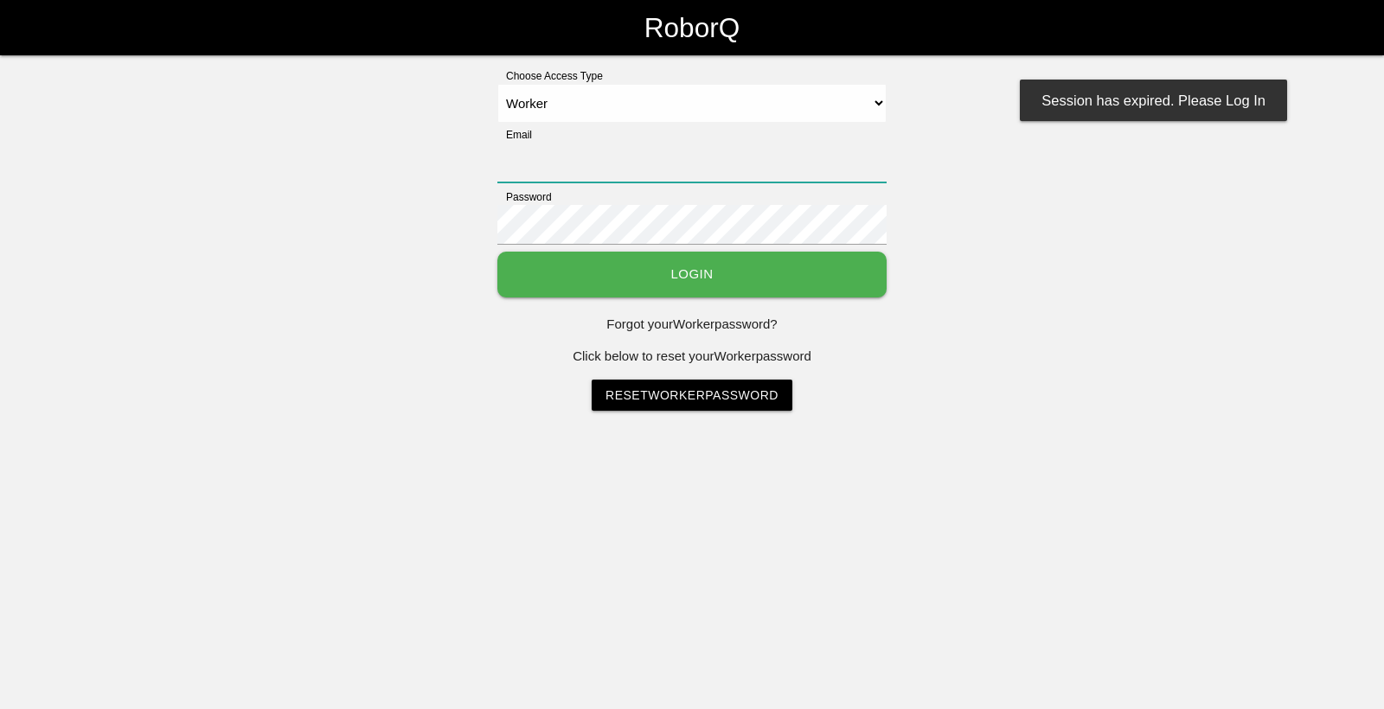
type input "[EMAIL_ADDRESS][DOMAIN_NAME]"
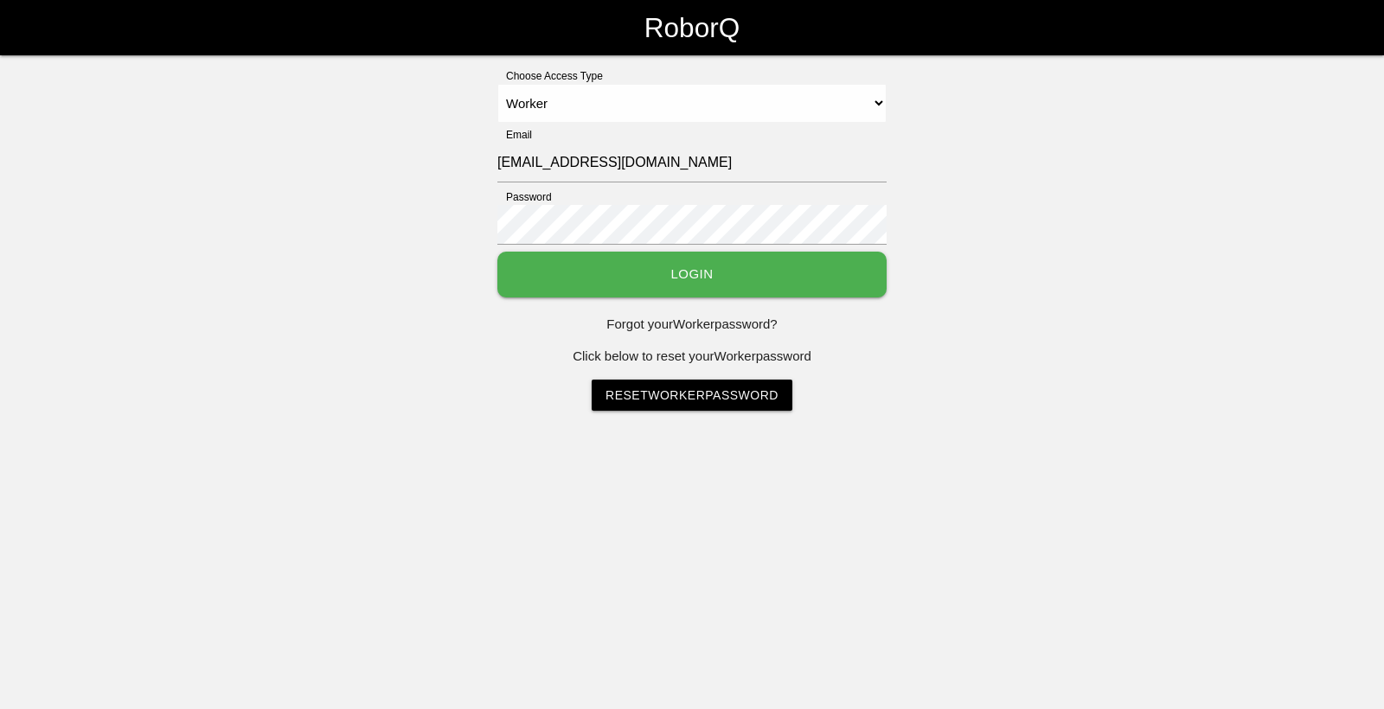
drag, startPoint x: 0, startPoint y: 0, endPoint x: 1045, endPoint y: 531, distance: 1172.2
click at [1063, 497] on html "RoborQ Choose Access Type Select Access Type Admin Customer Supervisor Worker E…" at bounding box center [692, 248] width 1384 height 497
click at [810, 290] on button "Login" at bounding box center [691, 275] width 389 height 46
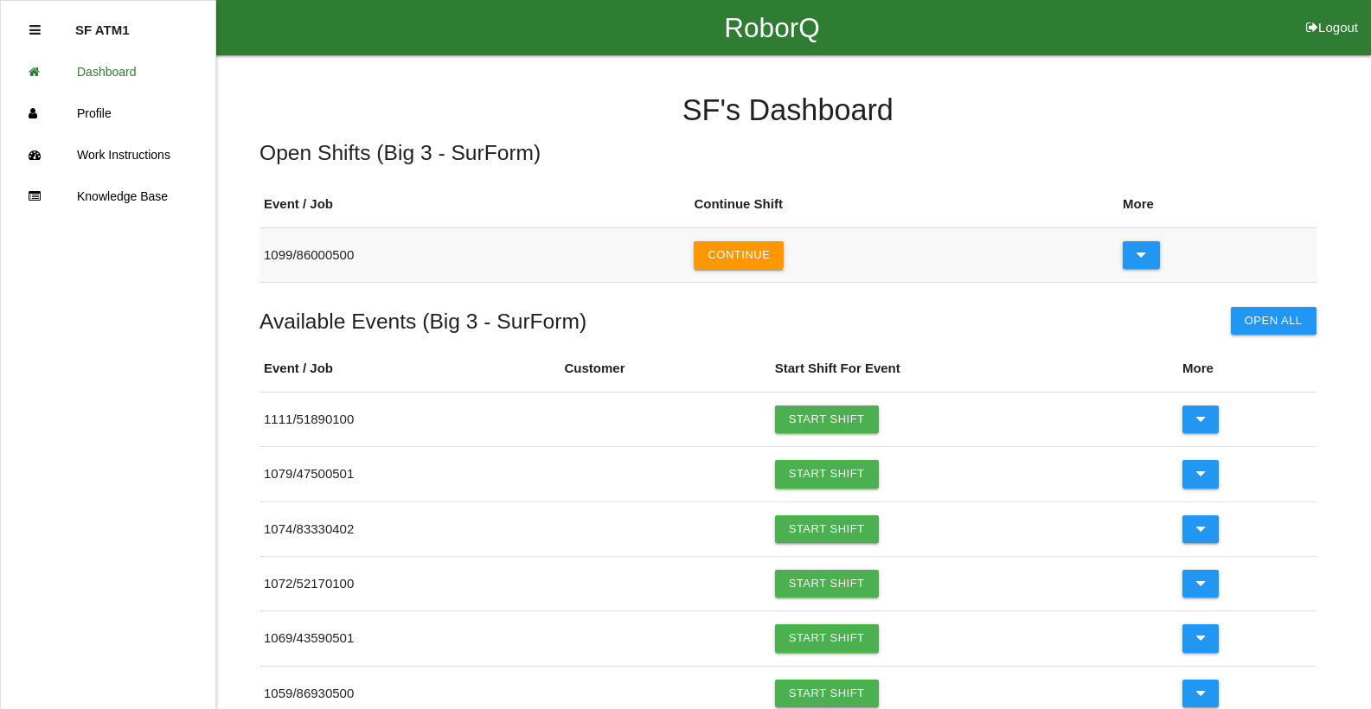
click at [769, 267] on button "Continue" at bounding box center [739, 255] width 90 height 28
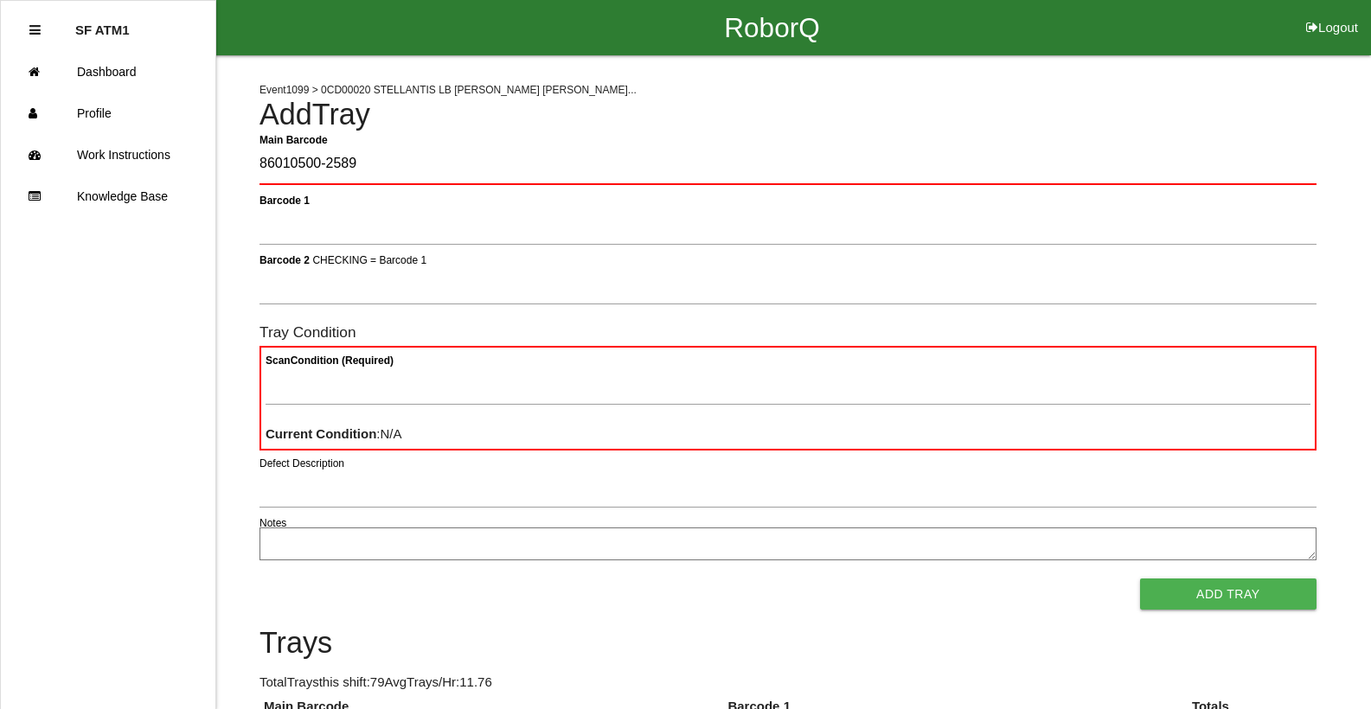
type Barcode "86010500-2589"
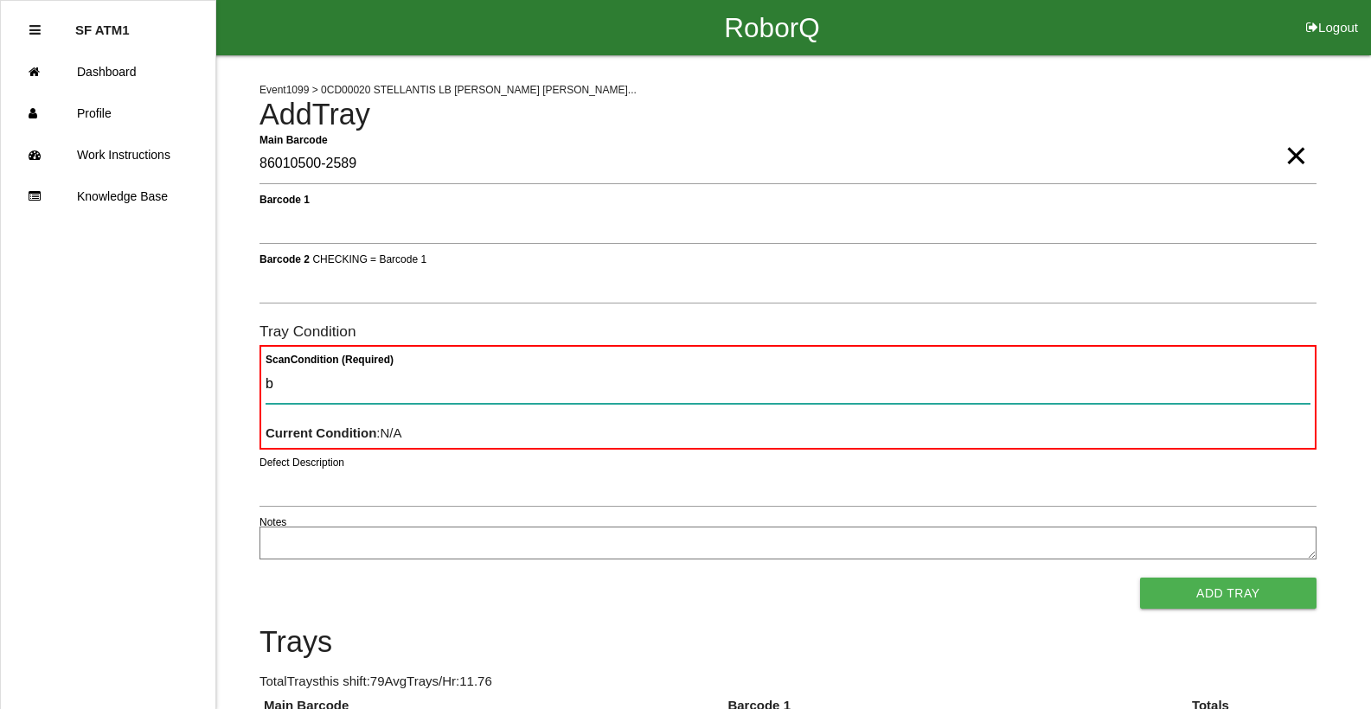
type Condition "ba"
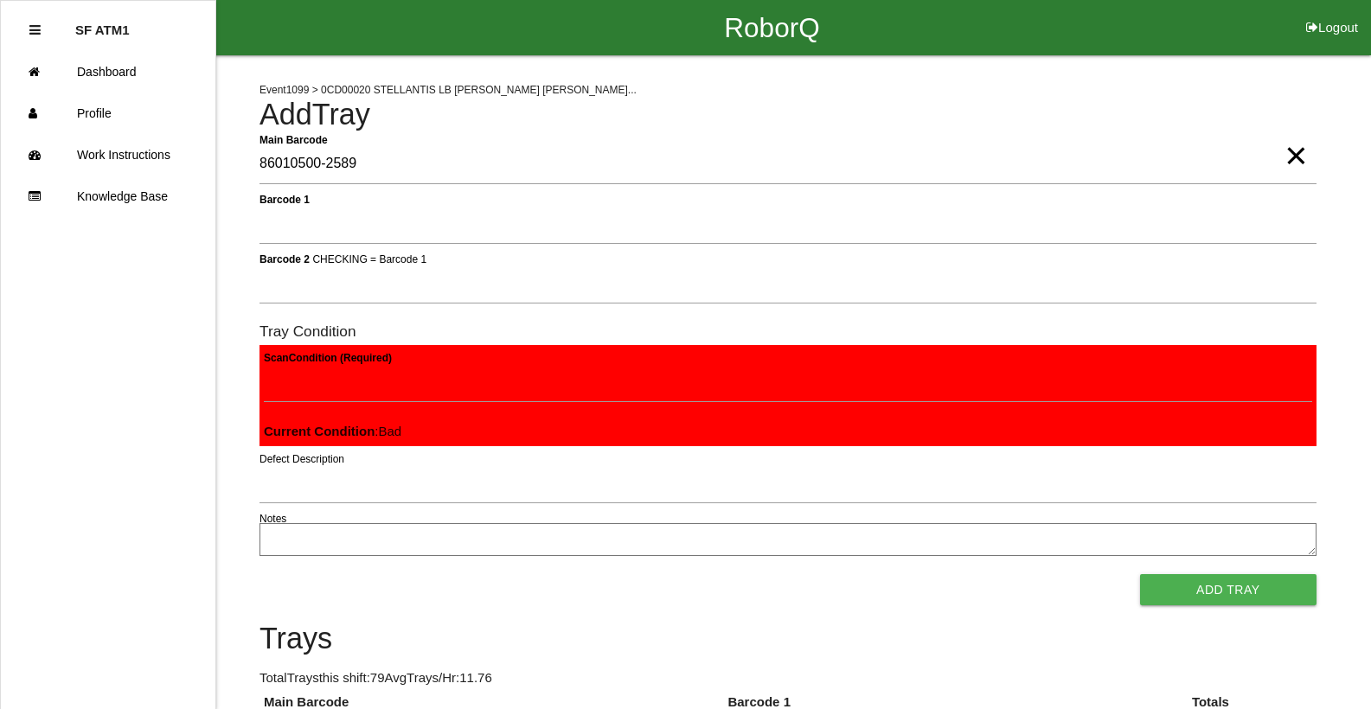
click at [1140, 574] on button "Add Tray" at bounding box center [1228, 589] width 176 height 31
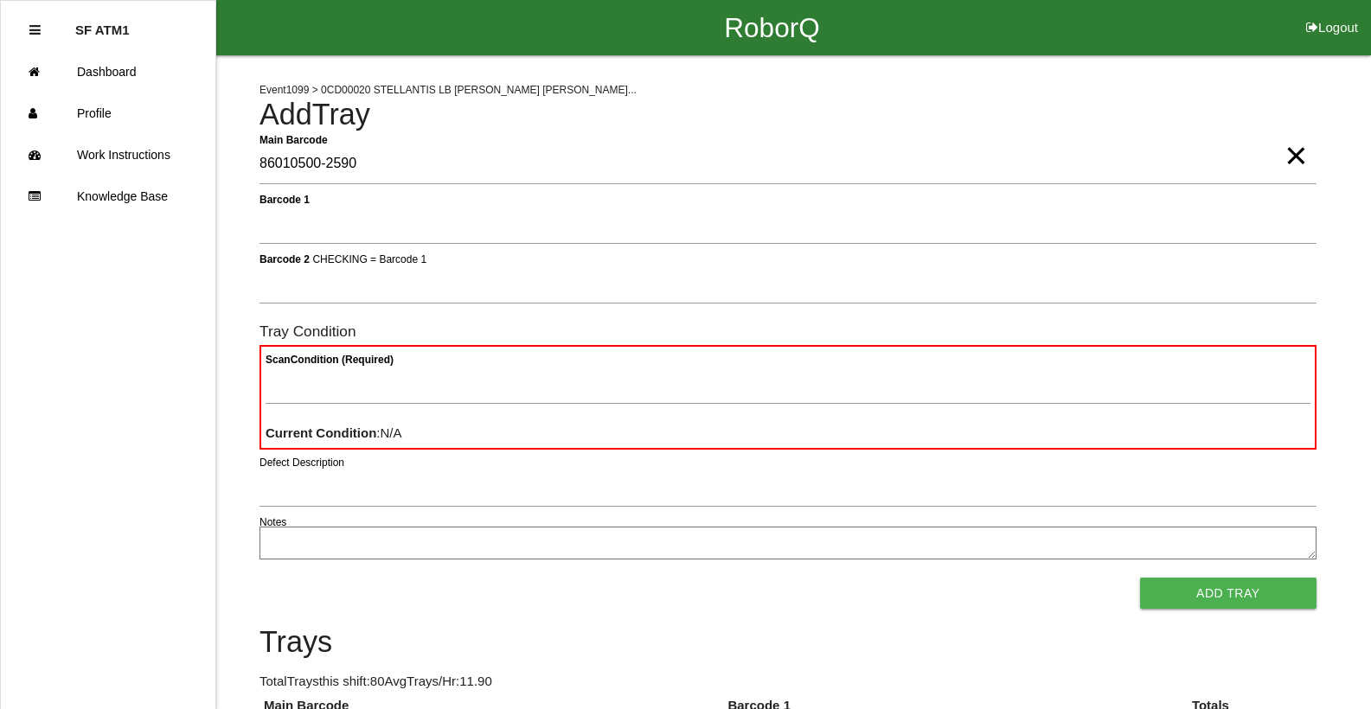
type Barcode "86010500-2590"
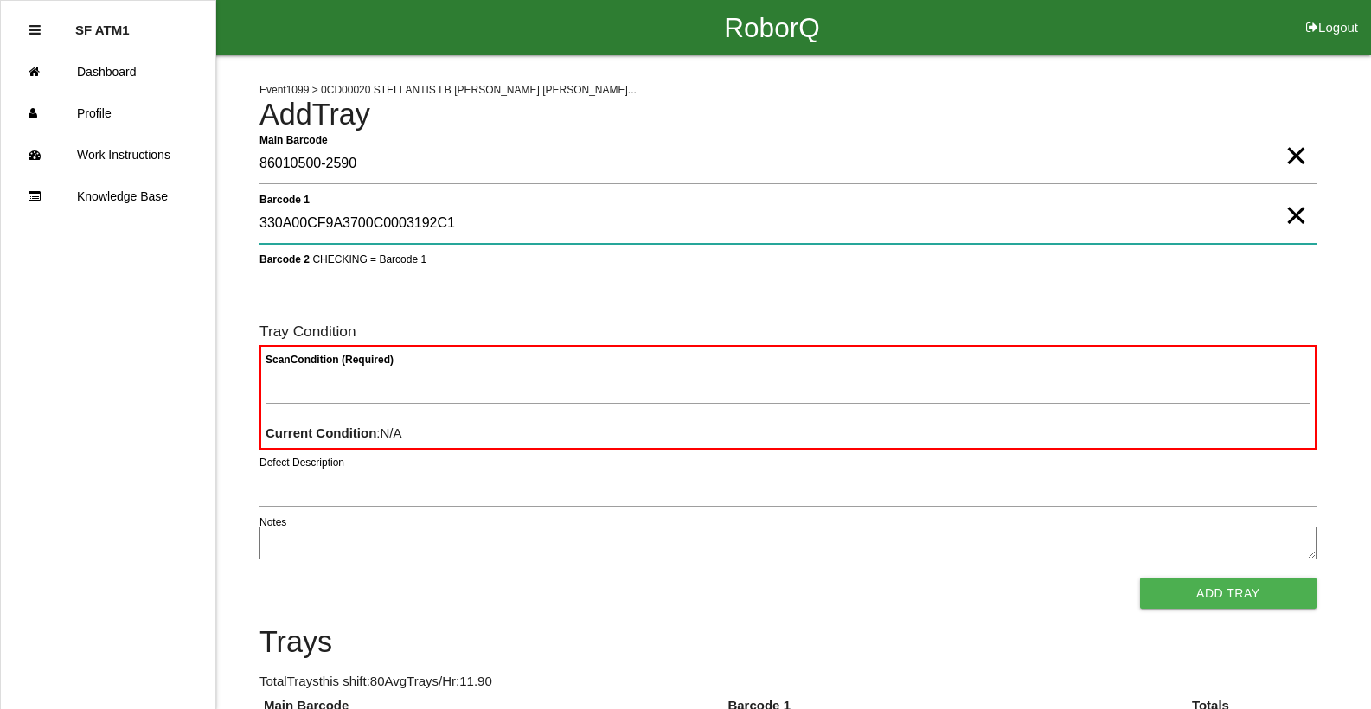
type 1 "330A00CF9A3700C0003192C1"
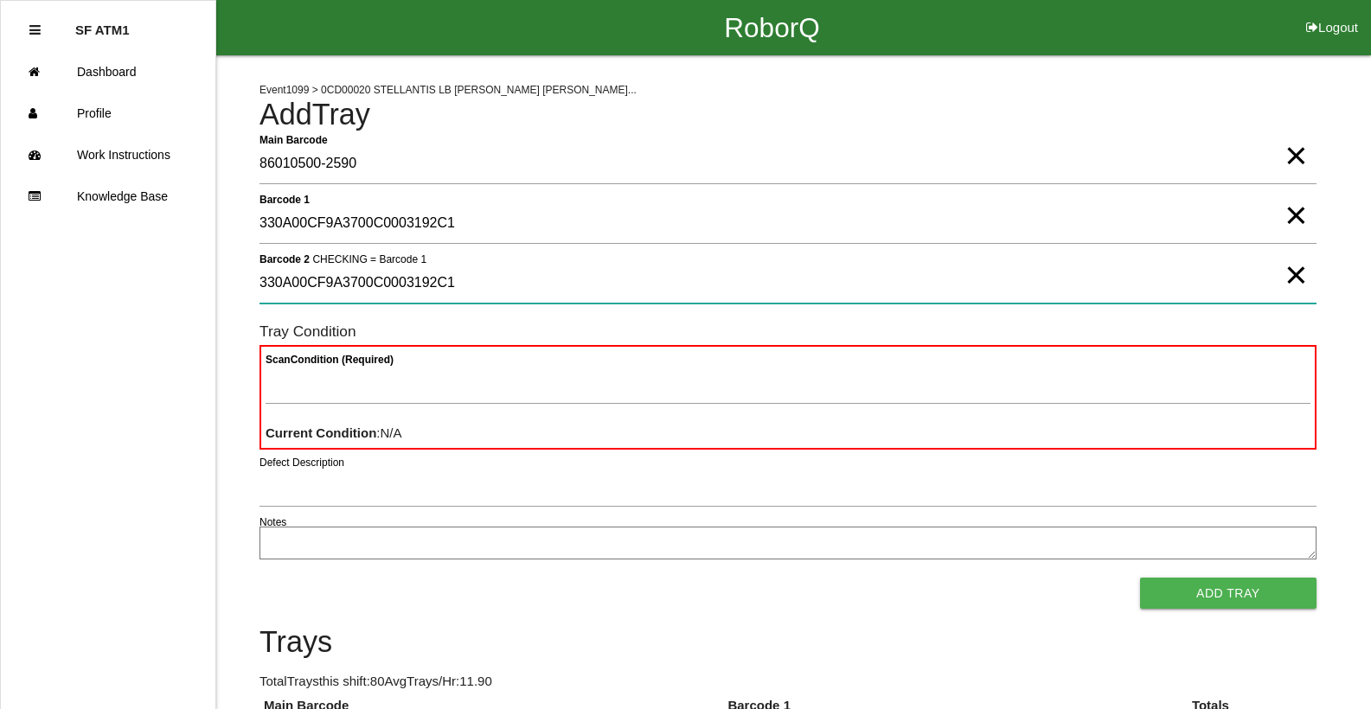
type 2 "330A00CF9A3700C0003192C1"
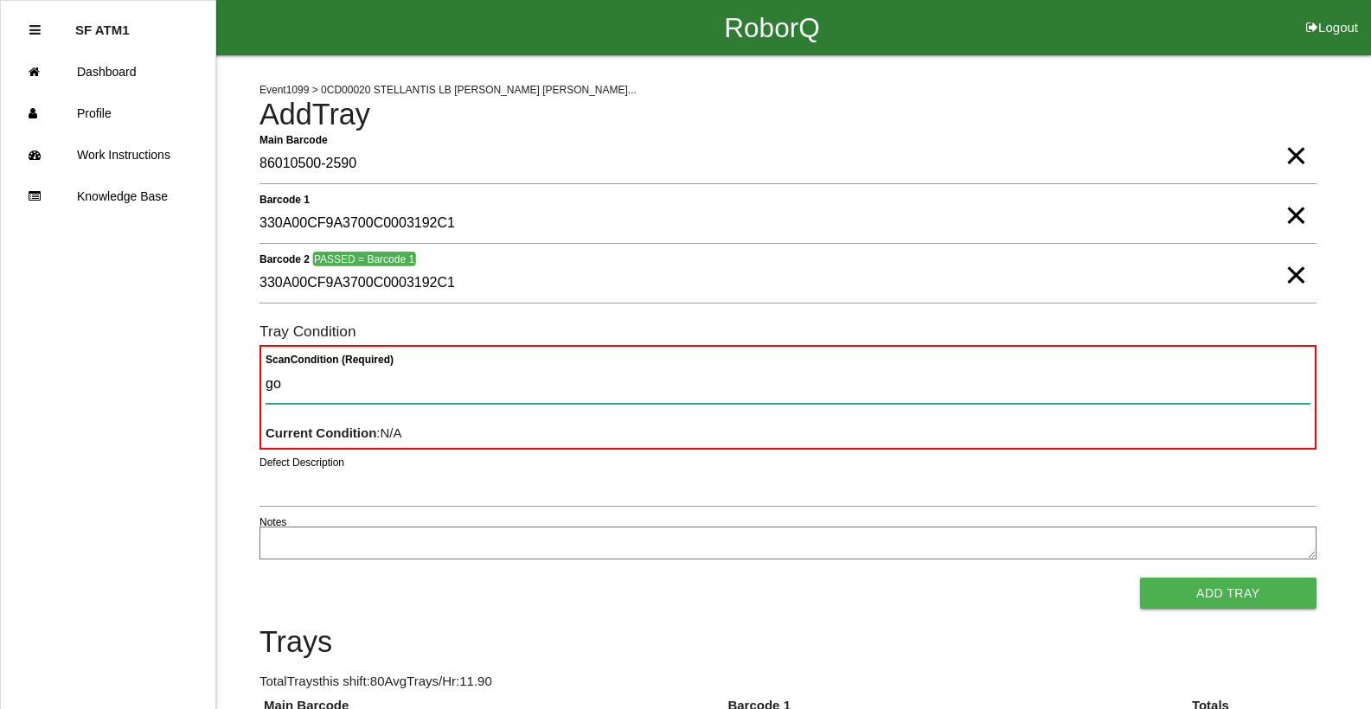
type Condition "goo"
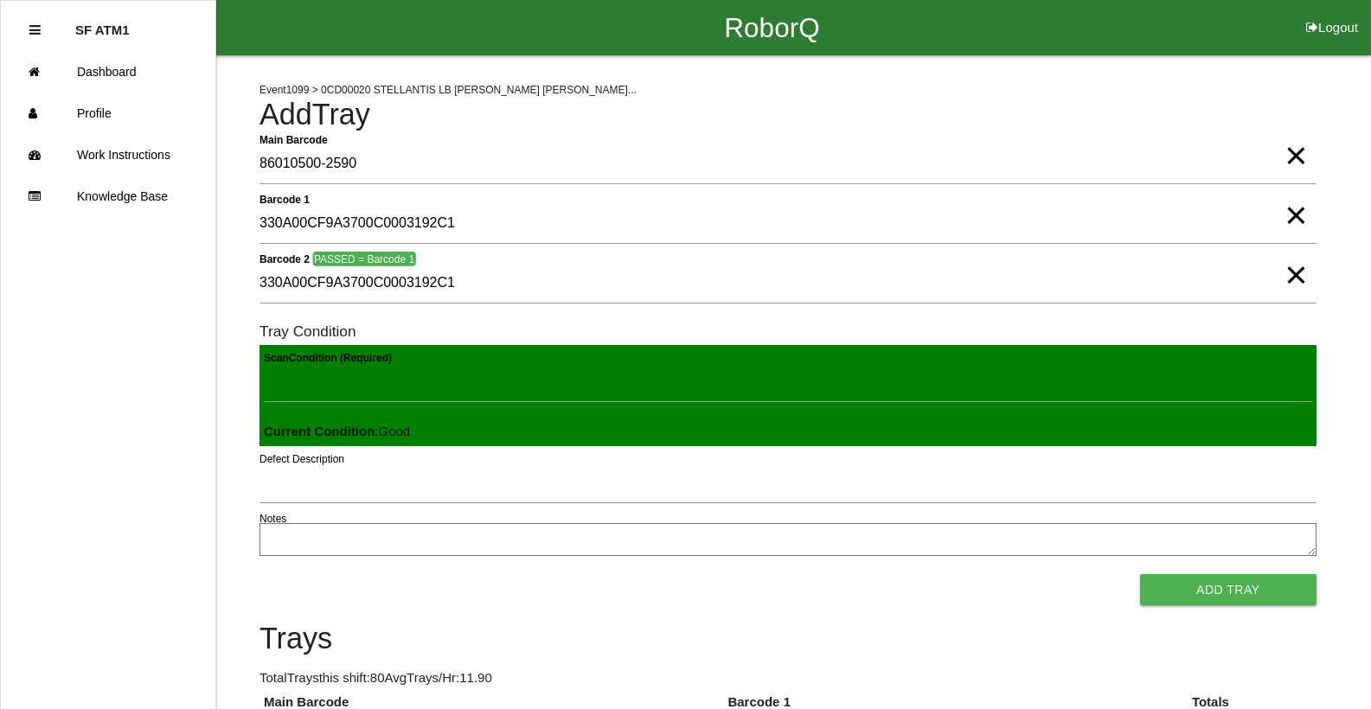
click at [1140, 574] on button "Add Tray" at bounding box center [1228, 589] width 176 height 31
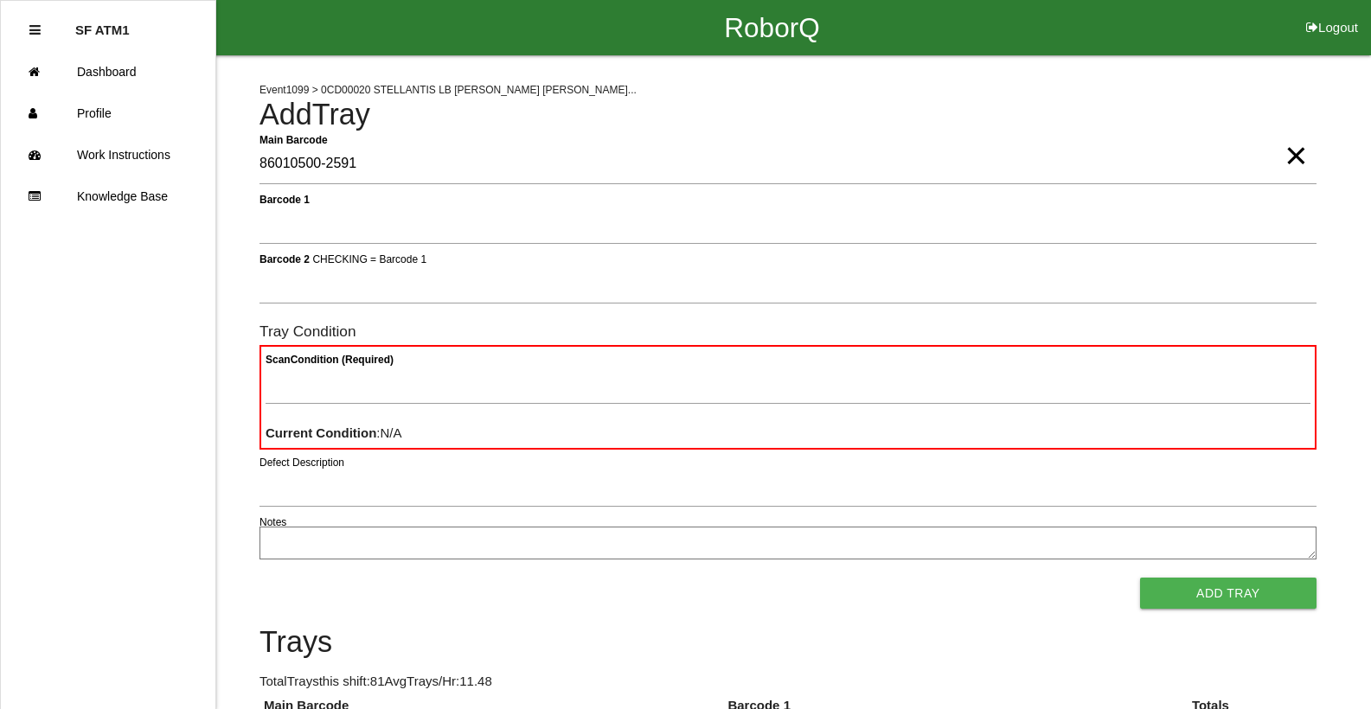
type Barcode "86010500-2591"
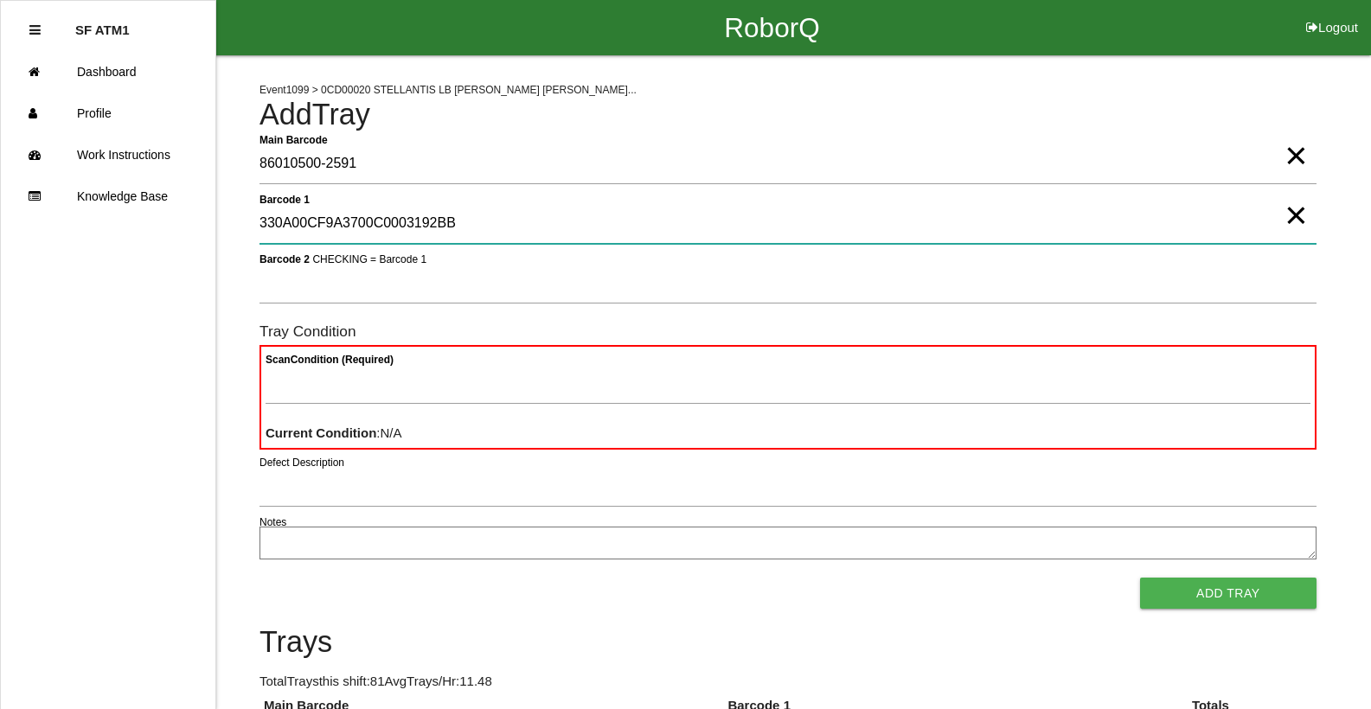
type 1 "330A00CF9A3700C0003192BB"
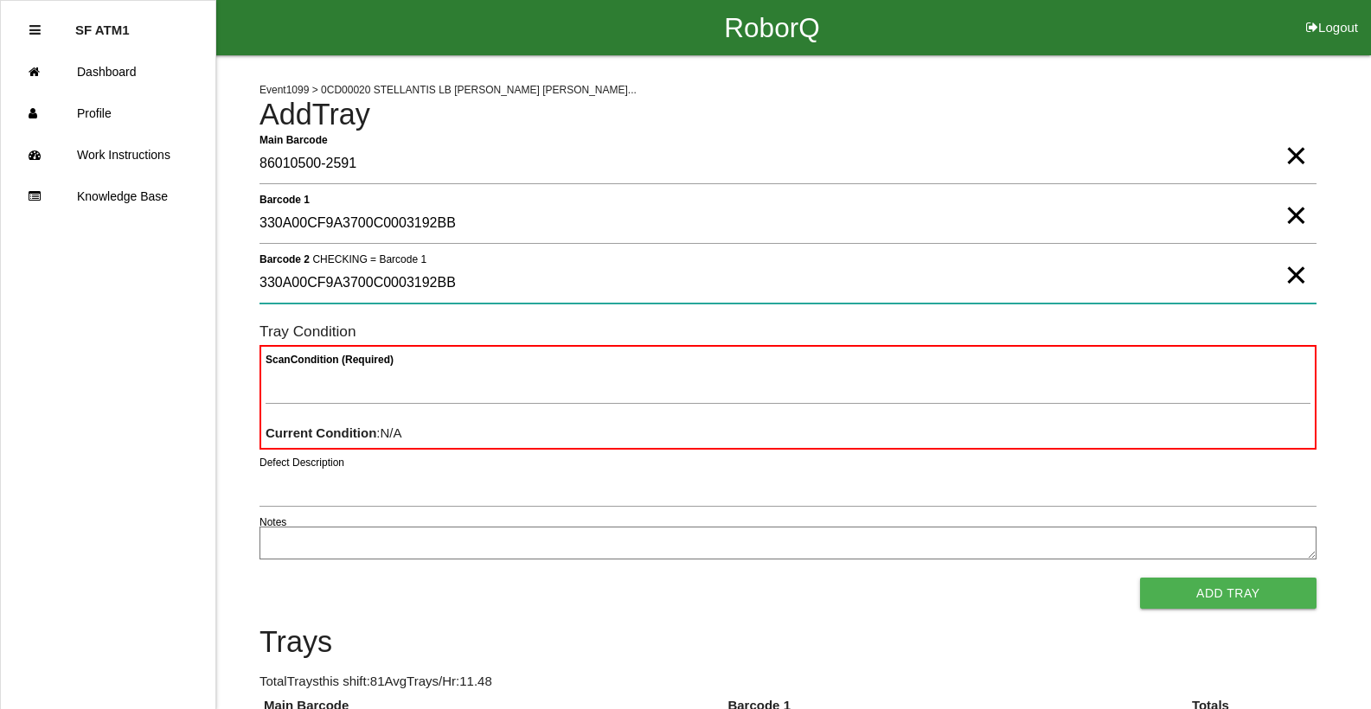
type 2 "330A00CF9A3700C0003192BB"
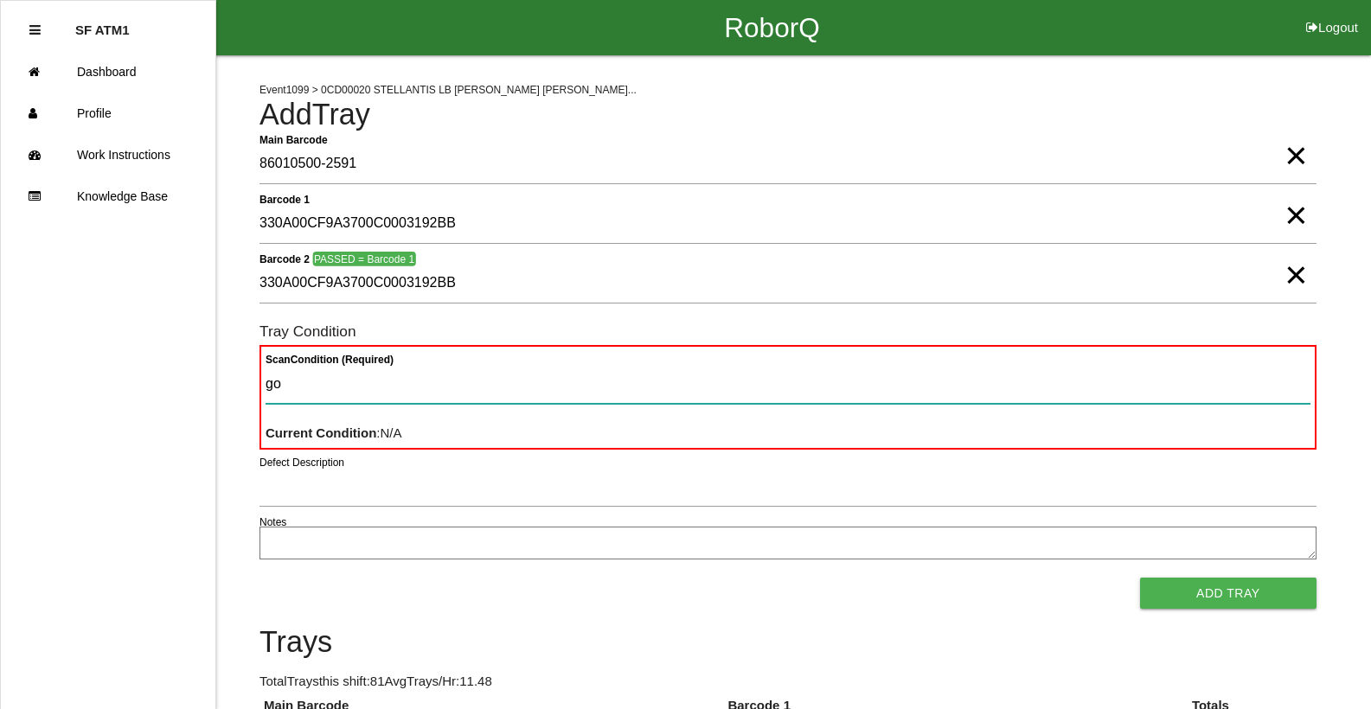
type Condition "goo"
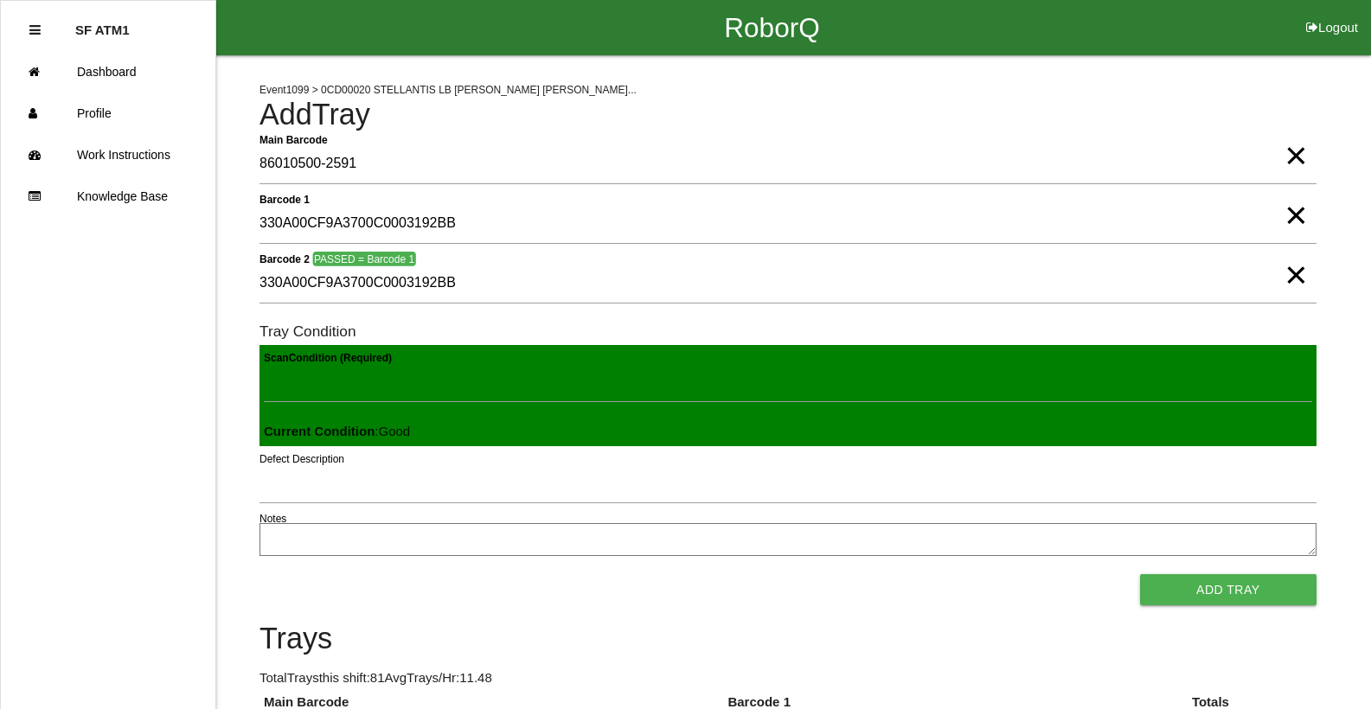
click button "Add Tray" at bounding box center [1228, 589] width 176 height 31
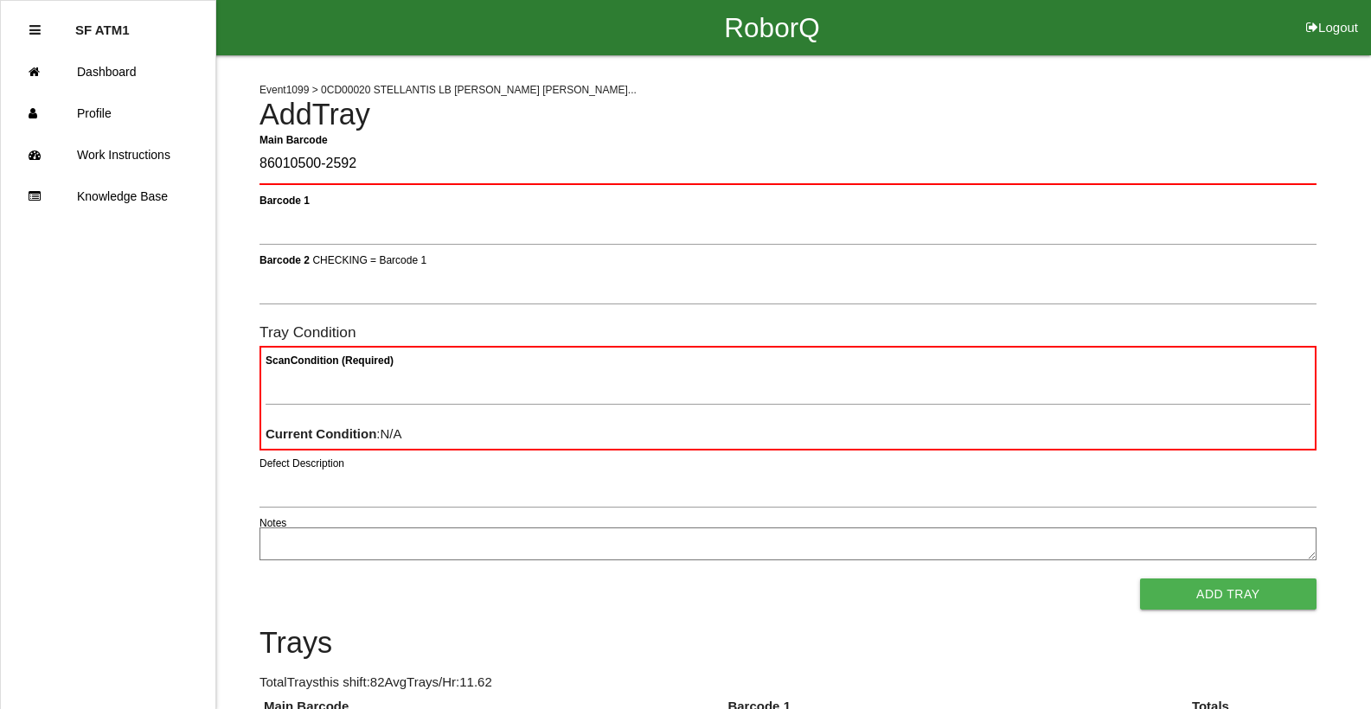
type Barcode "86010500-2592"
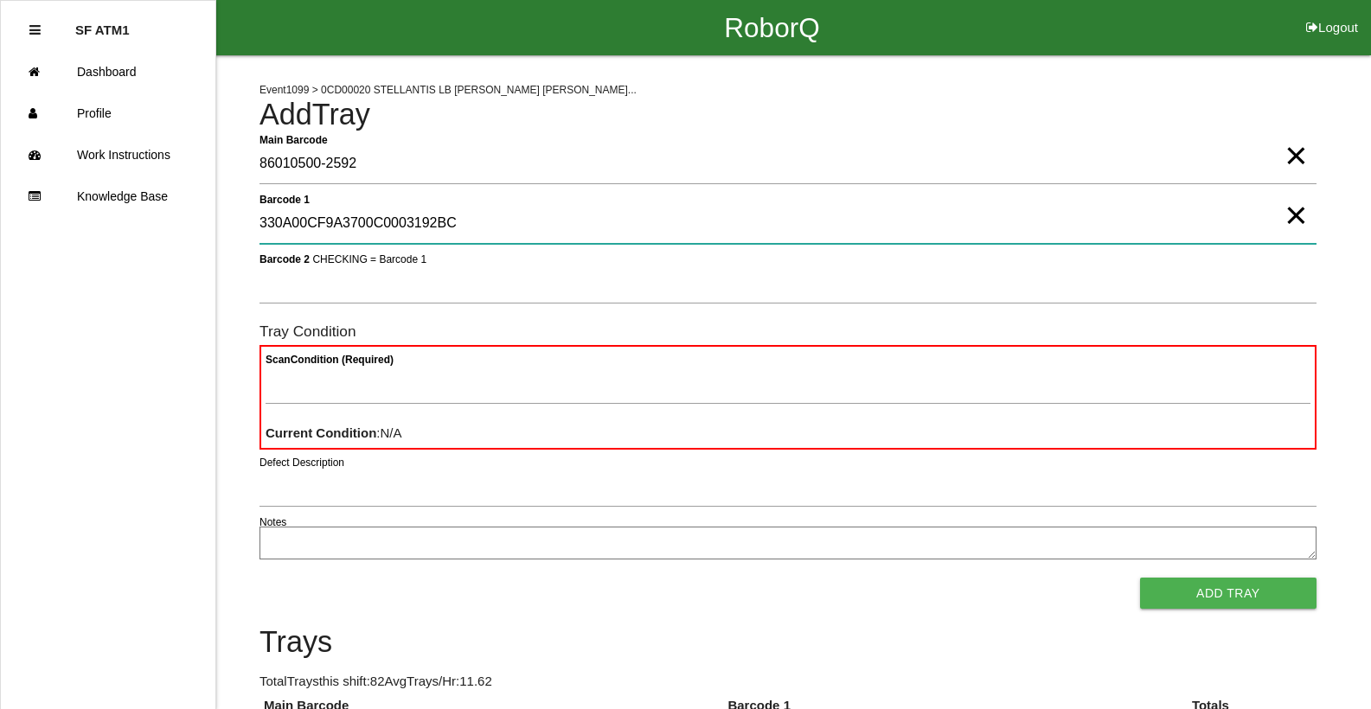
type 1 "330A00CF9A3700C0003192BC"
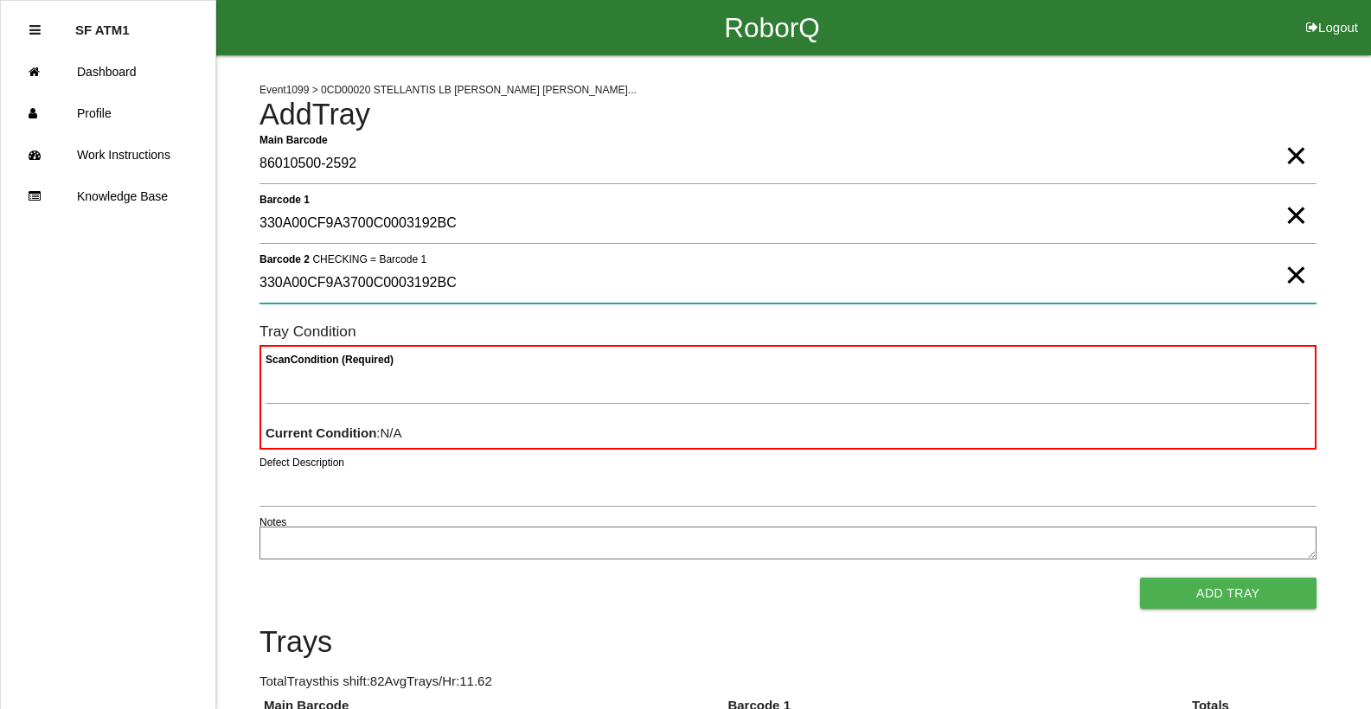
type 2 "330A00CF9A3700C0003192BC"
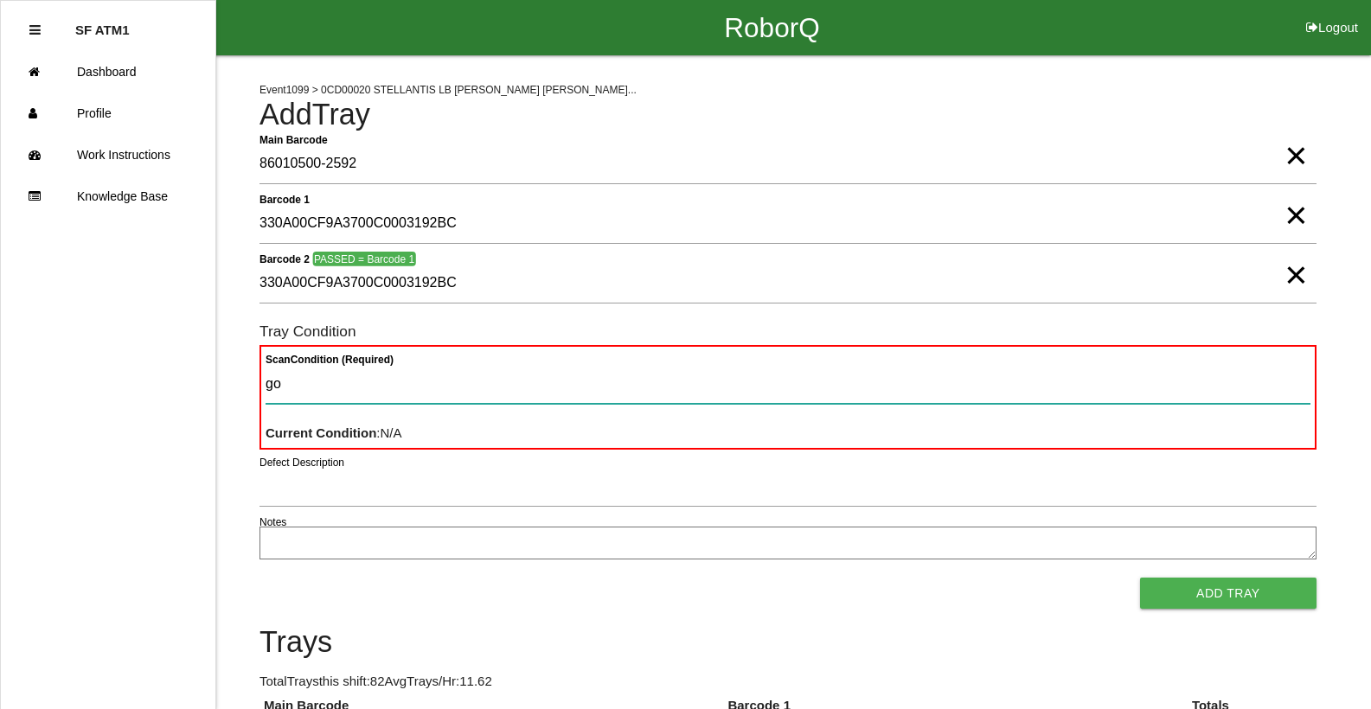
type Condition "goo"
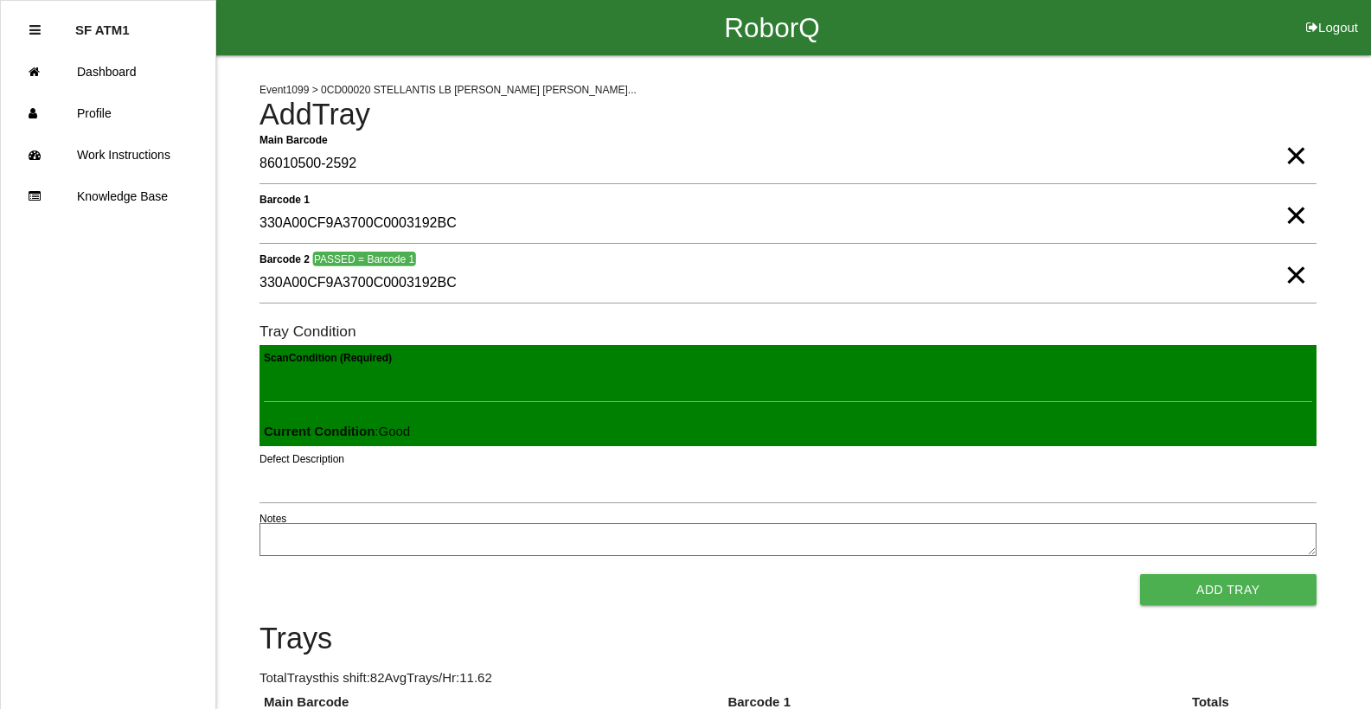
click at [1140, 574] on button "Add Tray" at bounding box center [1228, 589] width 176 height 31
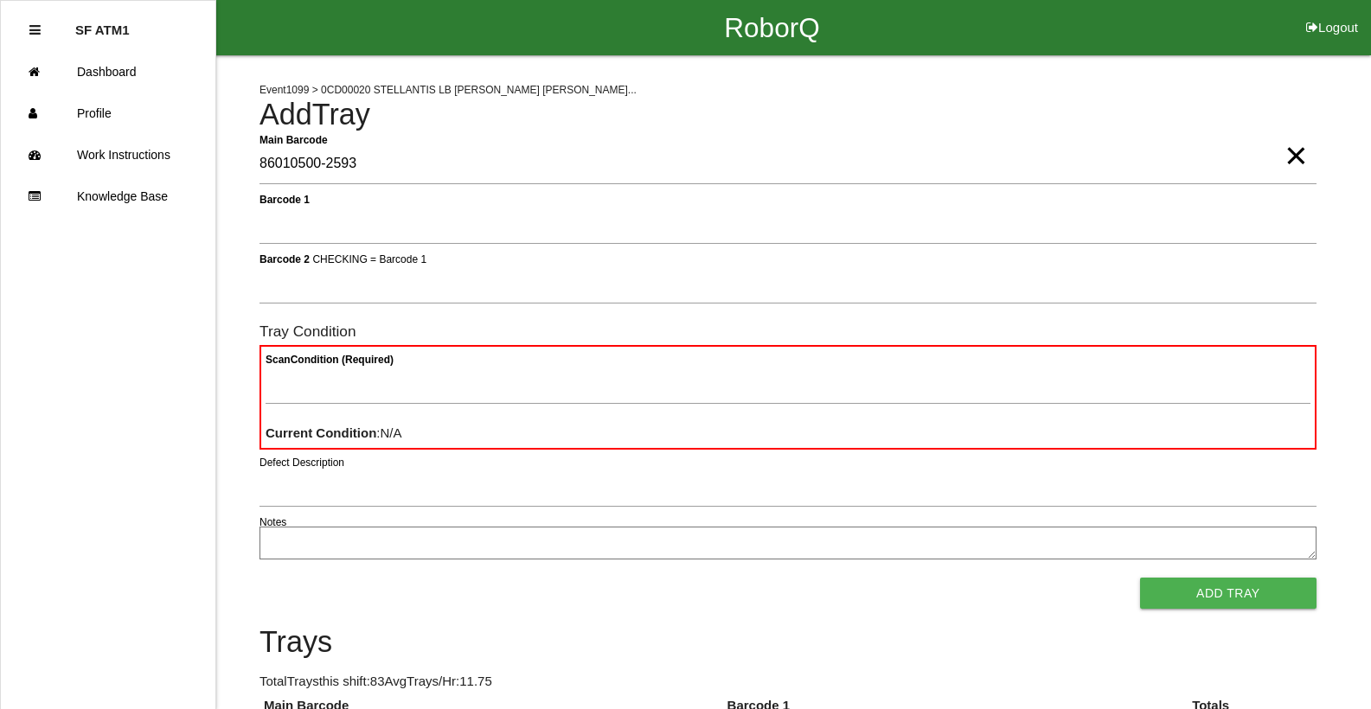
type Barcode "86010500-2593"
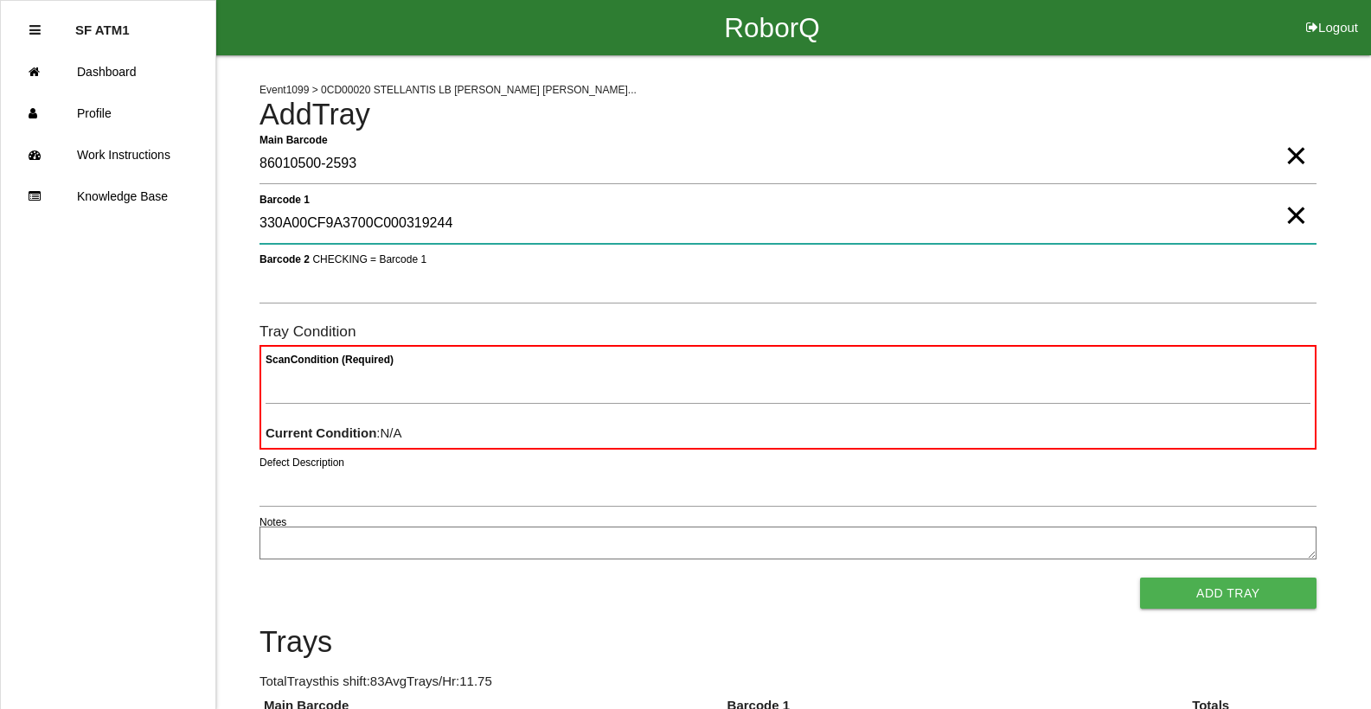
type 1 "330A00CF9A3700C000319244"
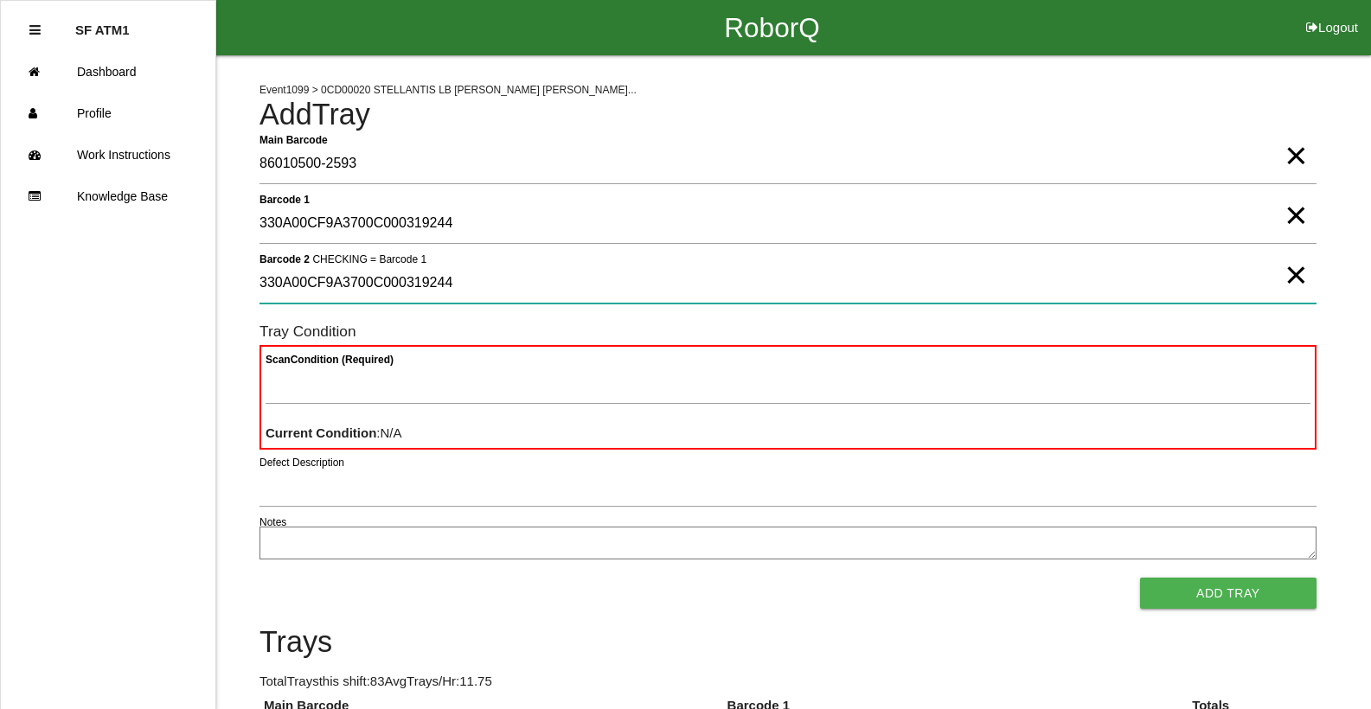
type 2 "330A00CF9A3700C000319244"
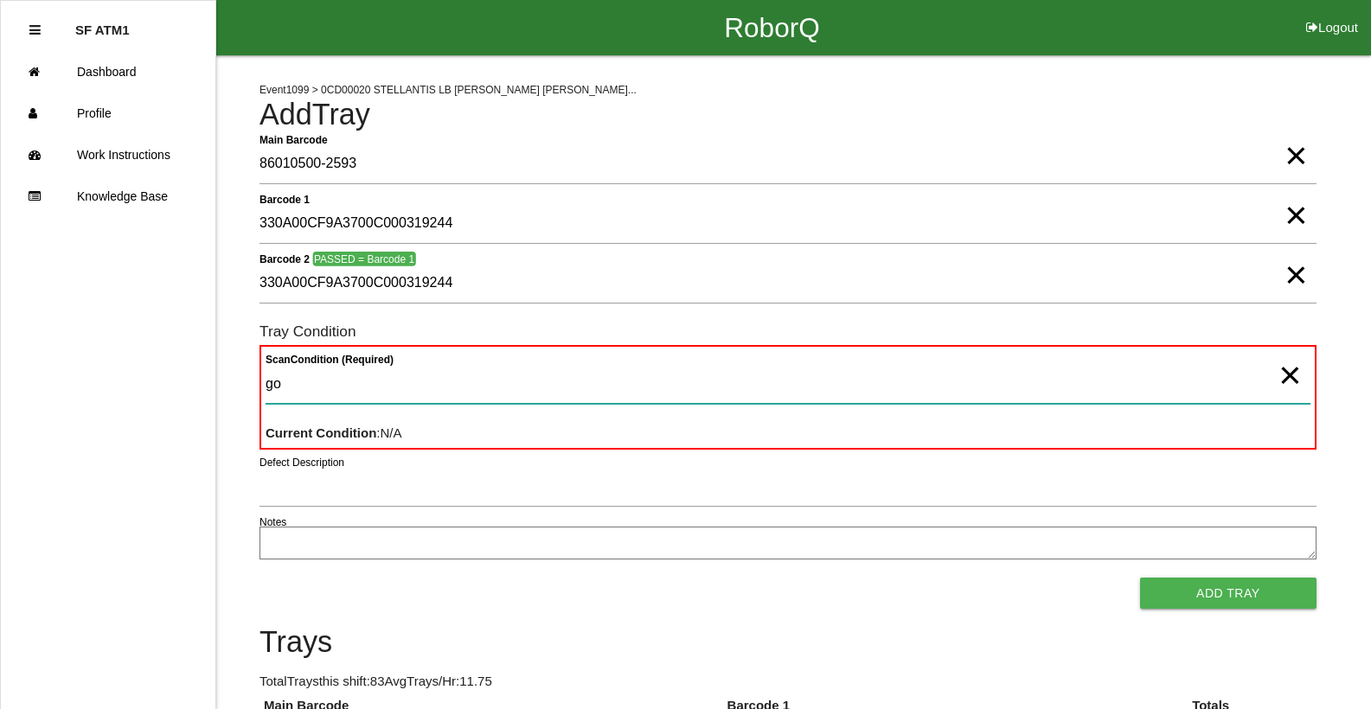
type Condition "goo"
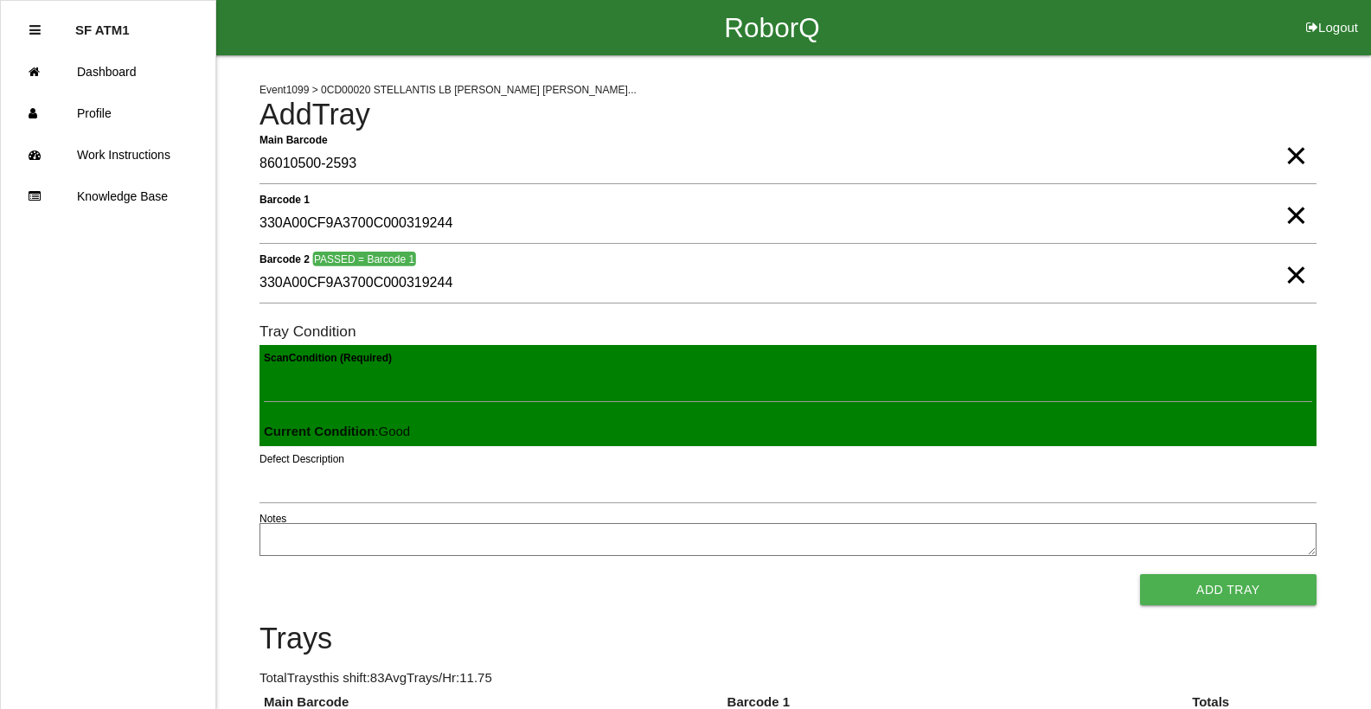
click at [1140, 574] on button "Add Tray" at bounding box center [1228, 589] width 176 height 31
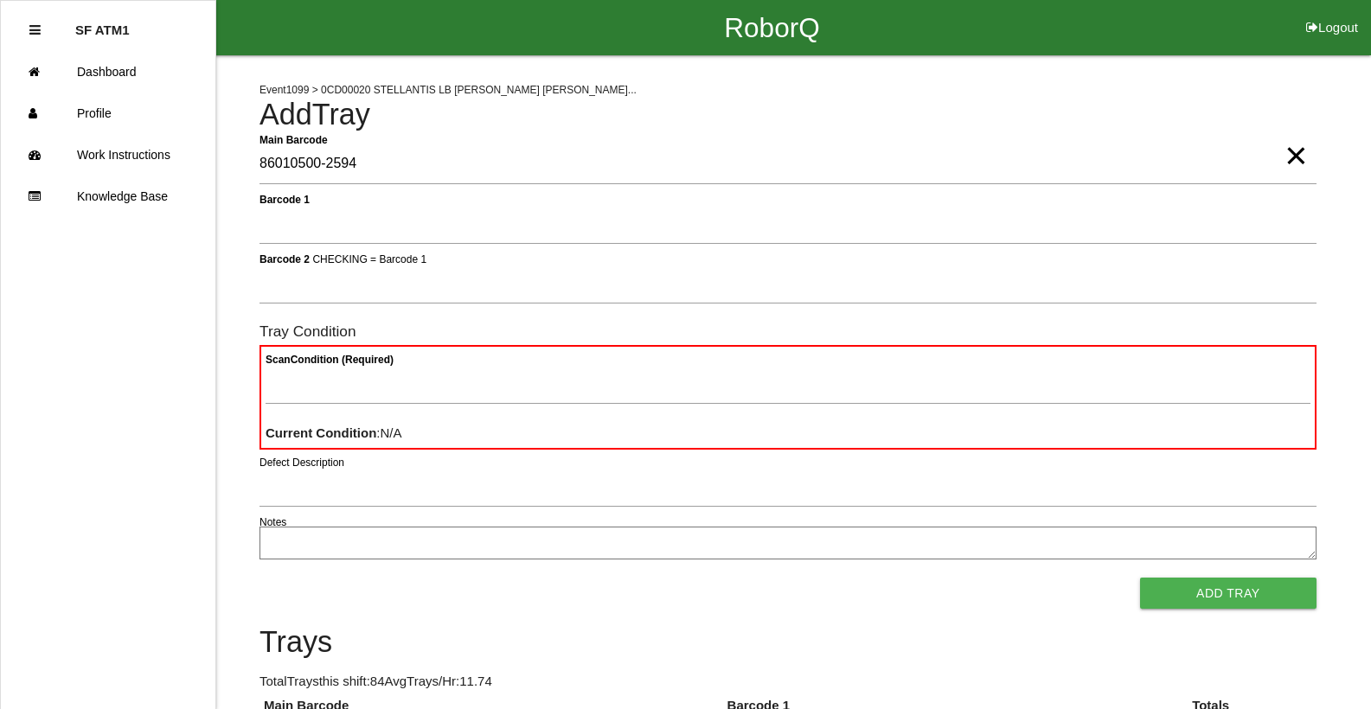
type Barcode "86010500-2594"
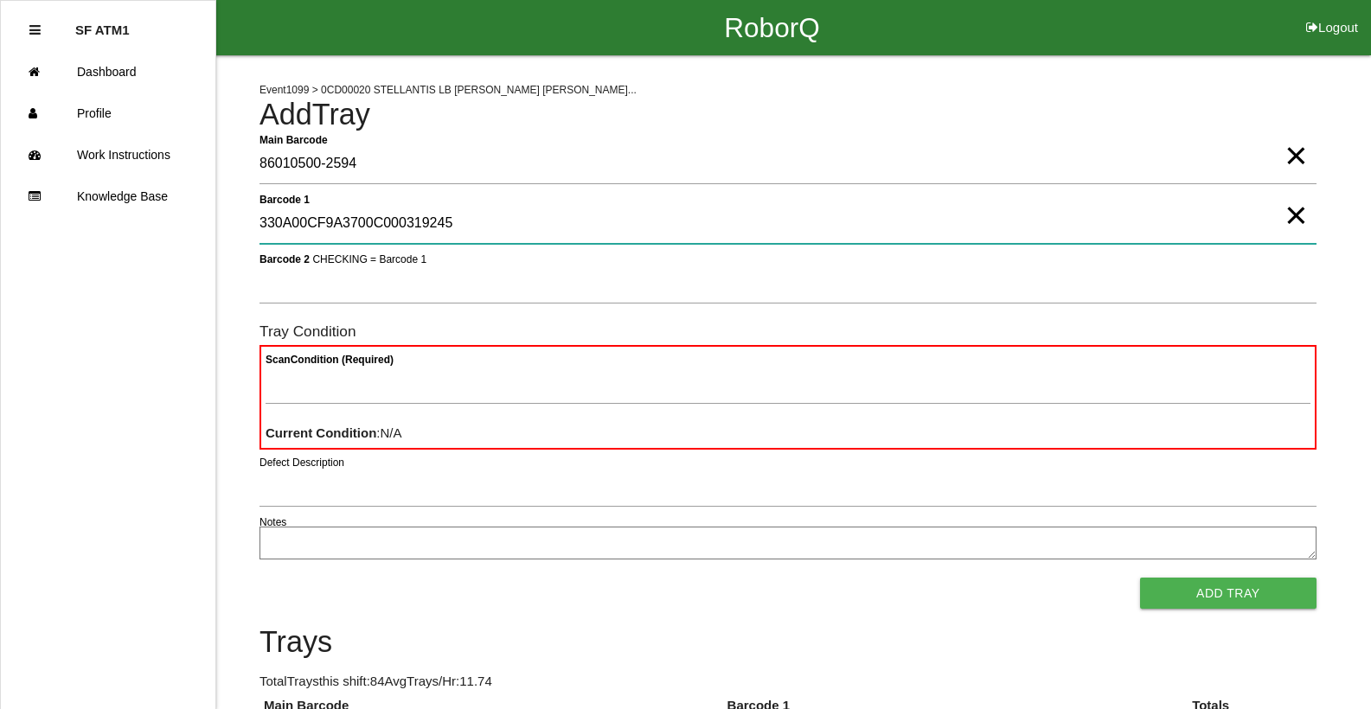
type 1 "330A00CF9A3700C000319245"
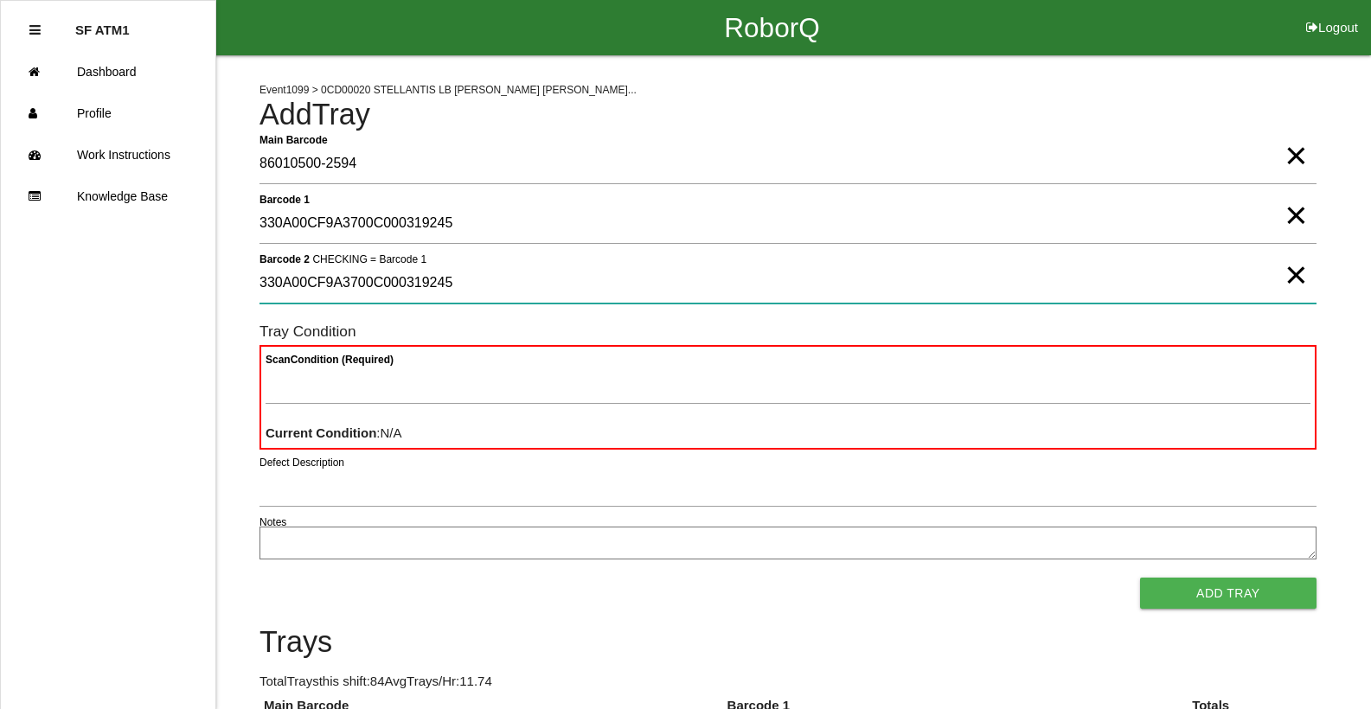
type 2 "330A00CF9A3700C000319245"
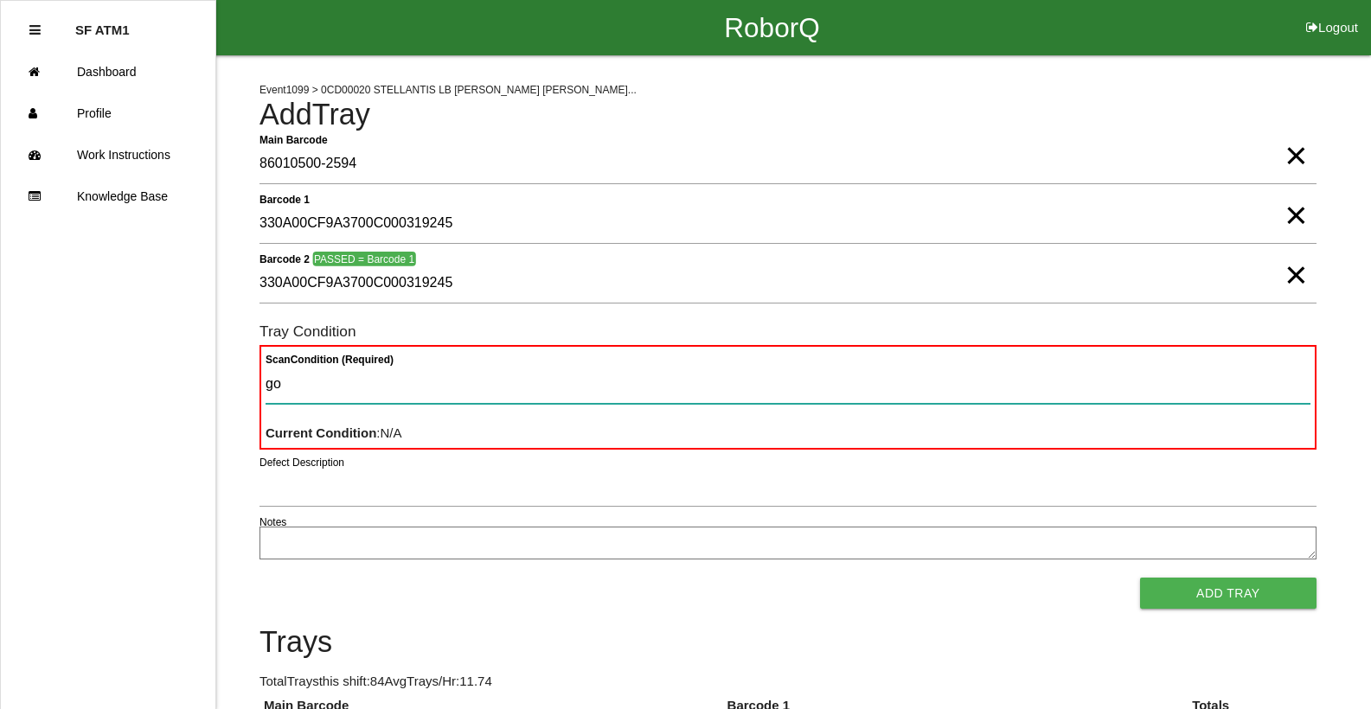
type Condition "goo"
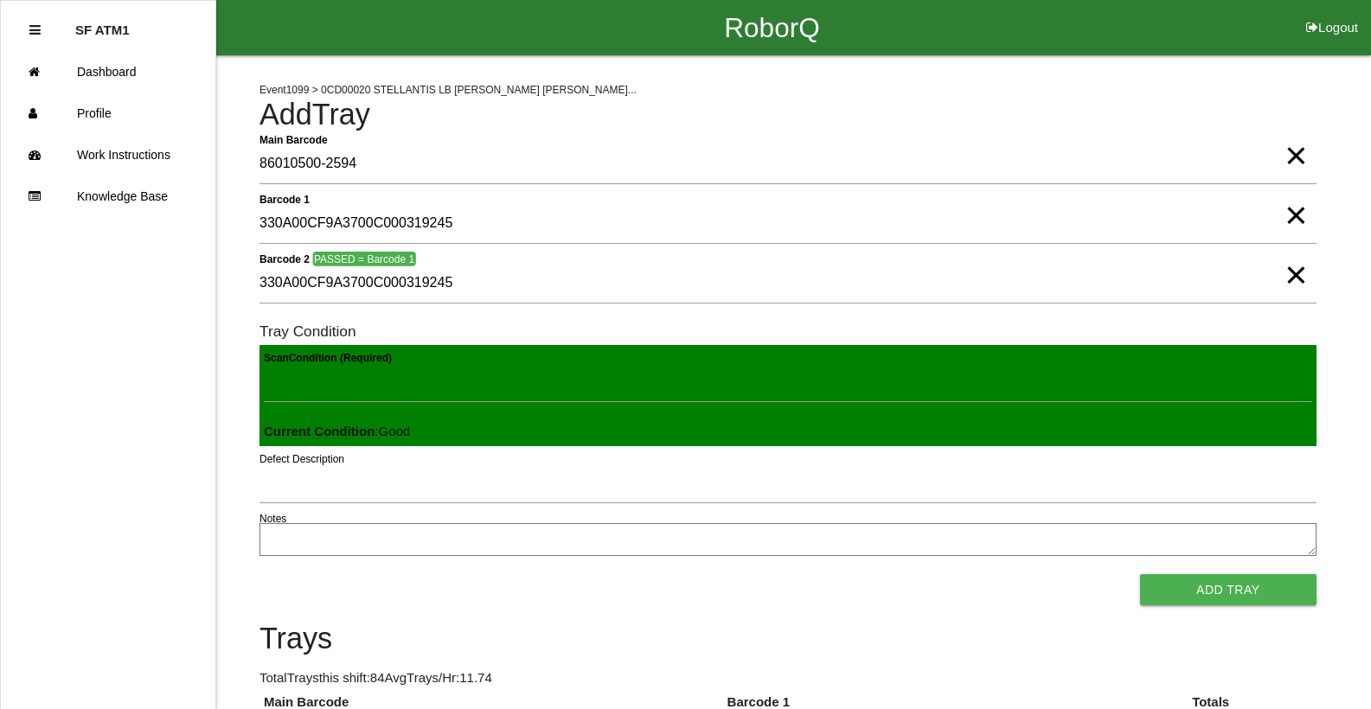
click at [1140, 574] on button "Add Tray" at bounding box center [1228, 589] width 176 height 31
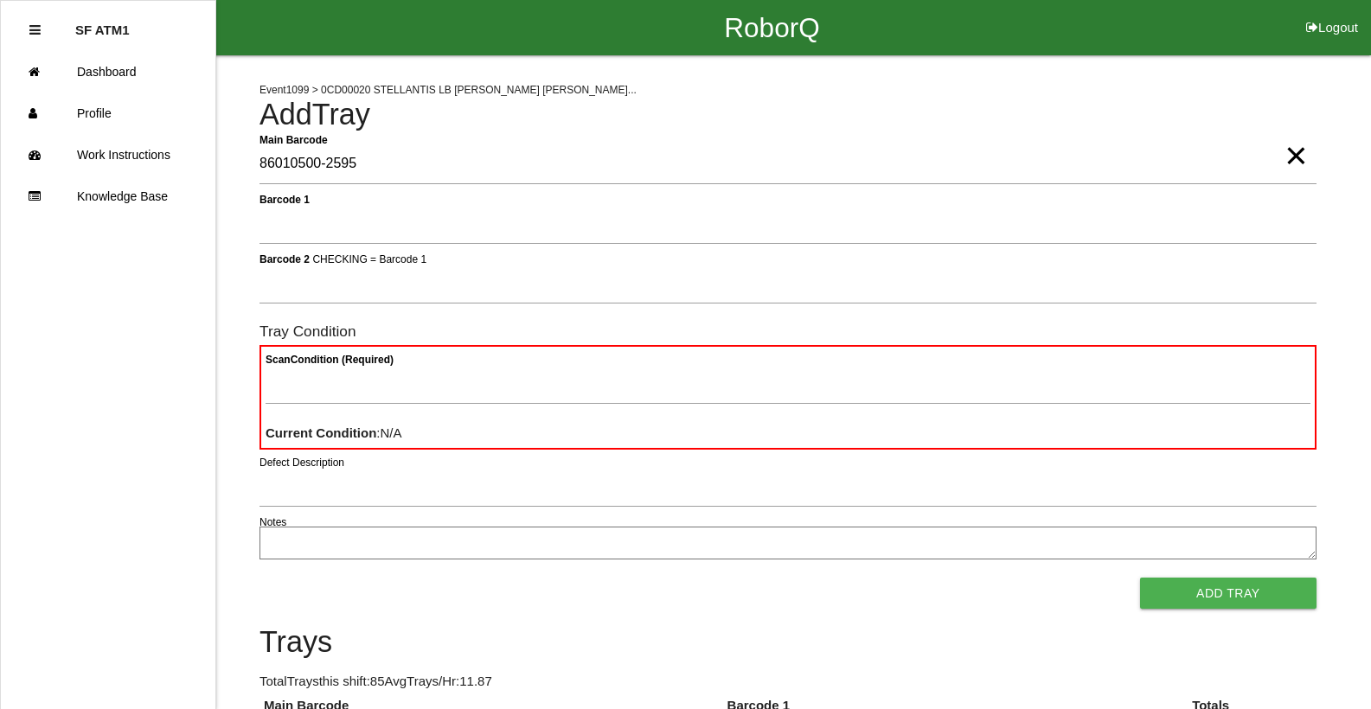
type Barcode "86010500-2595"
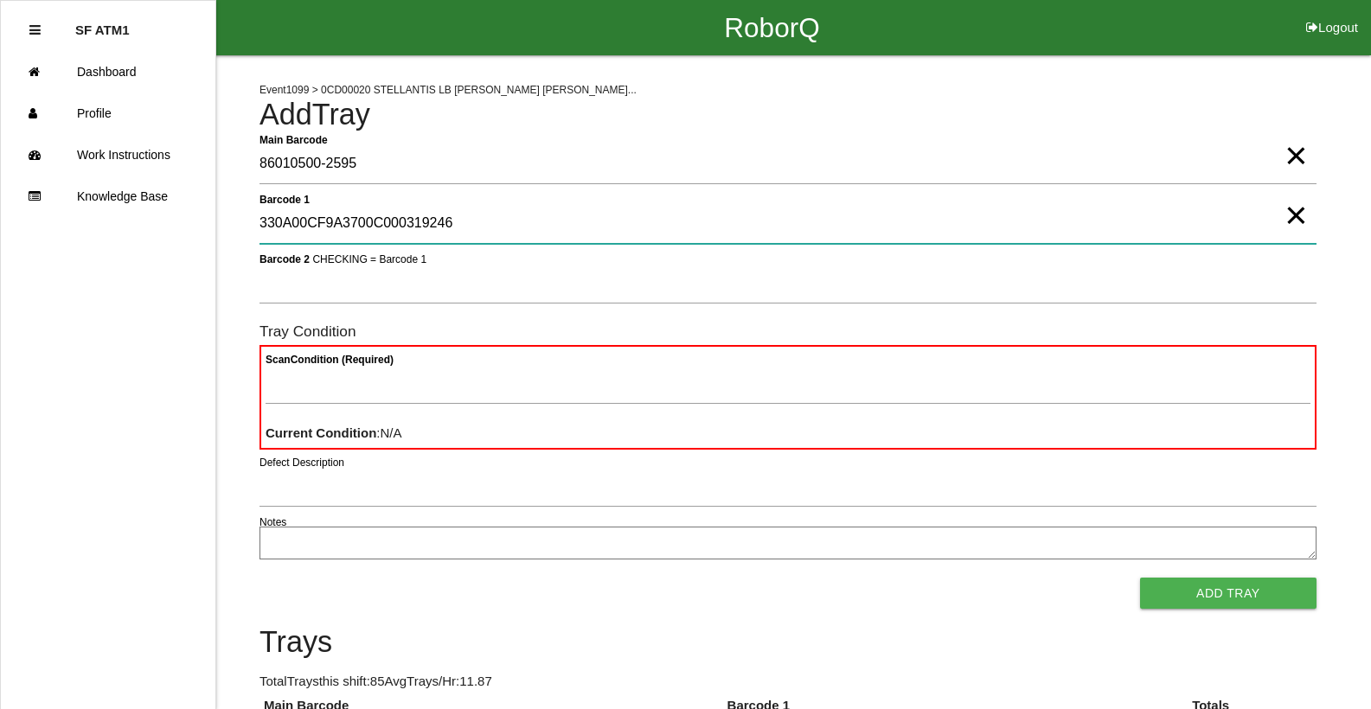
type 1 "330A00CF9A3700C000319246"
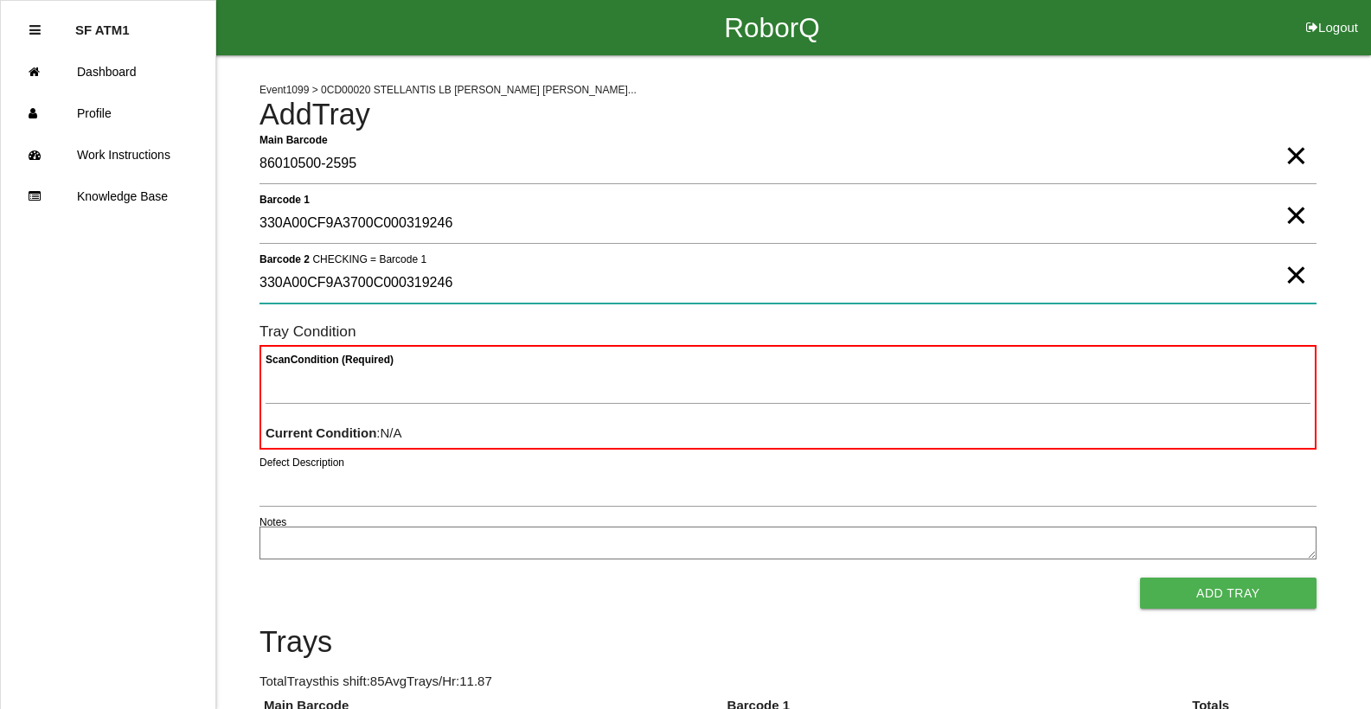
type 2 "330A00CF9A3700C000319246"
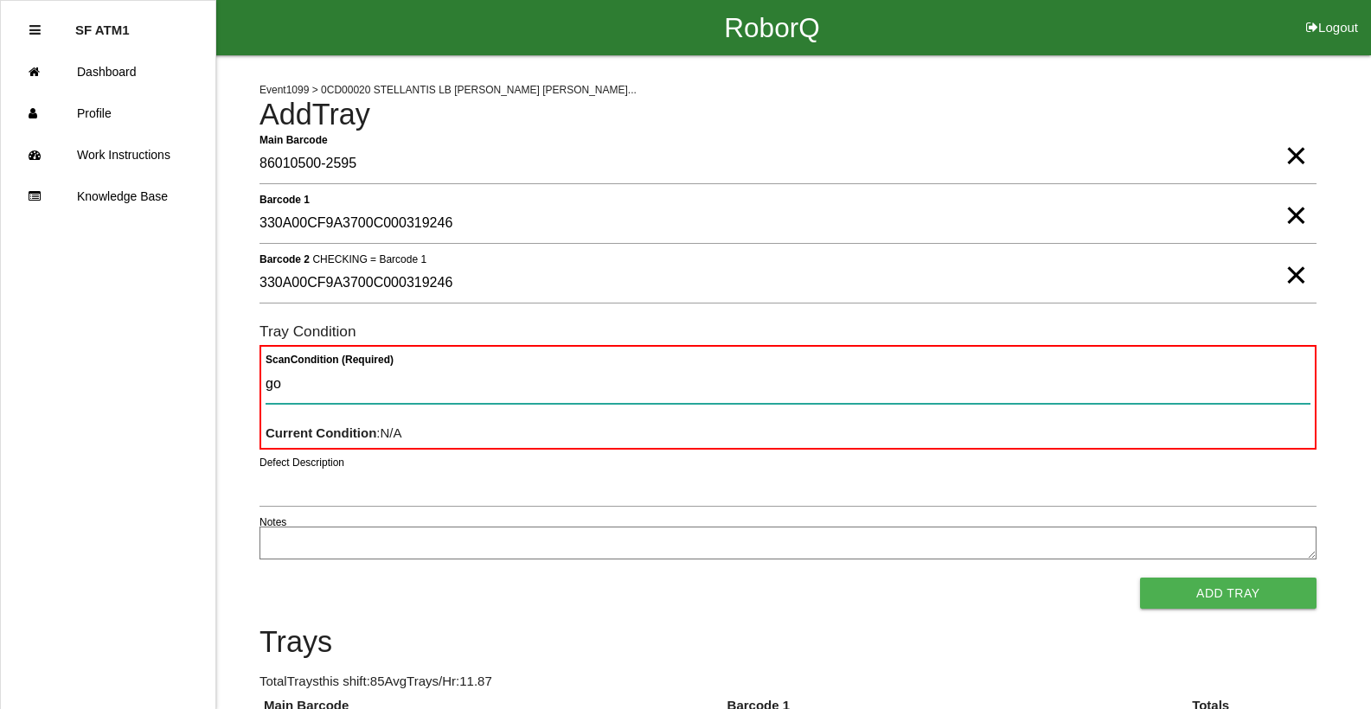
type Condition "goo"
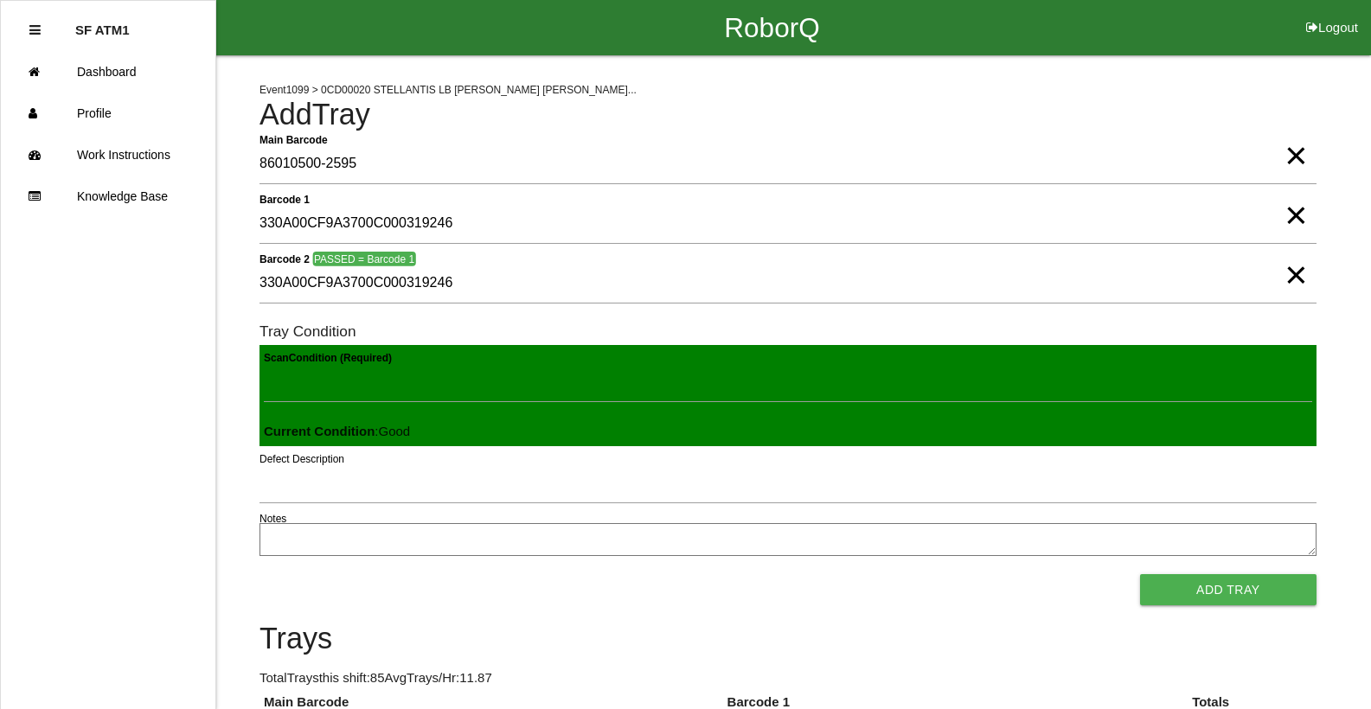
click at [1140, 574] on button "Add Tray" at bounding box center [1228, 589] width 176 height 31
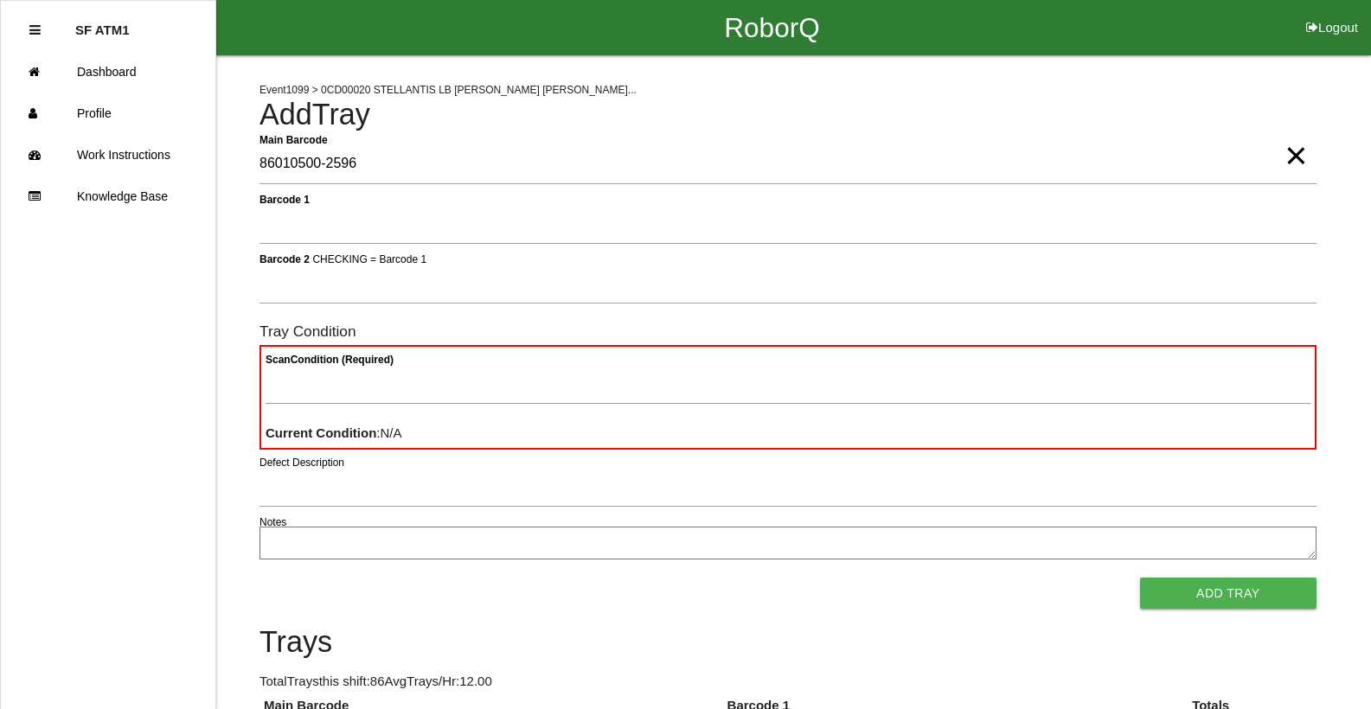
type Barcode "86010500-2596"
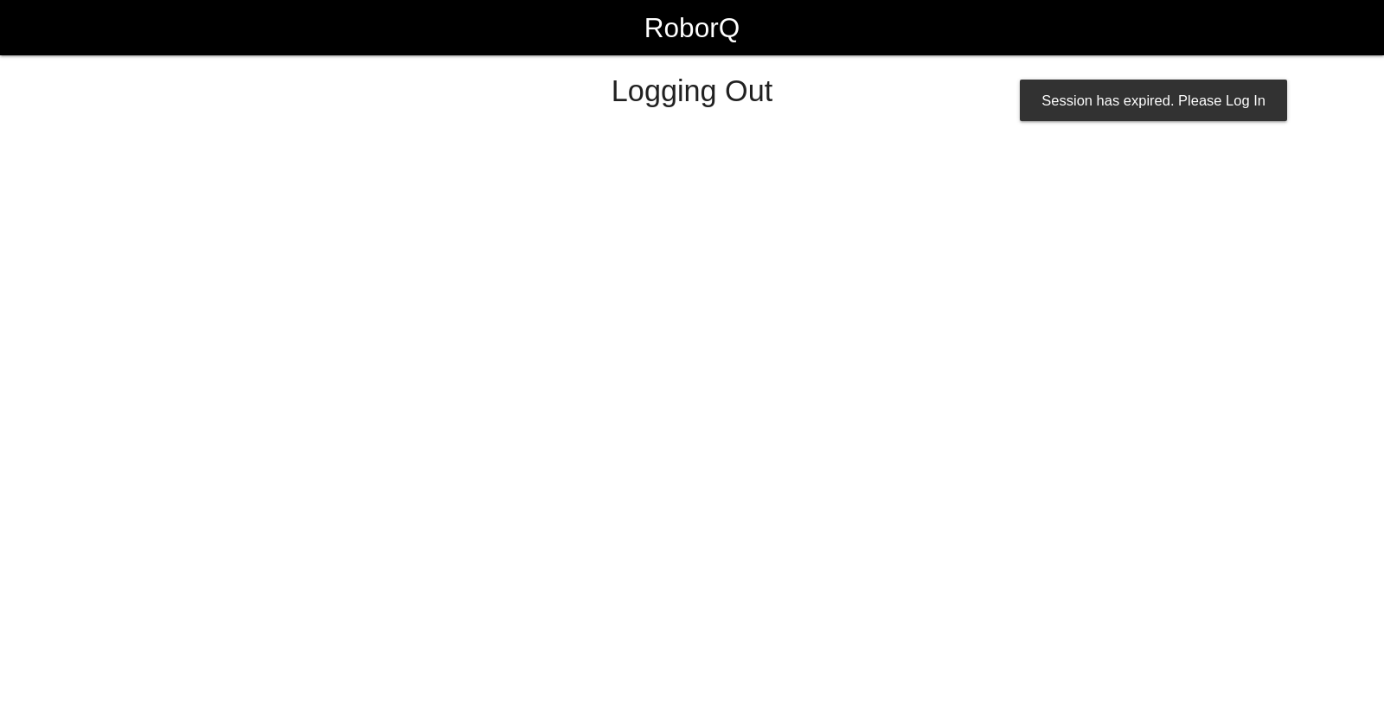
select select "Worker"
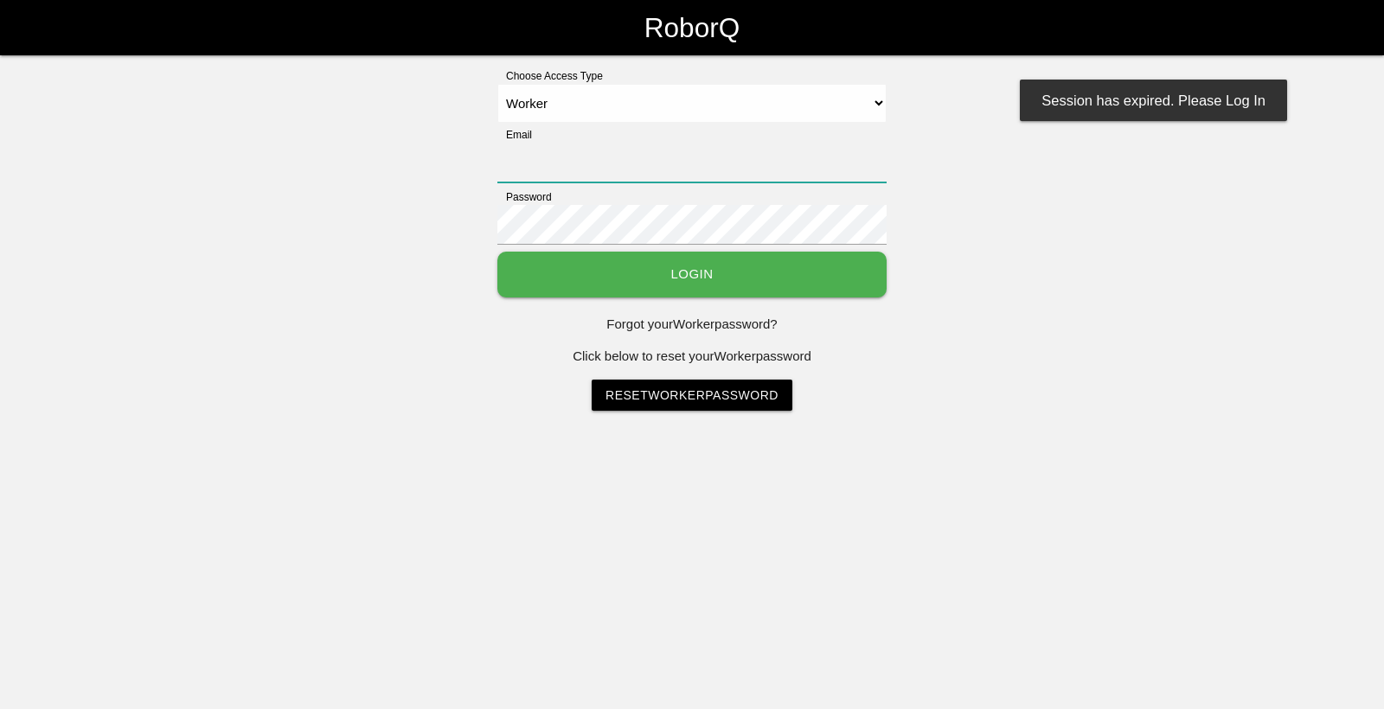
type input "[EMAIL_ADDRESS][DOMAIN_NAME]"
drag, startPoint x: 0, startPoint y: 0, endPoint x: 824, endPoint y: 276, distance: 868.5
click at [824, 276] on button "Login" at bounding box center [691, 275] width 389 height 46
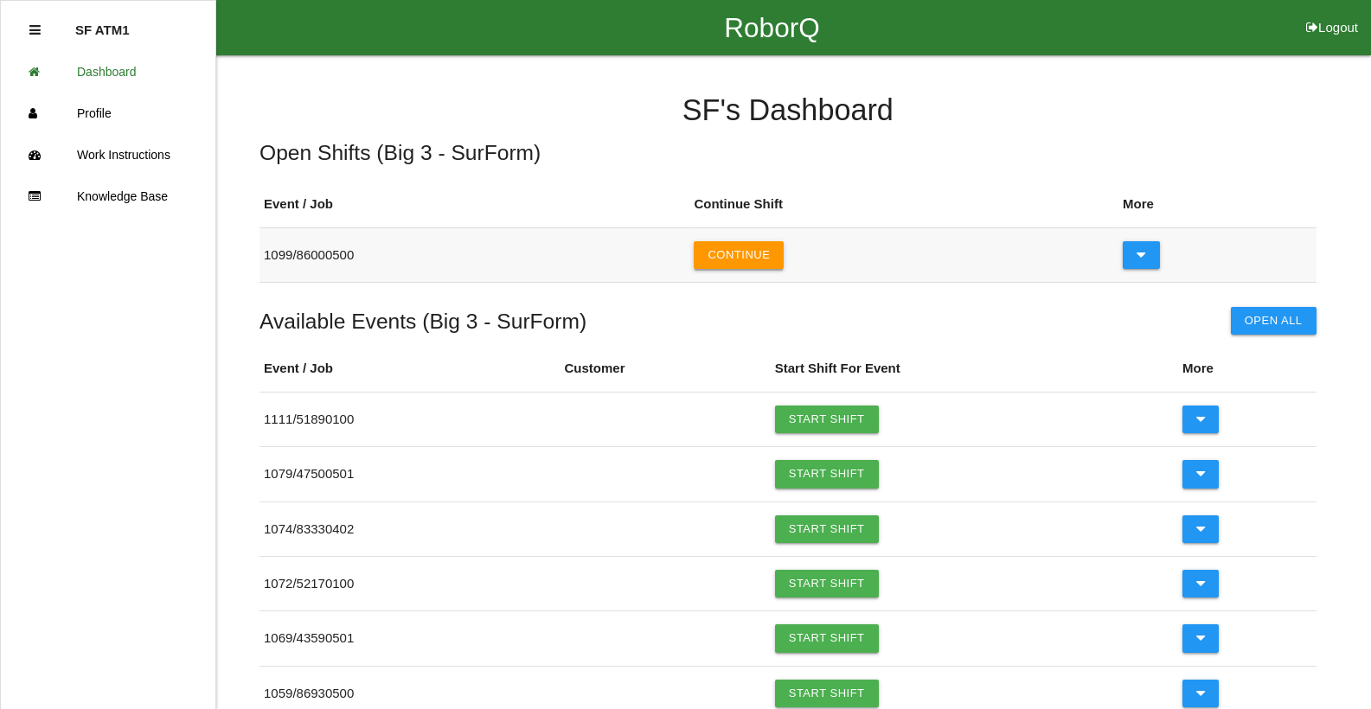
click at [738, 248] on button "Continue" at bounding box center [739, 255] width 90 height 28
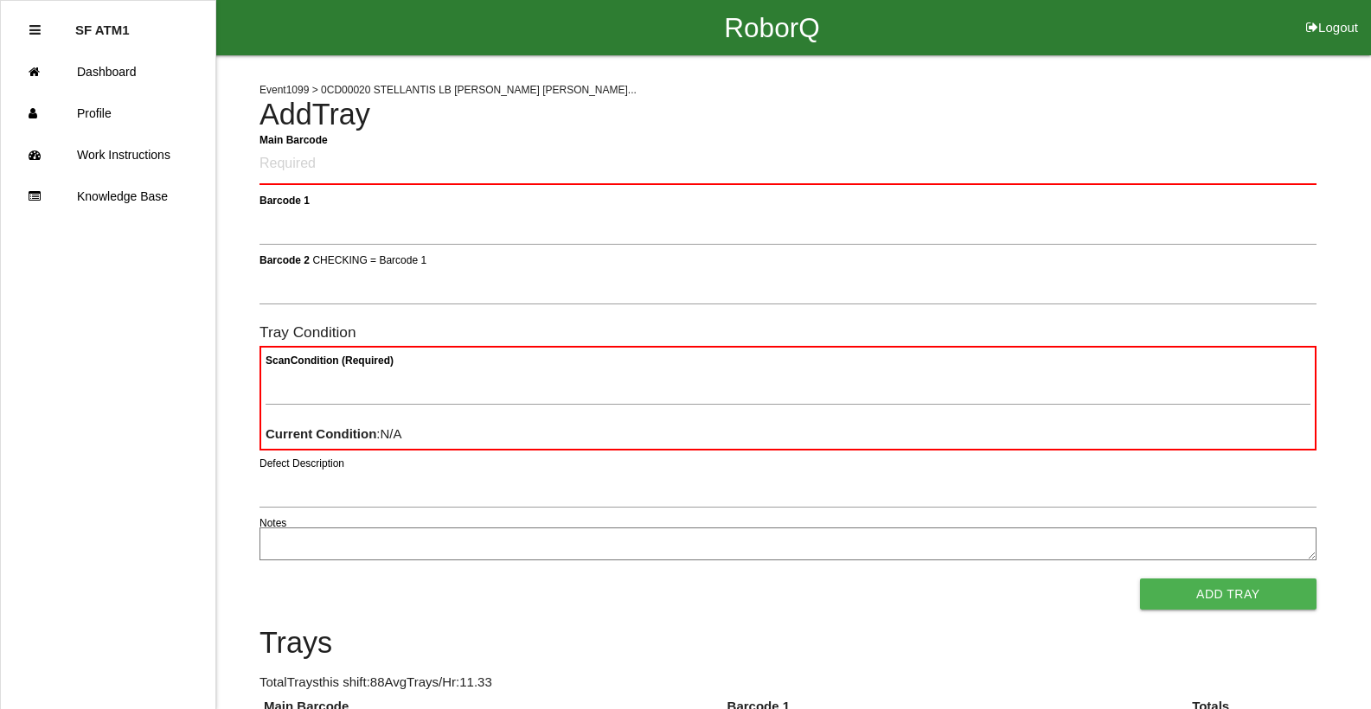
click at [527, 158] on Barcode "Main Barcode" at bounding box center [788, 164] width 1057 height 41
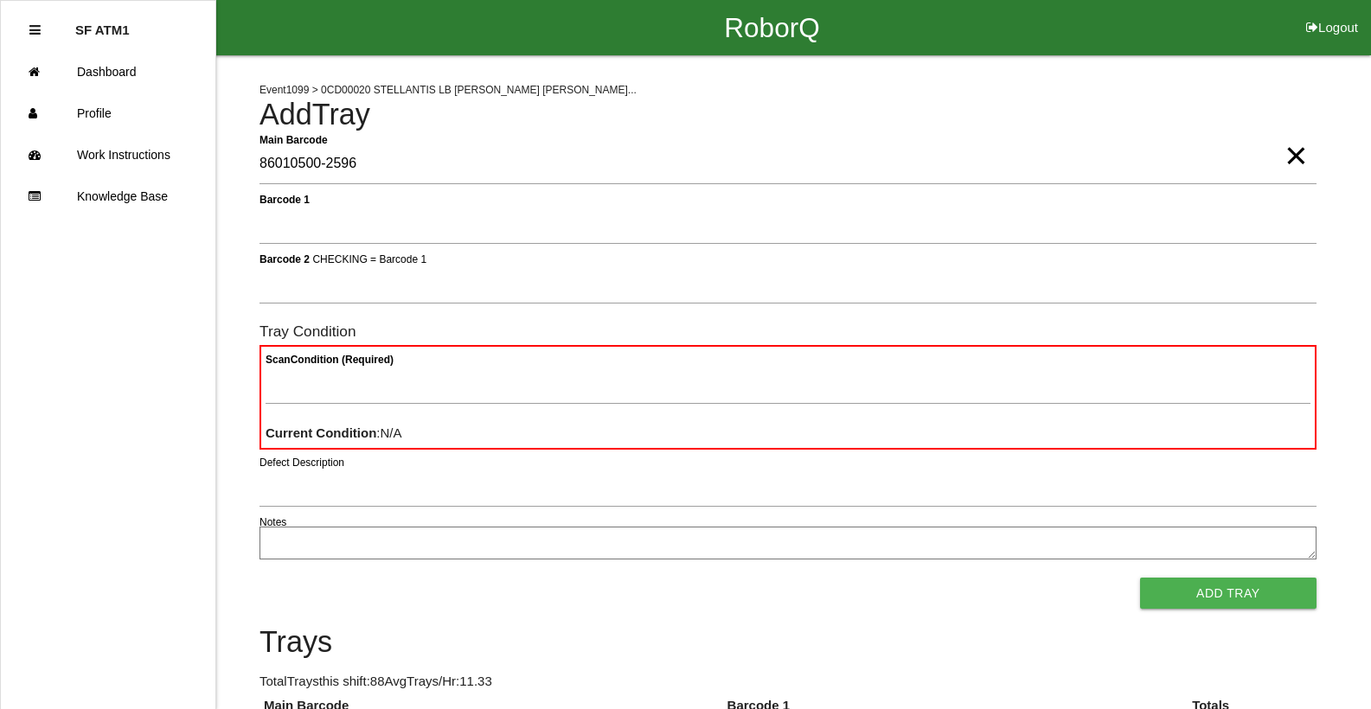
type Barcode "86010500-2596"
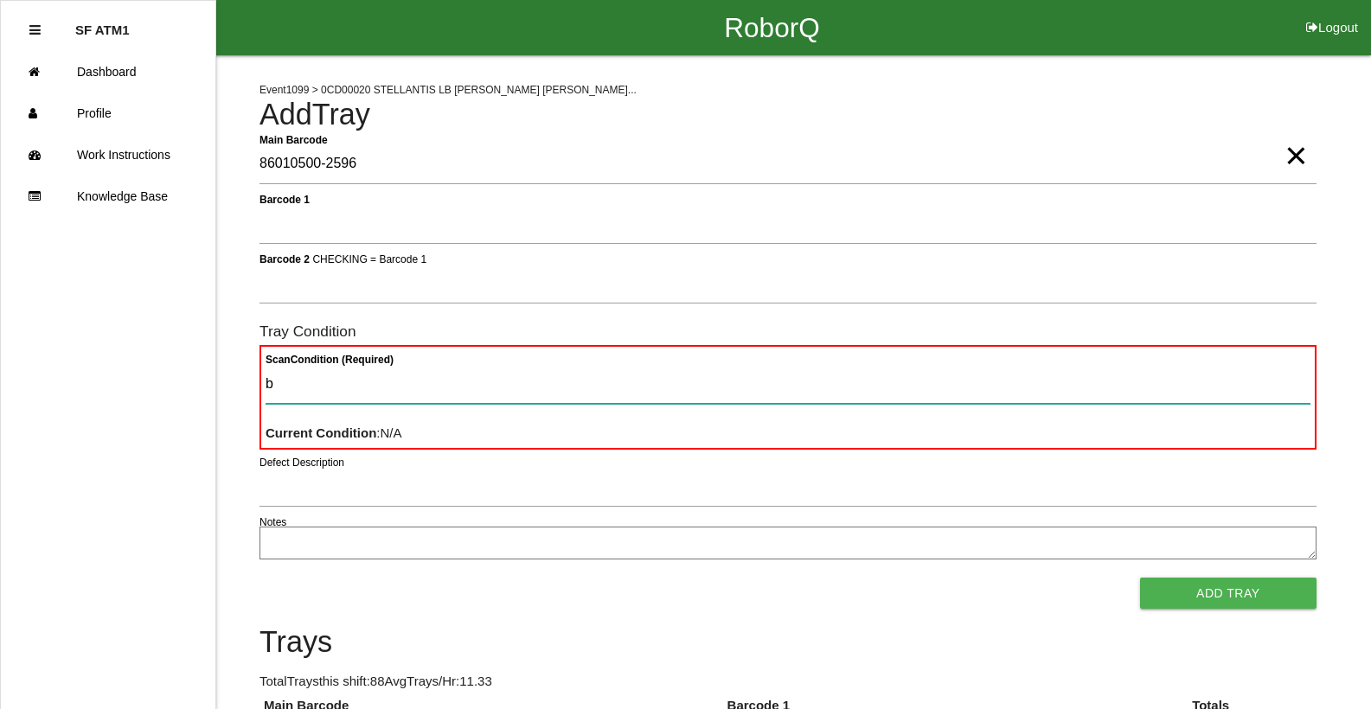
type Condition "ba"
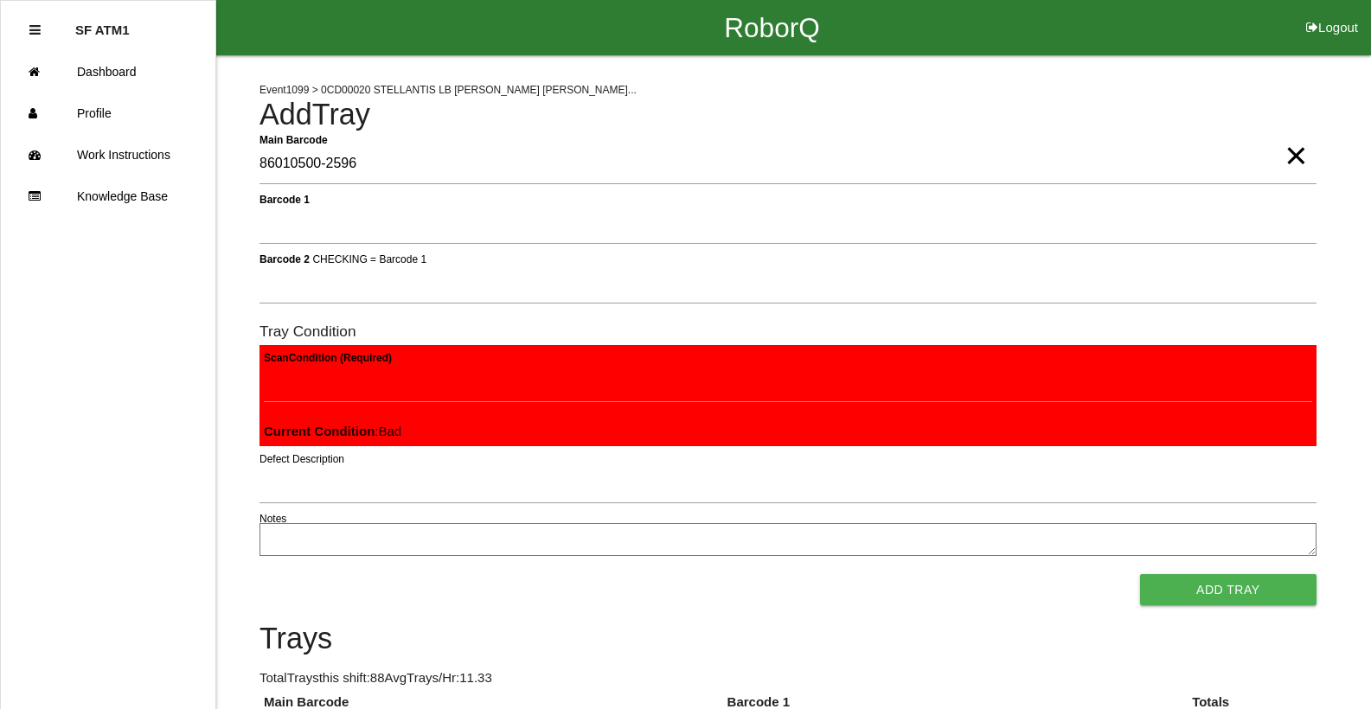
click at [1140, 574] on button "Add Tray" at bounding box center [1228, 589] width 176 height 31
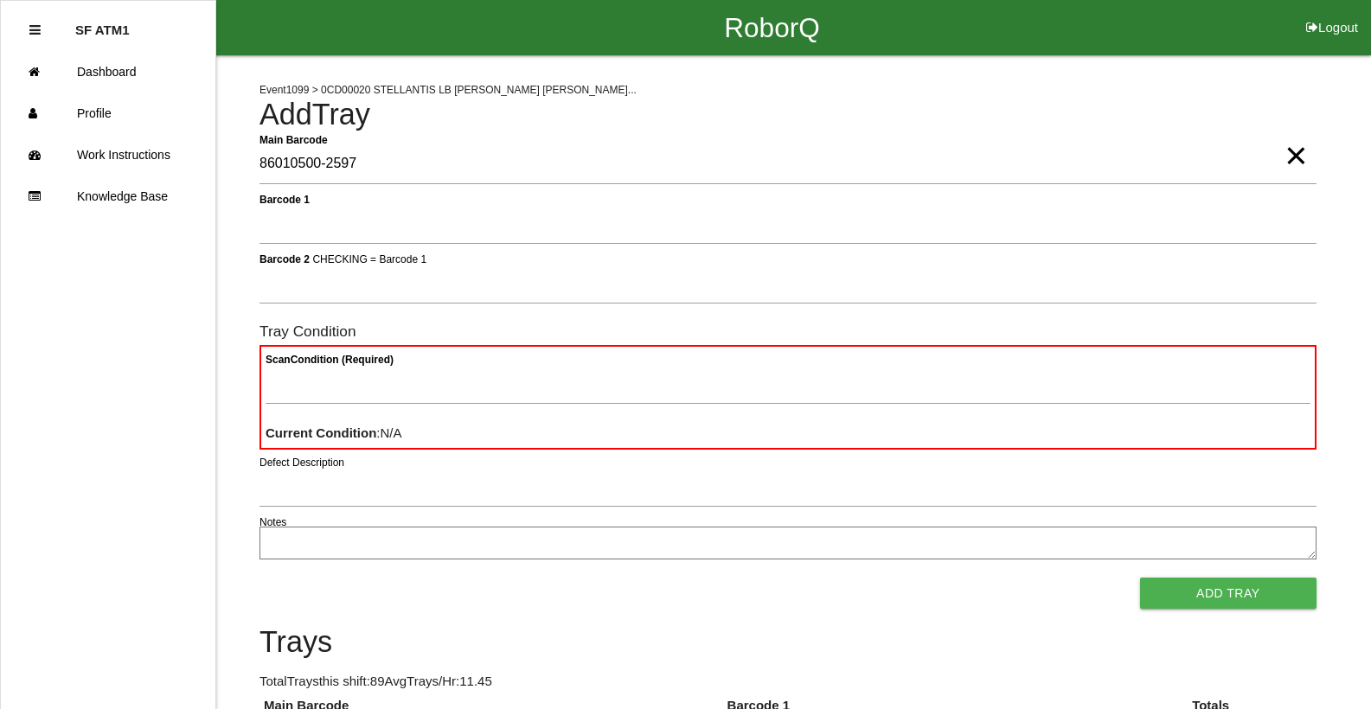
type Barcode "86010500-2597"
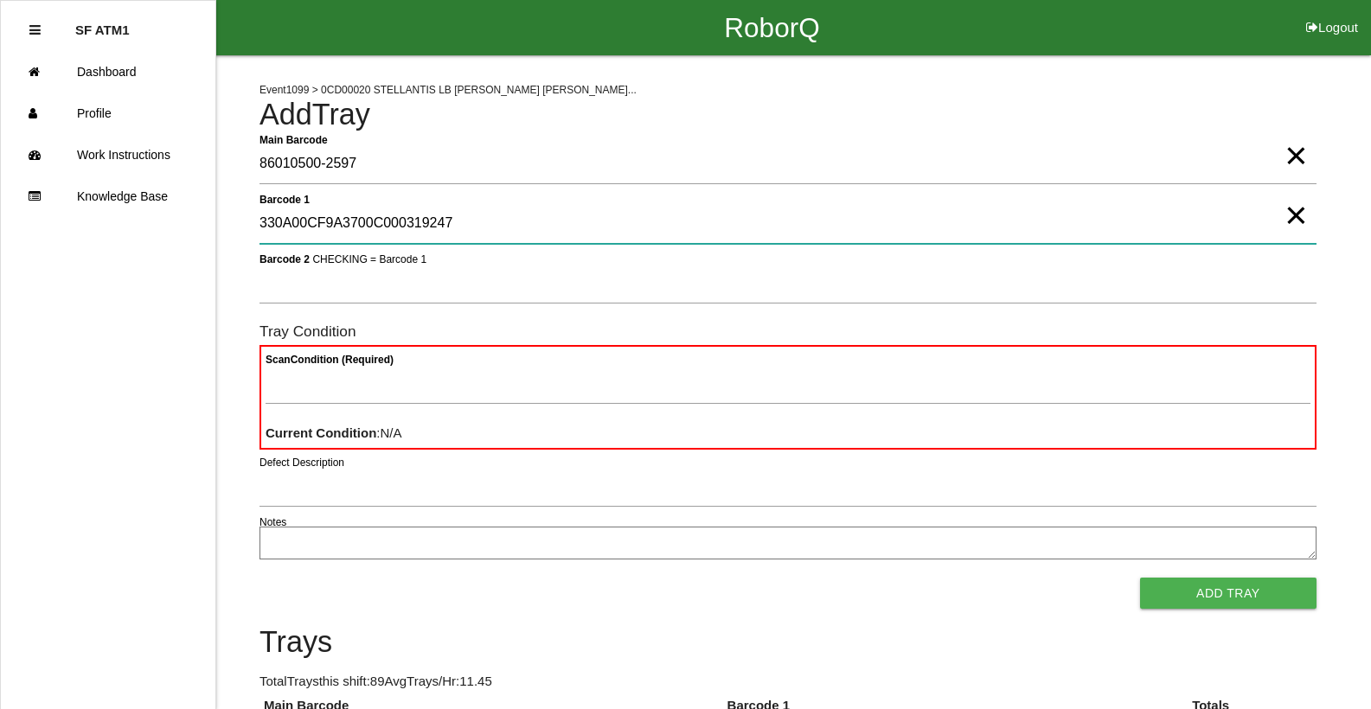
type 1 "330A00CF9A3700C000319247"
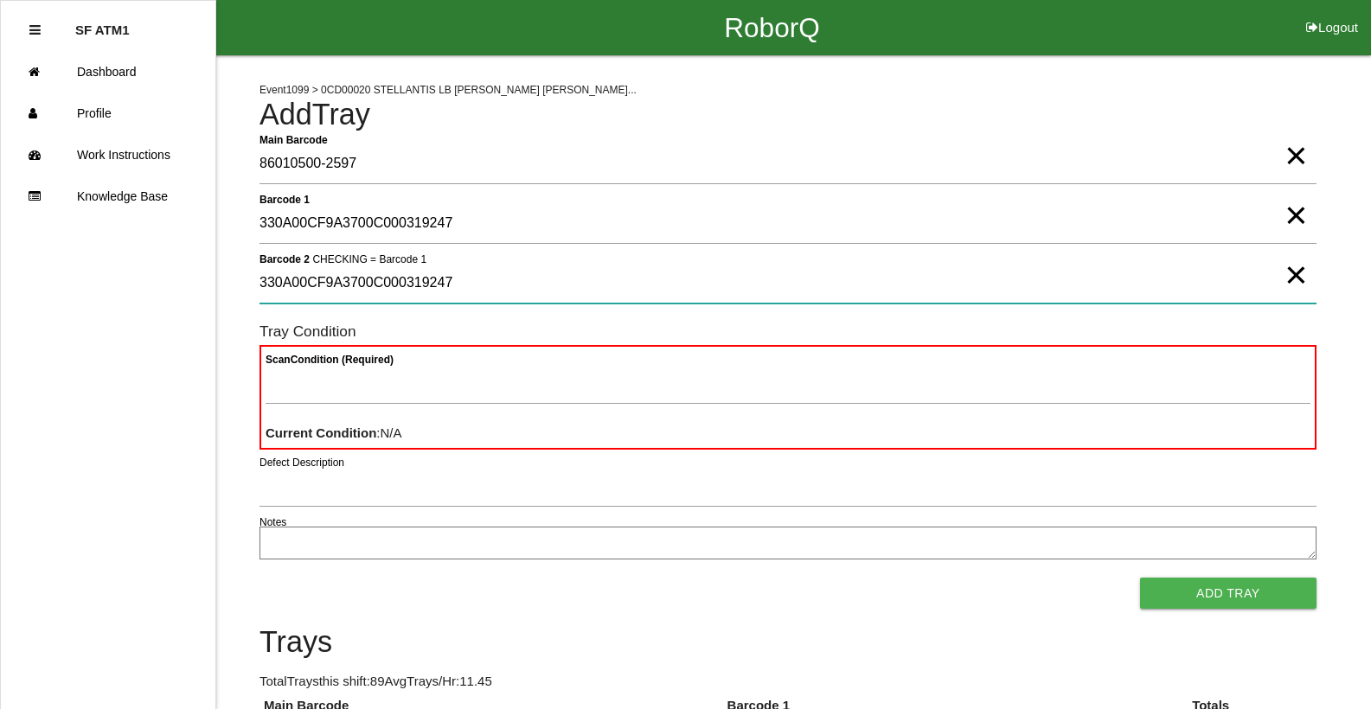
type 2 "330A00CF9A3700C000319247"
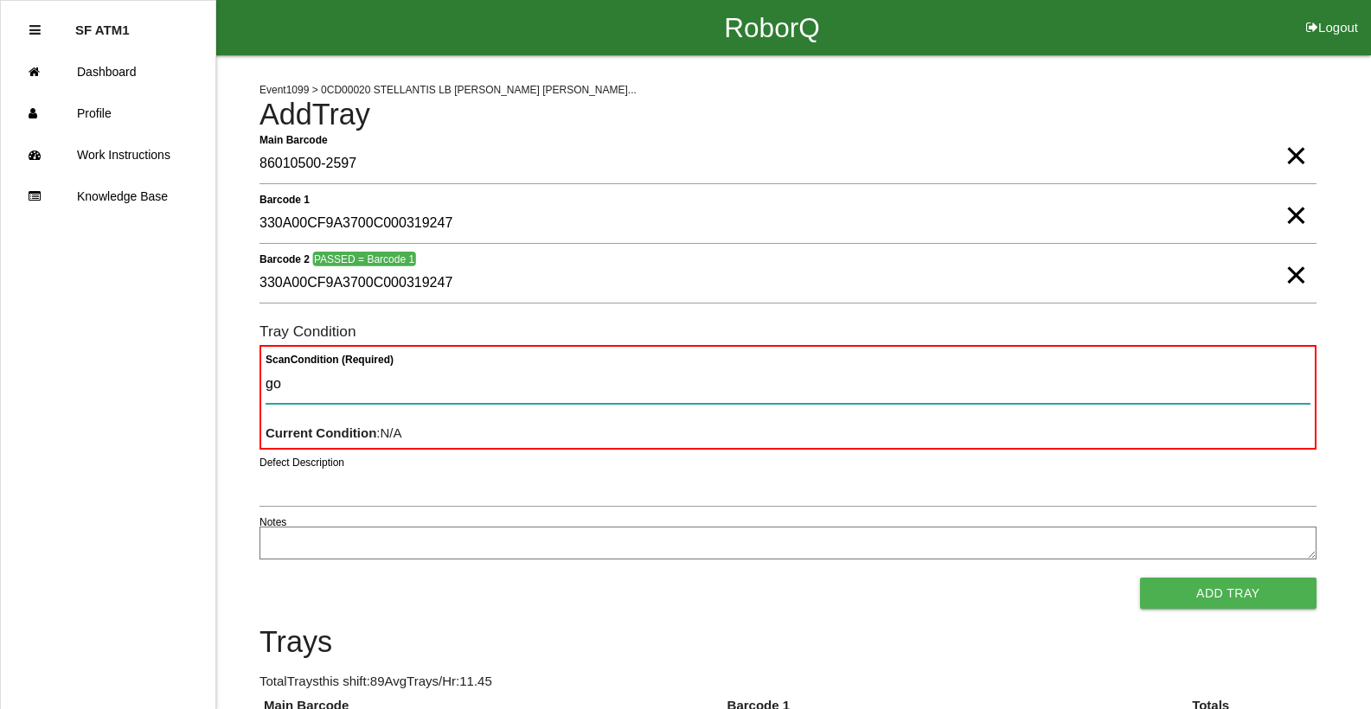
type Condition "goo"
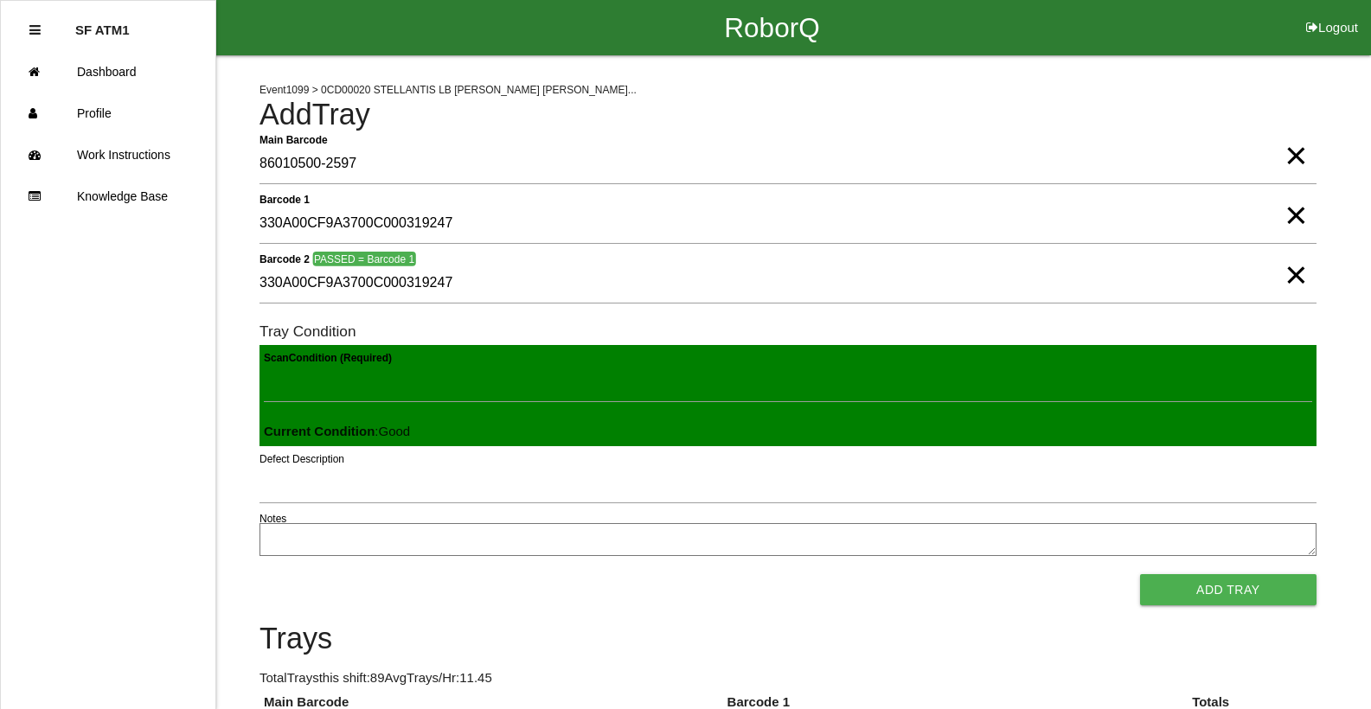
click at [1140, 574] on button "Add Tray" at bounding box center [1228, 589] width 176 height 31
